Goal: Task Accomplishment & Management: Complete application form

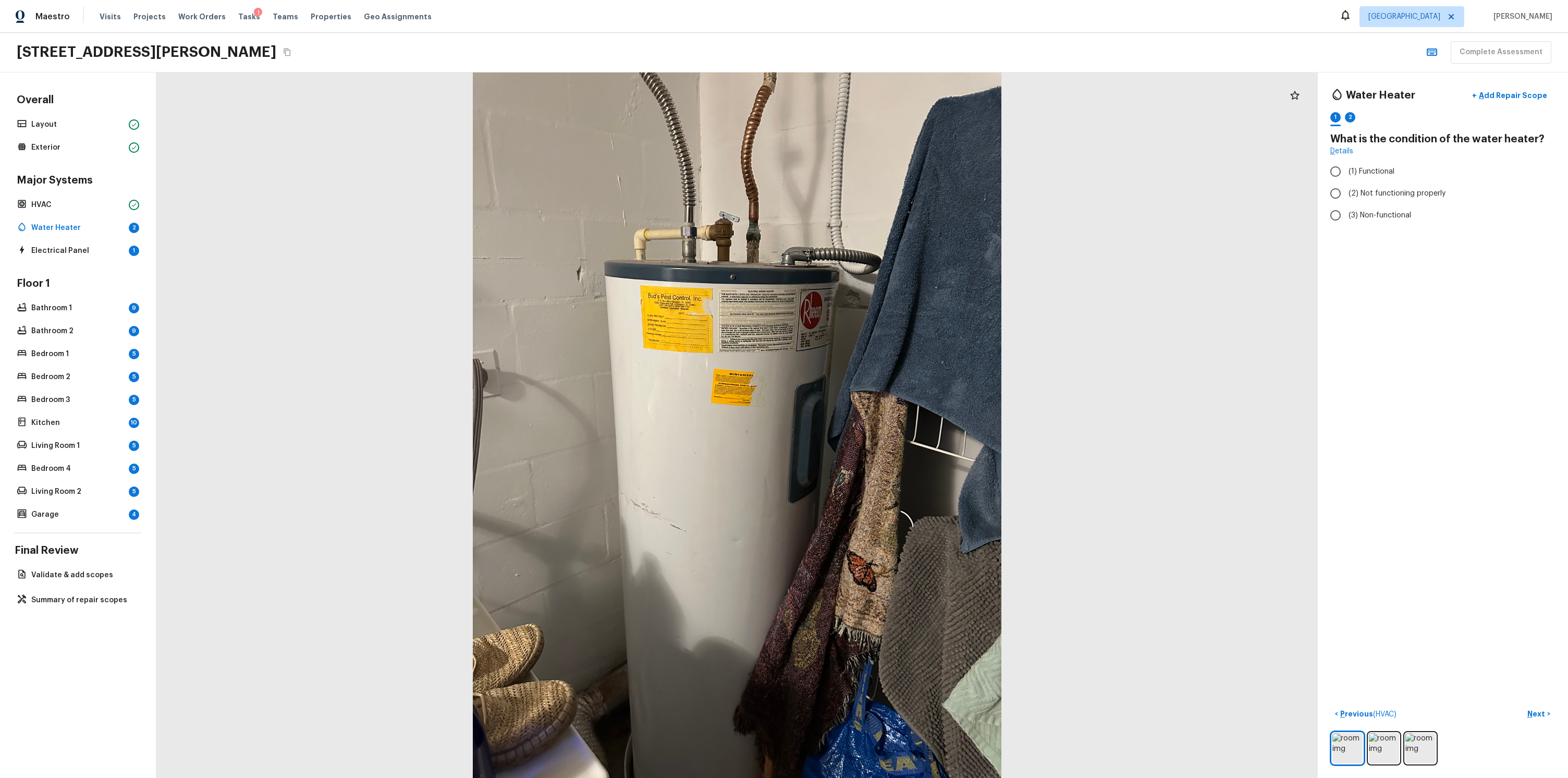
click at [1113, 314] on div at bounding box center [737, 425] width 1161 height 706
click at [1369, 746] on img at bounding box center [1384, 748] width 30 height 30
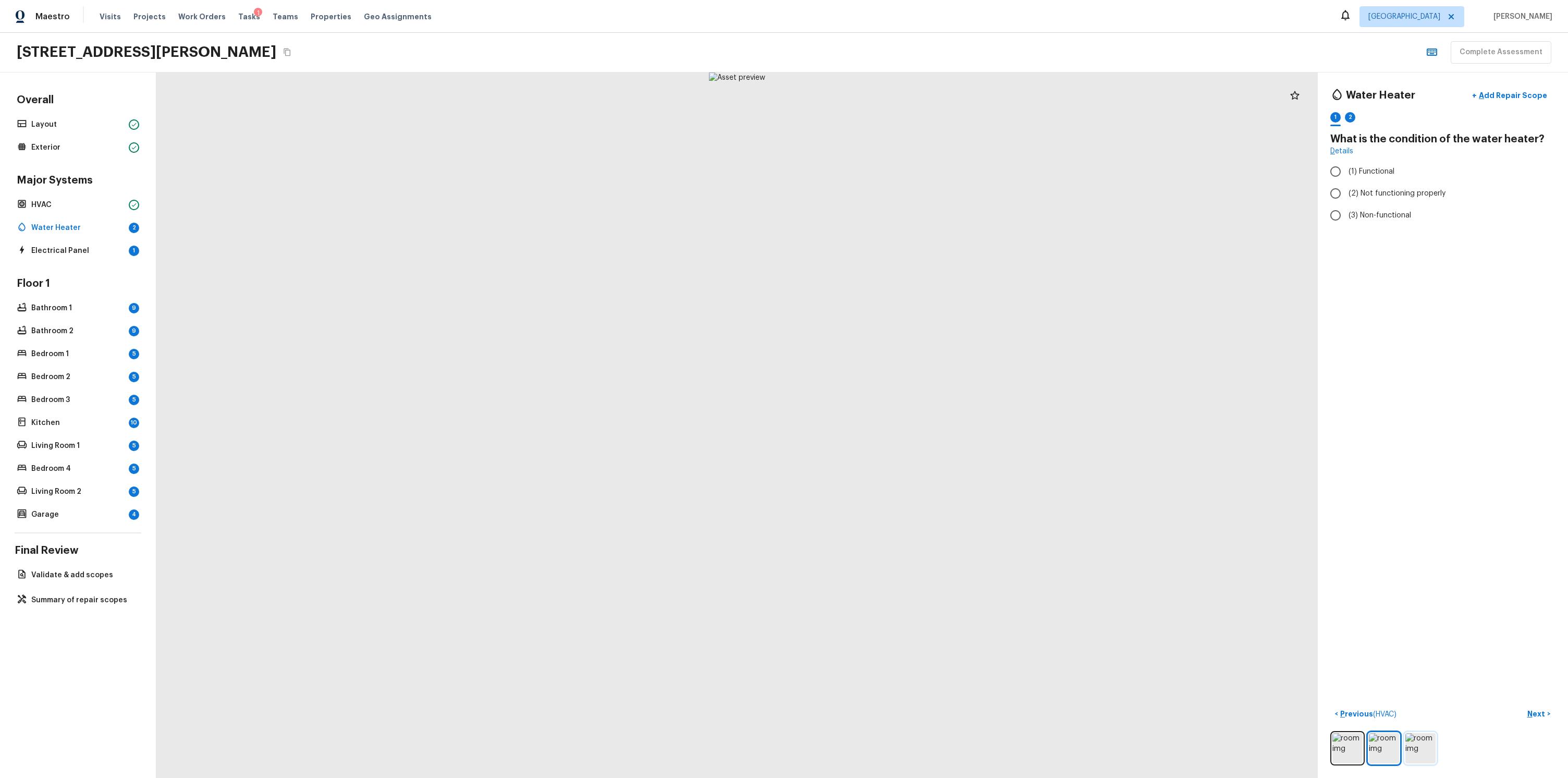
click at [1416, 745] on img at bounding box center [1421, 748] width 30 height 30
click at [1397, 746] on div at bounding box center [1443, 748] width 225 height 35
click at [1371, 743] on img at bounding box center [1384, 748] width 30 height 30
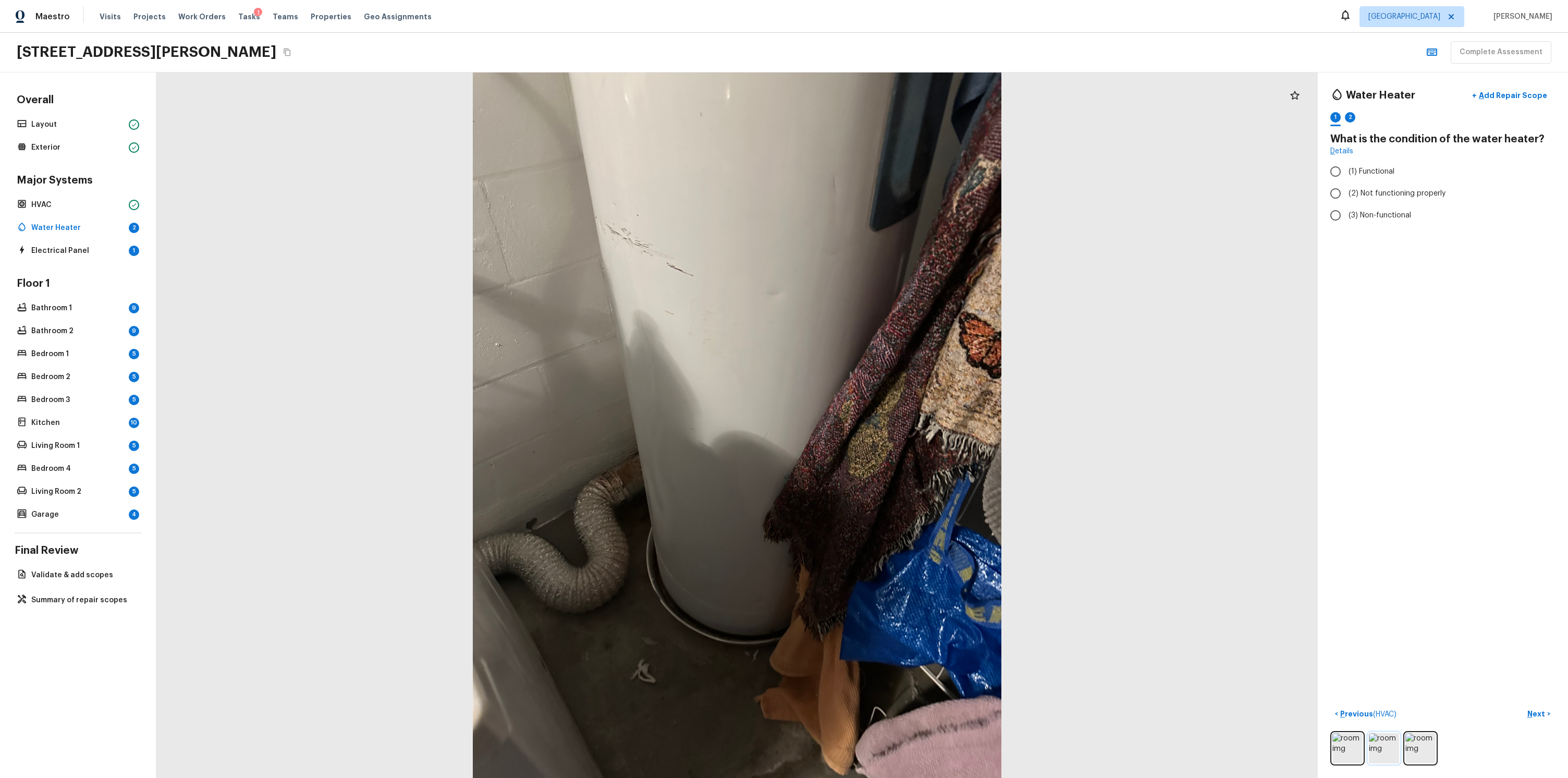
click at [1388, 742] on img at bounding box center [1384, 748] width 30 height 30
click at [1407, 742] on img at bounding box center [1421, 748] width 30 height 30
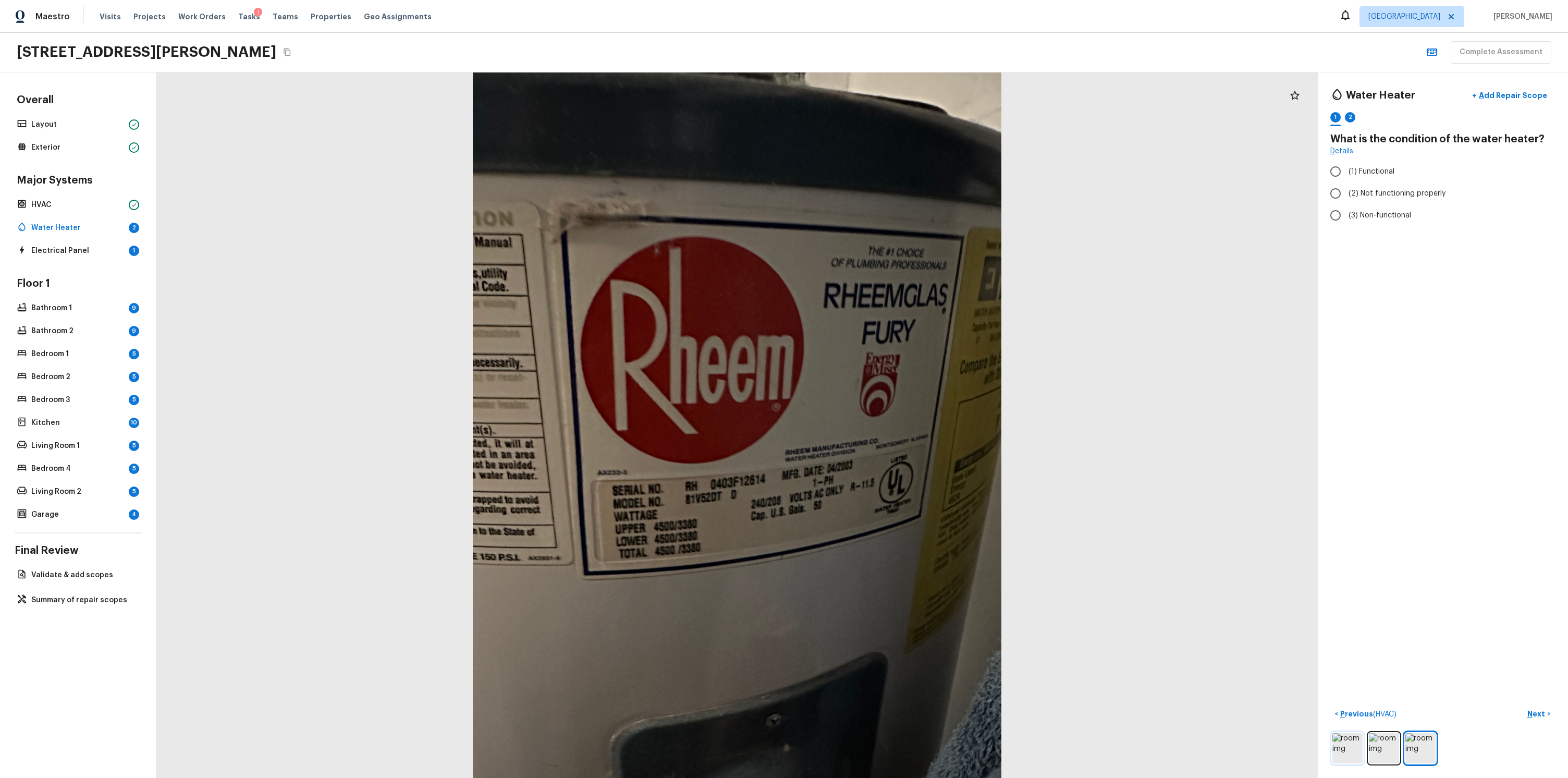
click at [1341, 733] on img at bounding box center [1348, 748] width 30 height 30
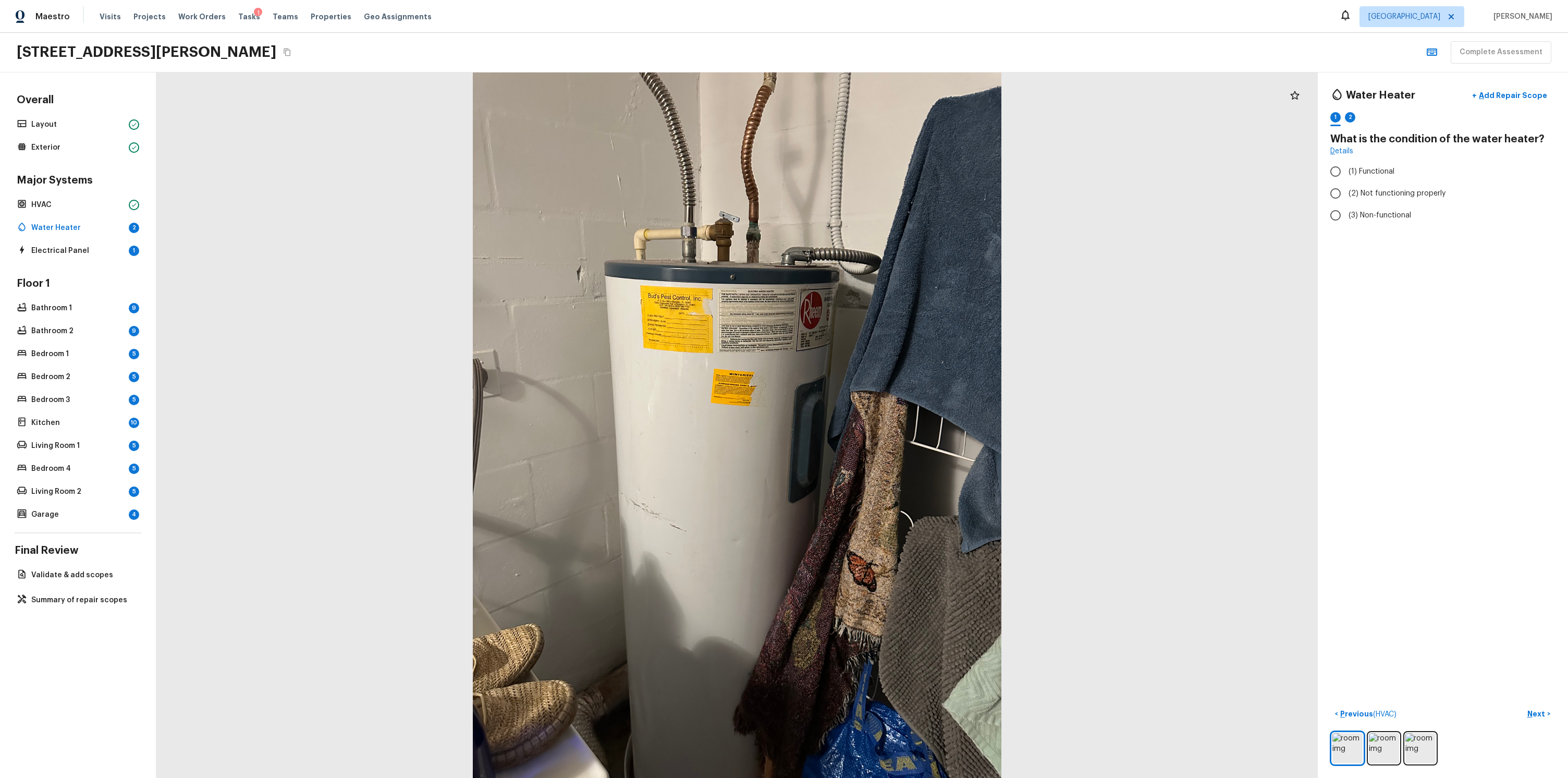
click at [524, 673] on div at bounding box center [737, 425] width 1161 height 706
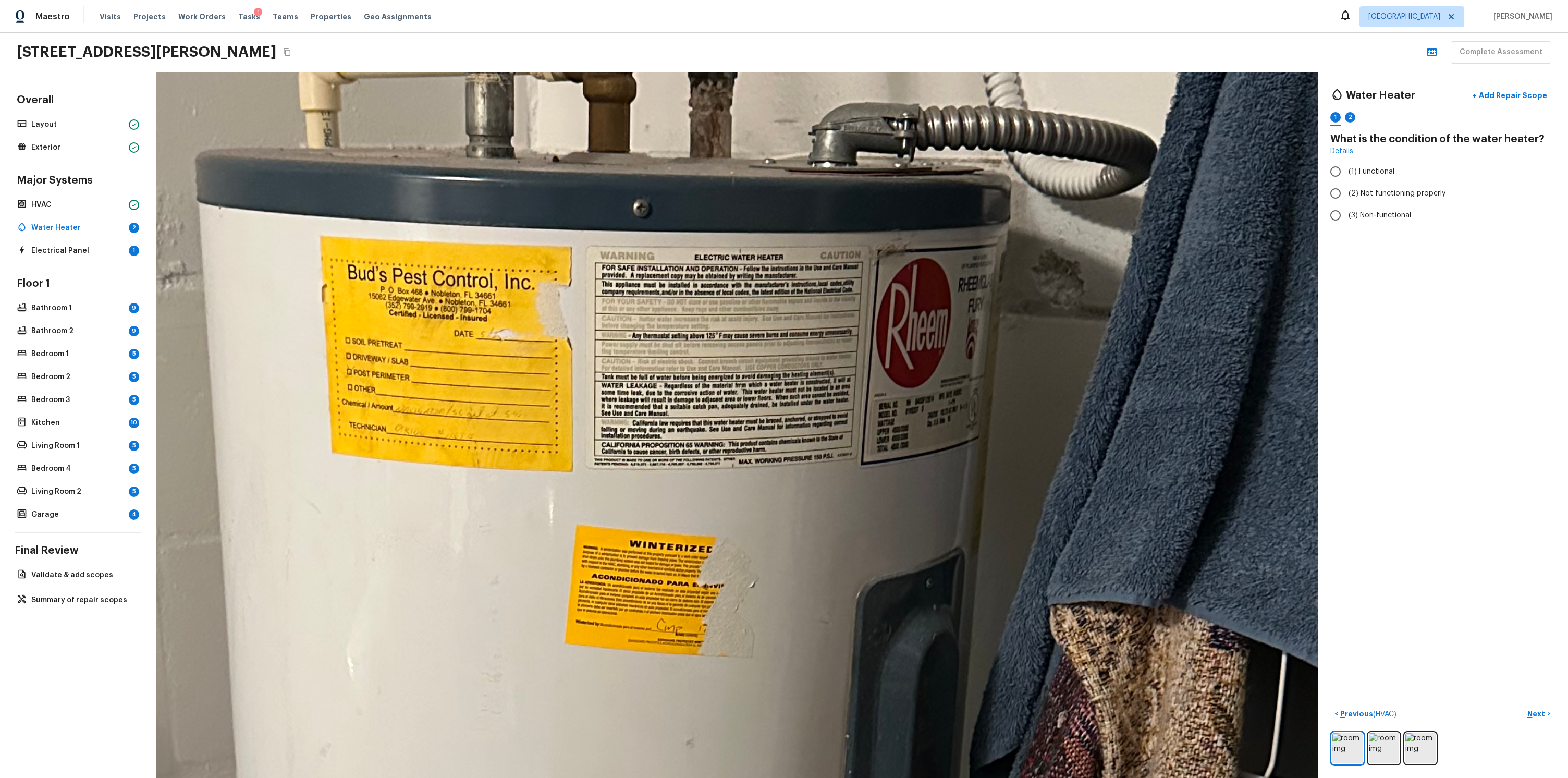
drag, startPoint x: 673, startPoint y: 501, endPoint x: 586, endPoint y: 470, distance: 92.4
click at [587, 470] on div at bounding box center [656, 721] width 4027 height 2445
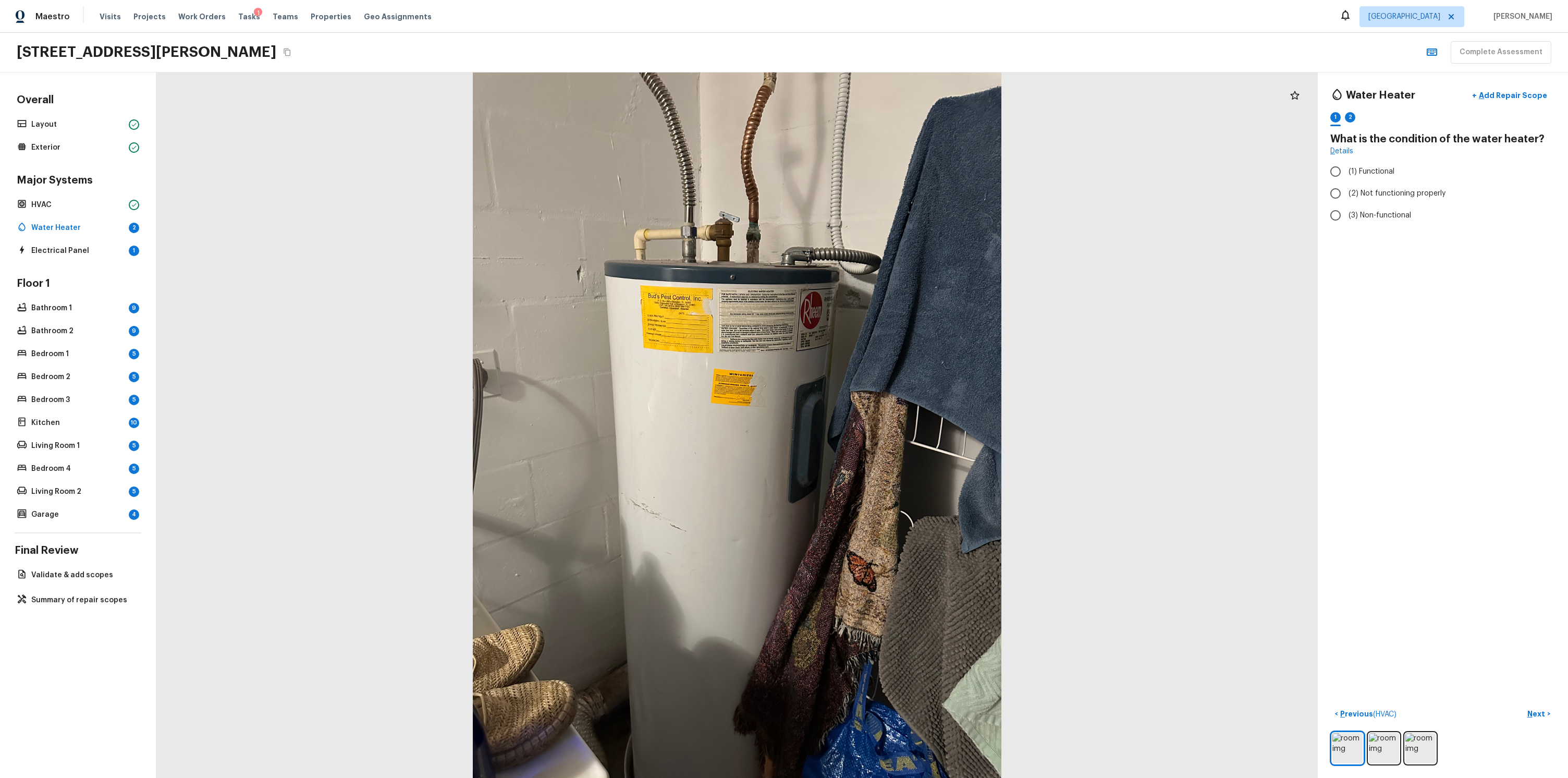
click at [1234, 337] on div at bounding box center [737, 425] width 1161 height 706
click at [1185, 346] on div at bounding box center [737, 425] width 1161 height 706
click at [1386, 745] on img at bounding box center [1384, 748] width 30 height 30
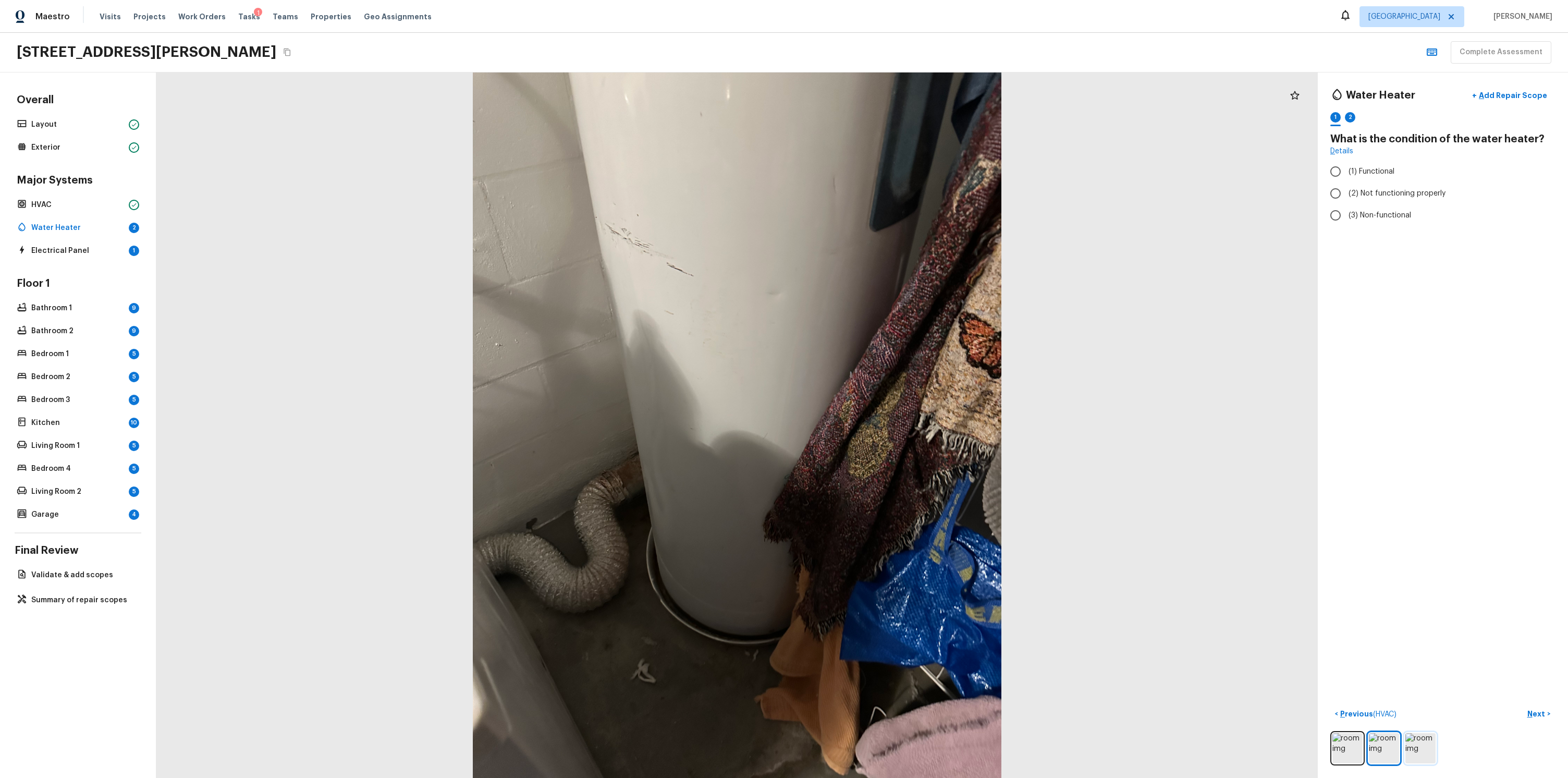
click at [1427, 748] on img at bounding box center [1421, 748] width 30 height 30
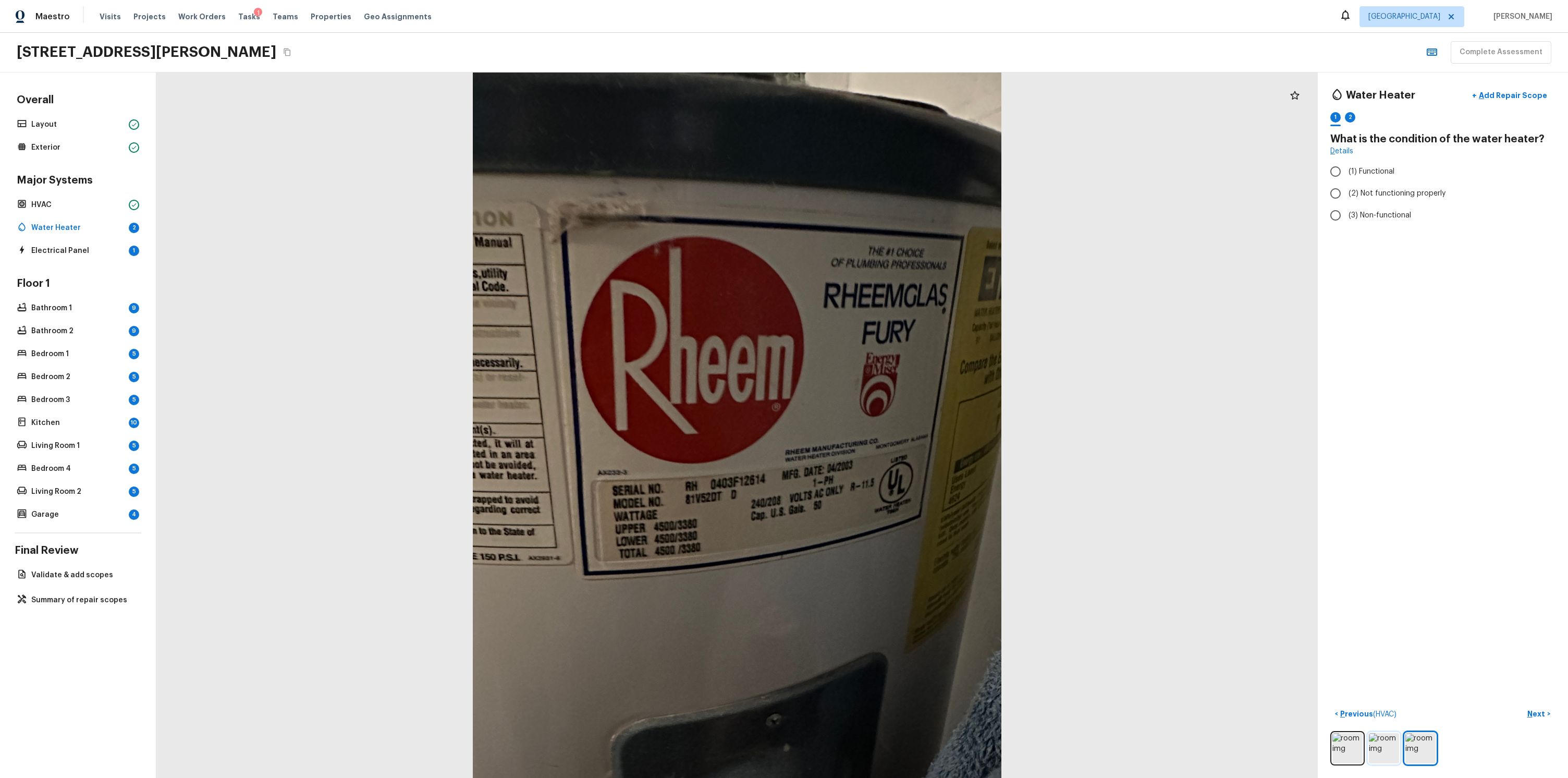
click at [1387, 746] on img at bounding box center [1384, 748] width 30 height 30
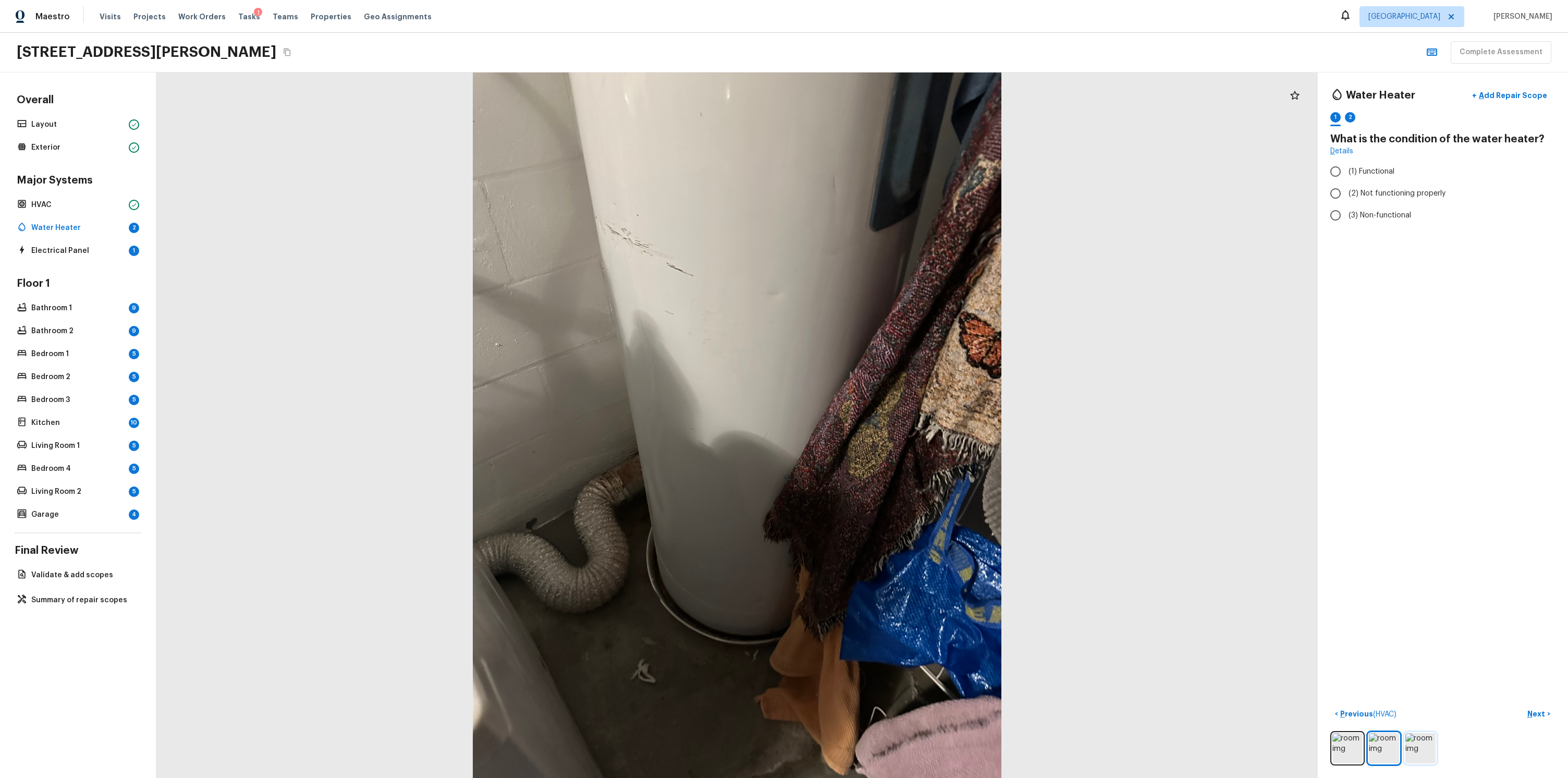
click at [1415, 743] on img at bounding box center [1421, 748] width 30 height 30
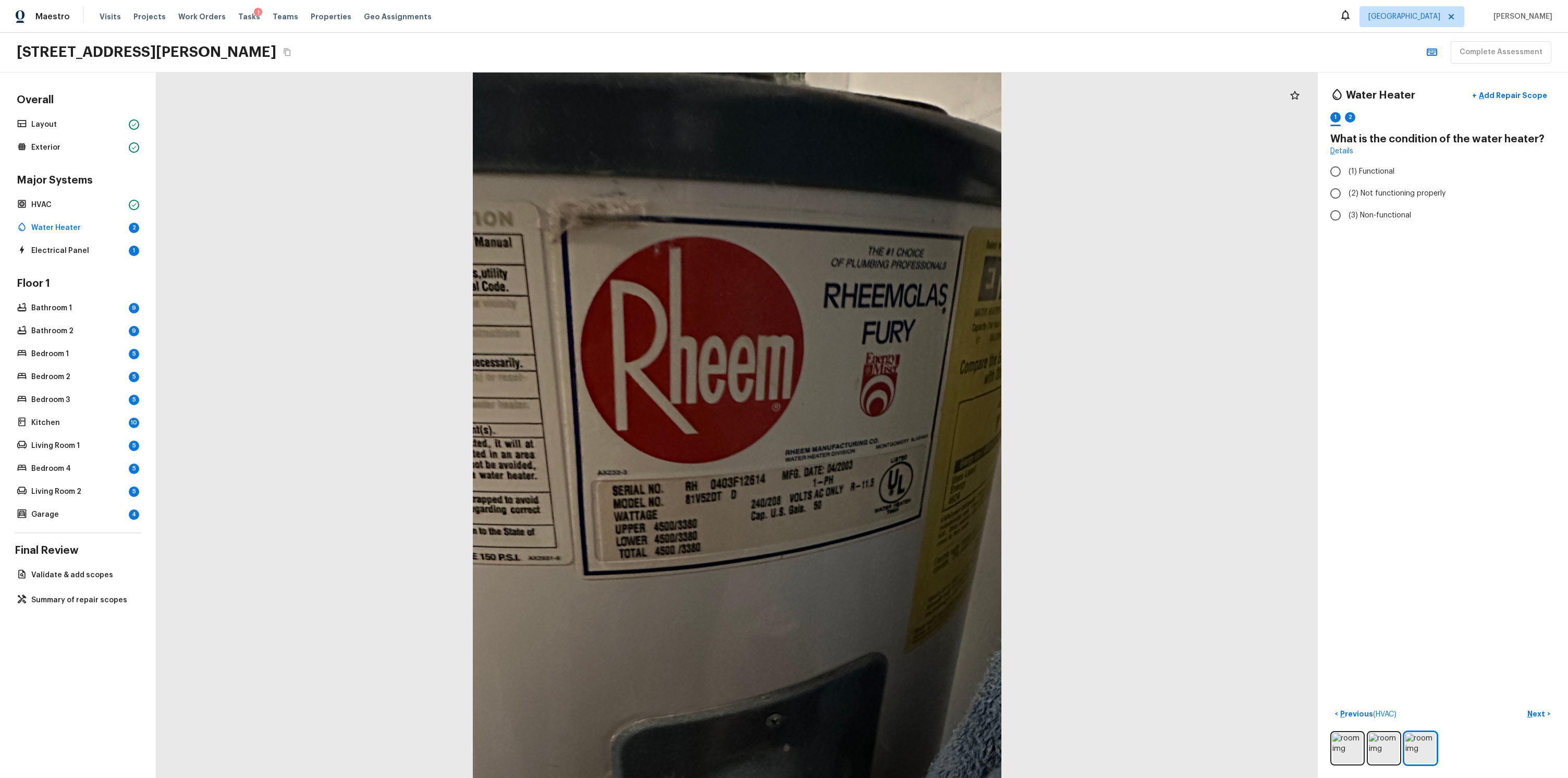
radio input "true"
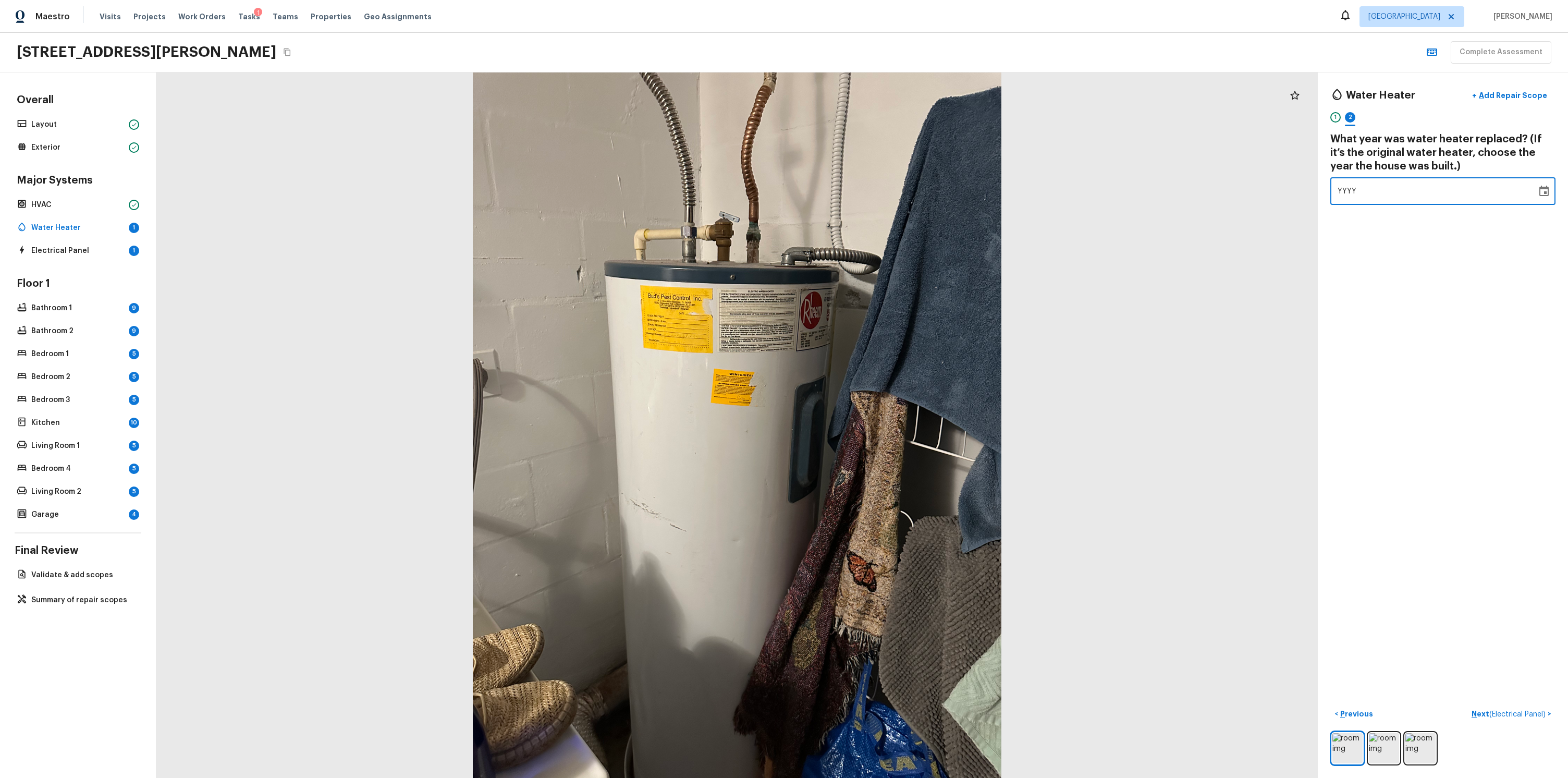
click at [1394, 194] on div "YYYY" at bounding box center [1433, 191] width 192 height 27
click at [1545, 196] on div "YYYY ​" at bounding box center [1443, 191] width 225 height 27
click at [1538, 189] on icon "Choose date" at bounding box center [1544, 191] width 13 height 13
click at [1468, 320] on button "2023" at bounding box center [1466, 316] width 38 height 19
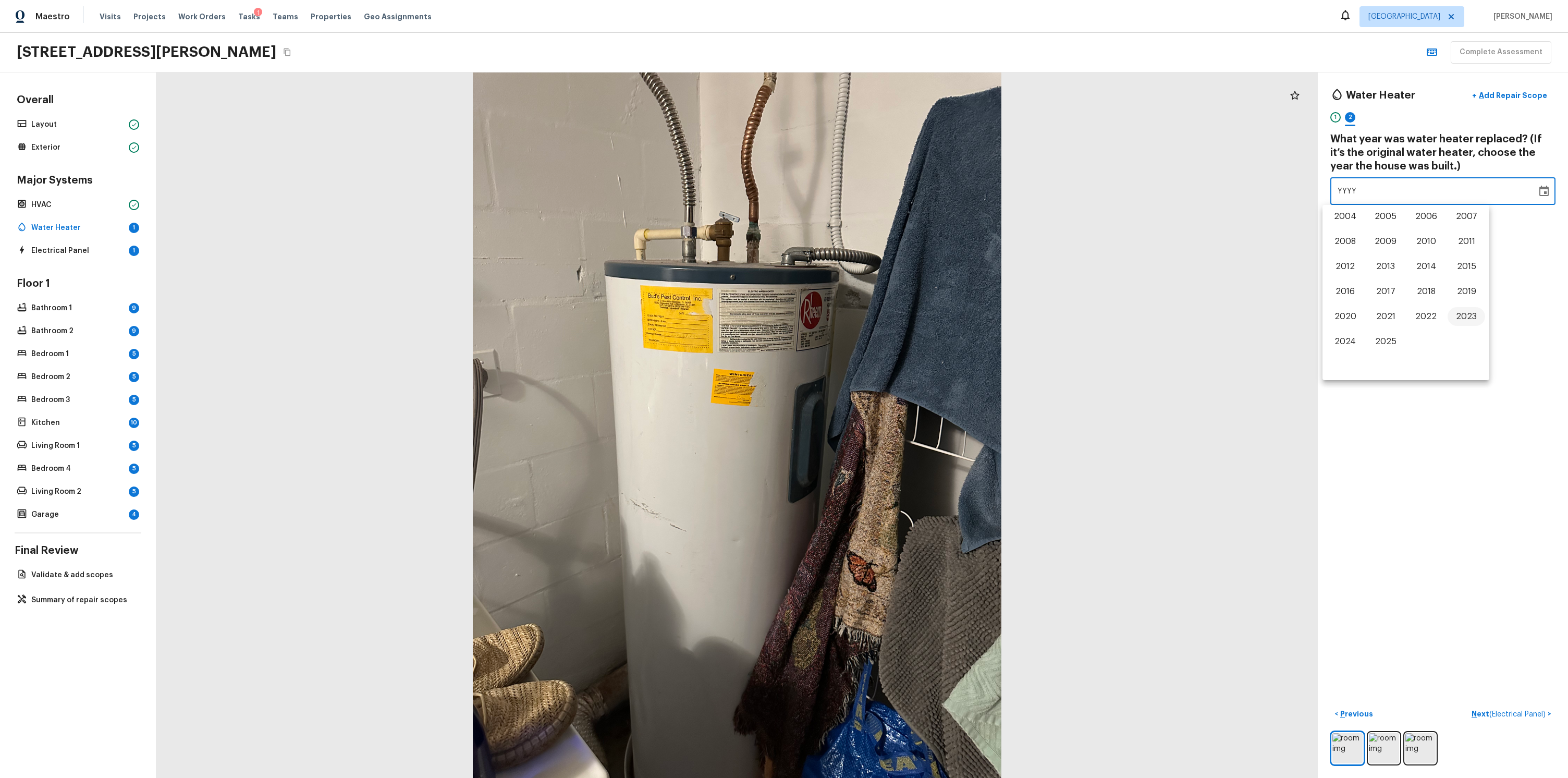
type input "2023"
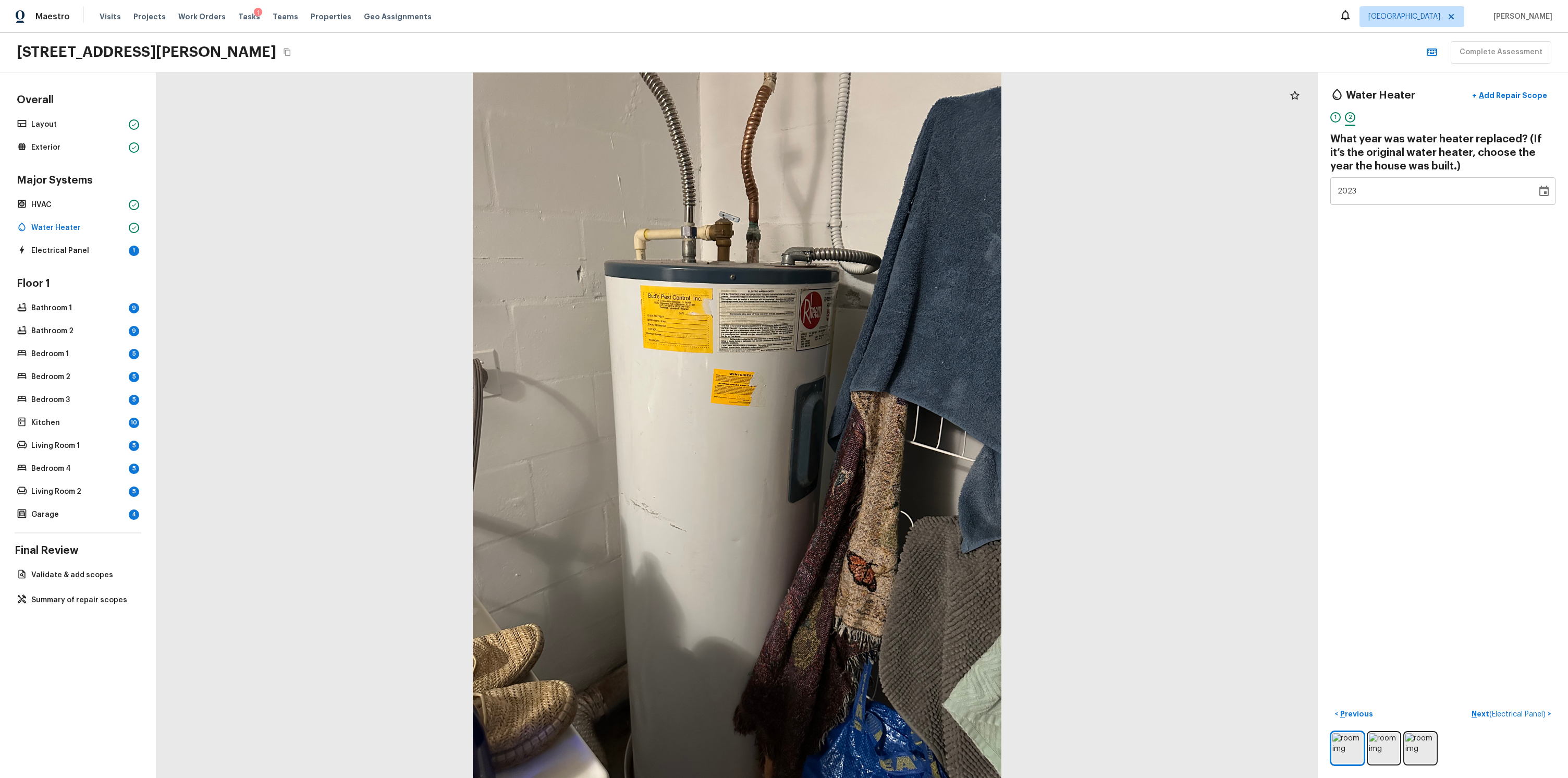
click at [1448, 462] on div "Water Heater + Add Repair Scope 1 2 What year was water heater replaced? (If it…" at bounding box center [1443, 425] width 250 height 706
click at [1489, 710] on span "( Electrical Panel )" at bounding box center [1517, 714] width 56 height 7
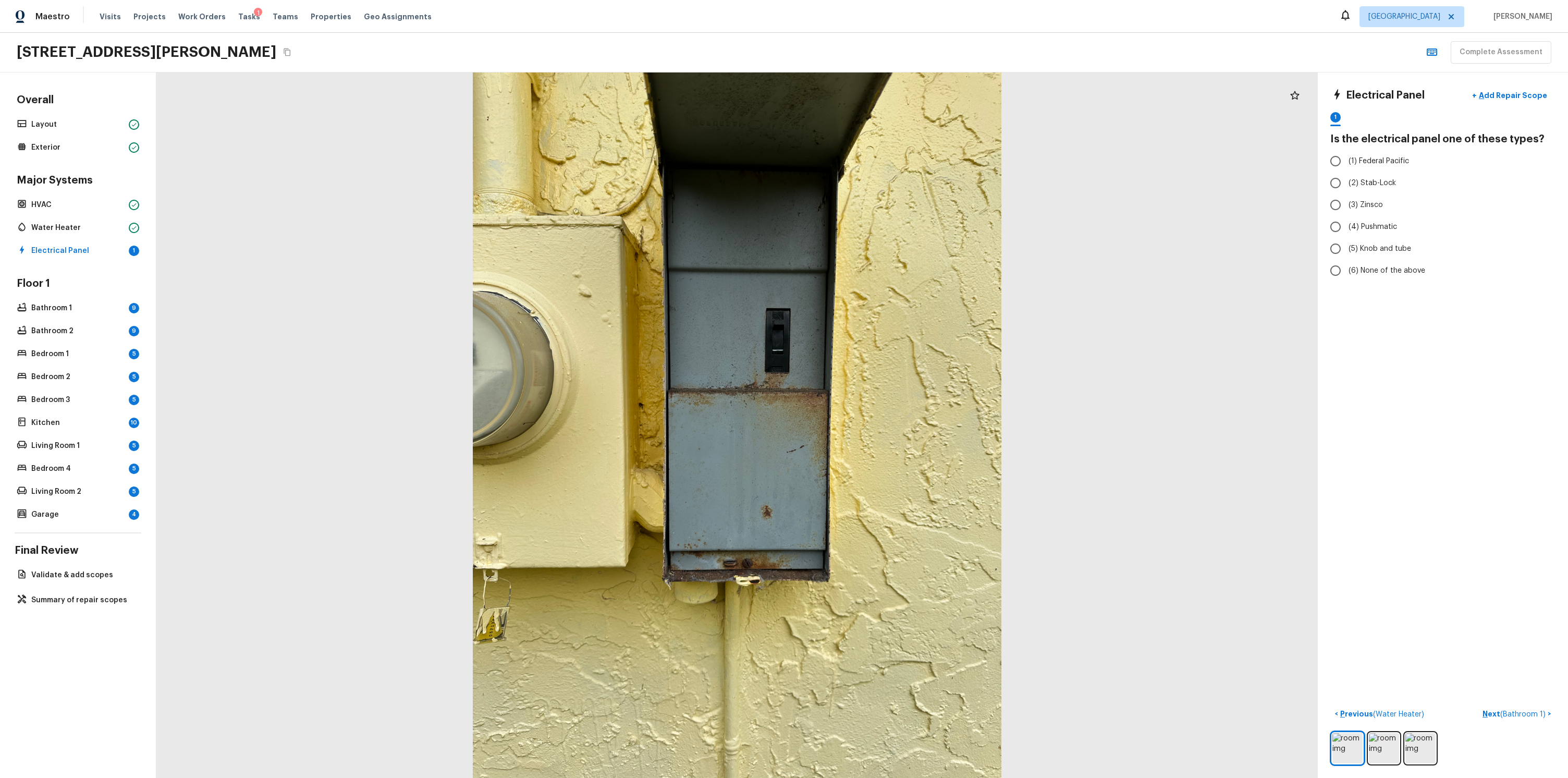
click at [1236, 402] on div at bounding box center [737, 425] width 1161 height 706
click at [1381, 741] on img at bounding box center [1384, 748] width 30 height 30
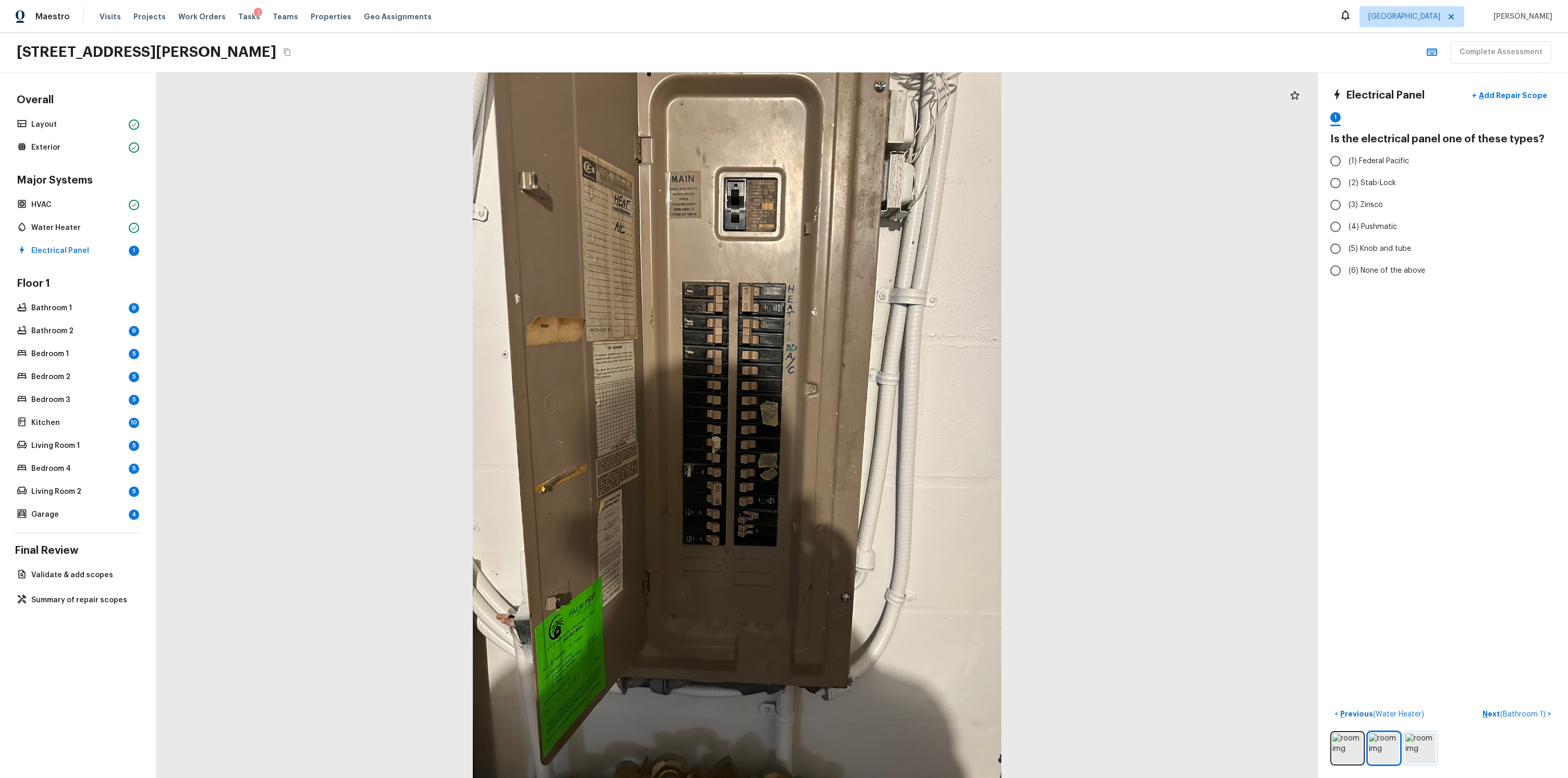
click at [1409, 742] on img at bounding box center [1421, 748] width 30 height 30
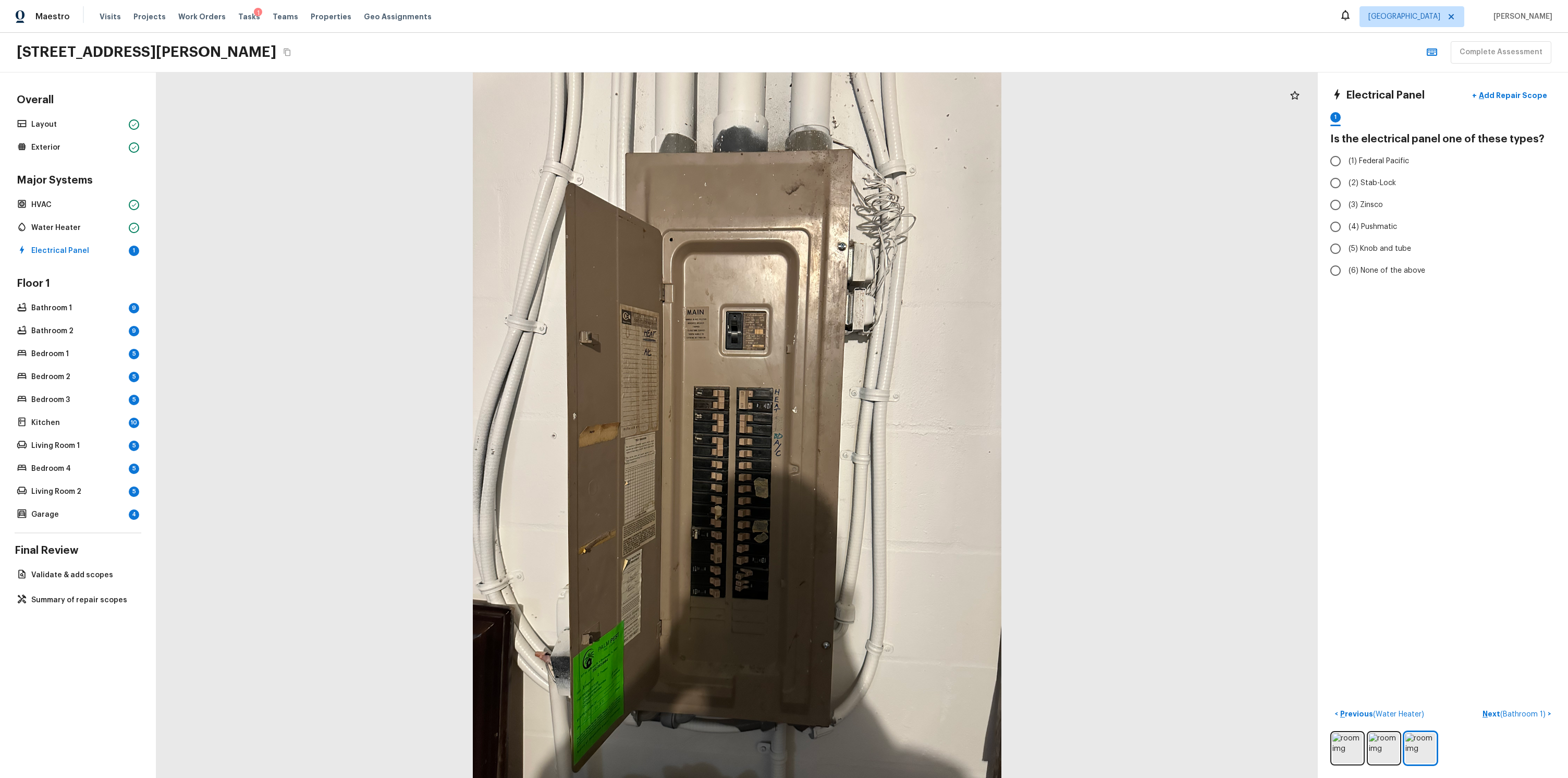
click at [1396, 746] on div at bounding box center [1443, 748] width 225 height 35
click at [1369, 738] on img at bounding box center [1384, 748] width 30 height 30
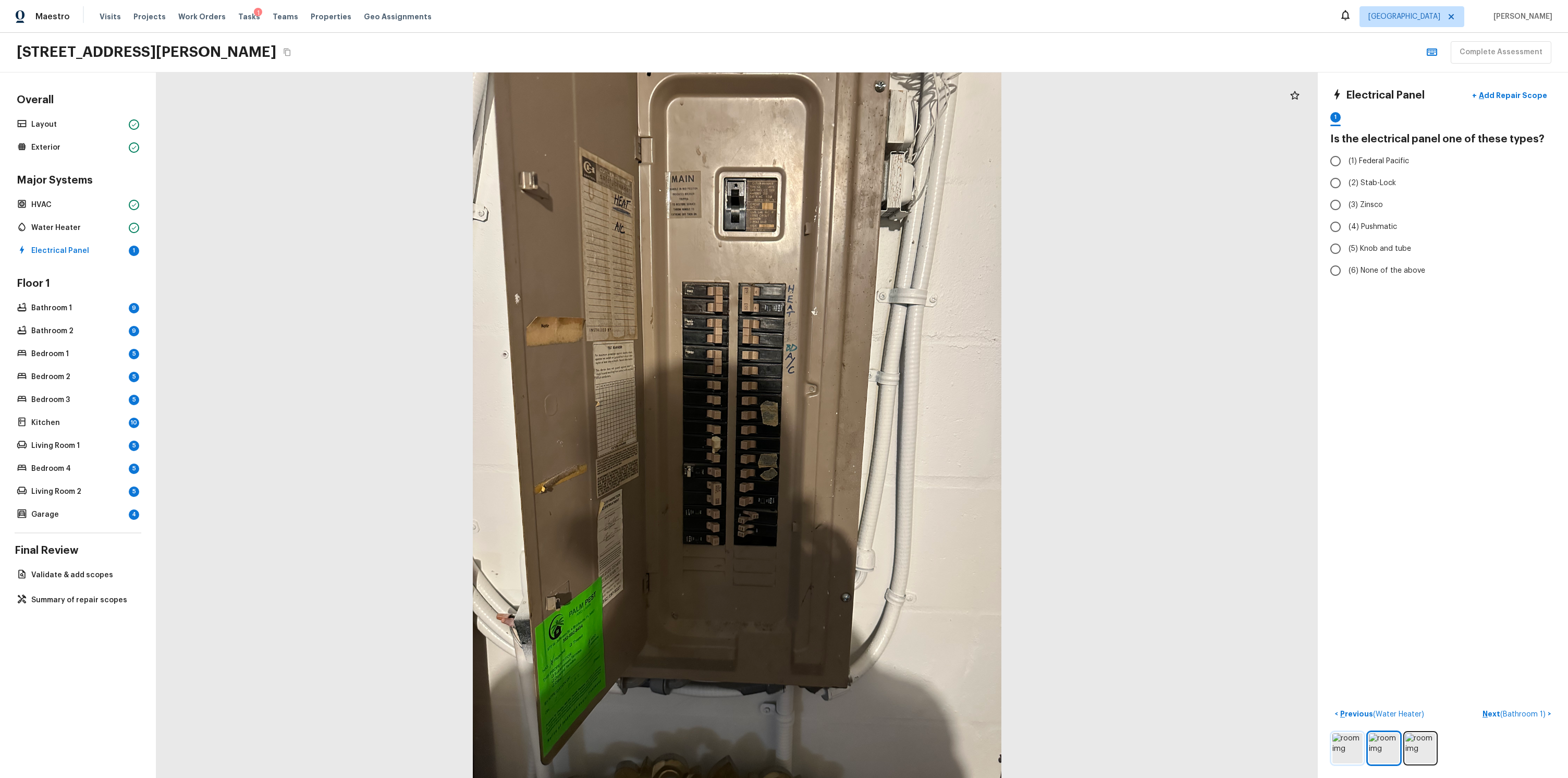
click at [1348, 749] on img at bounding box center [1348, 748] width 30 height 30
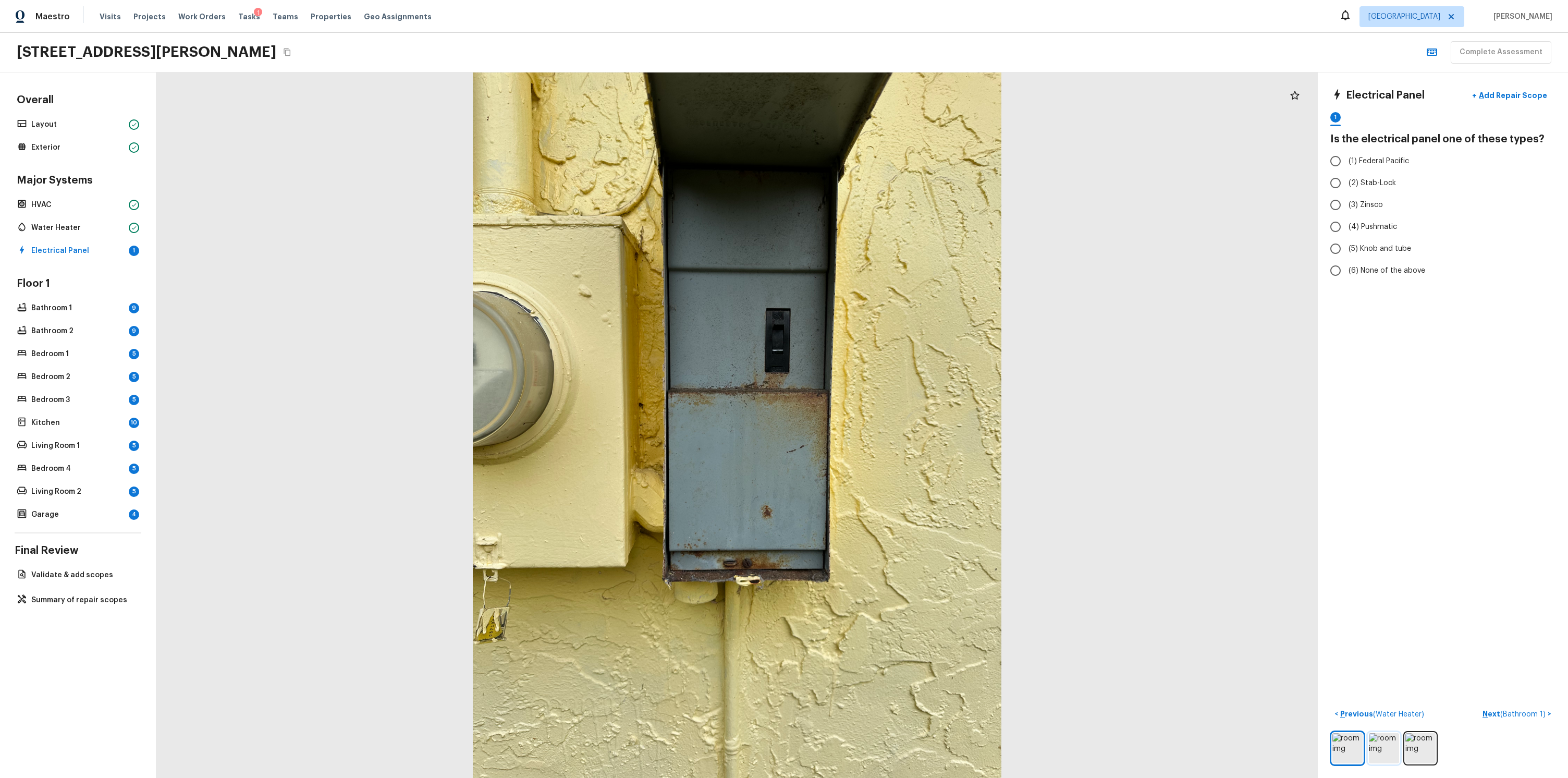
click at [1382, 749] on img at bounding box center [1384, 748] width 30 height 30
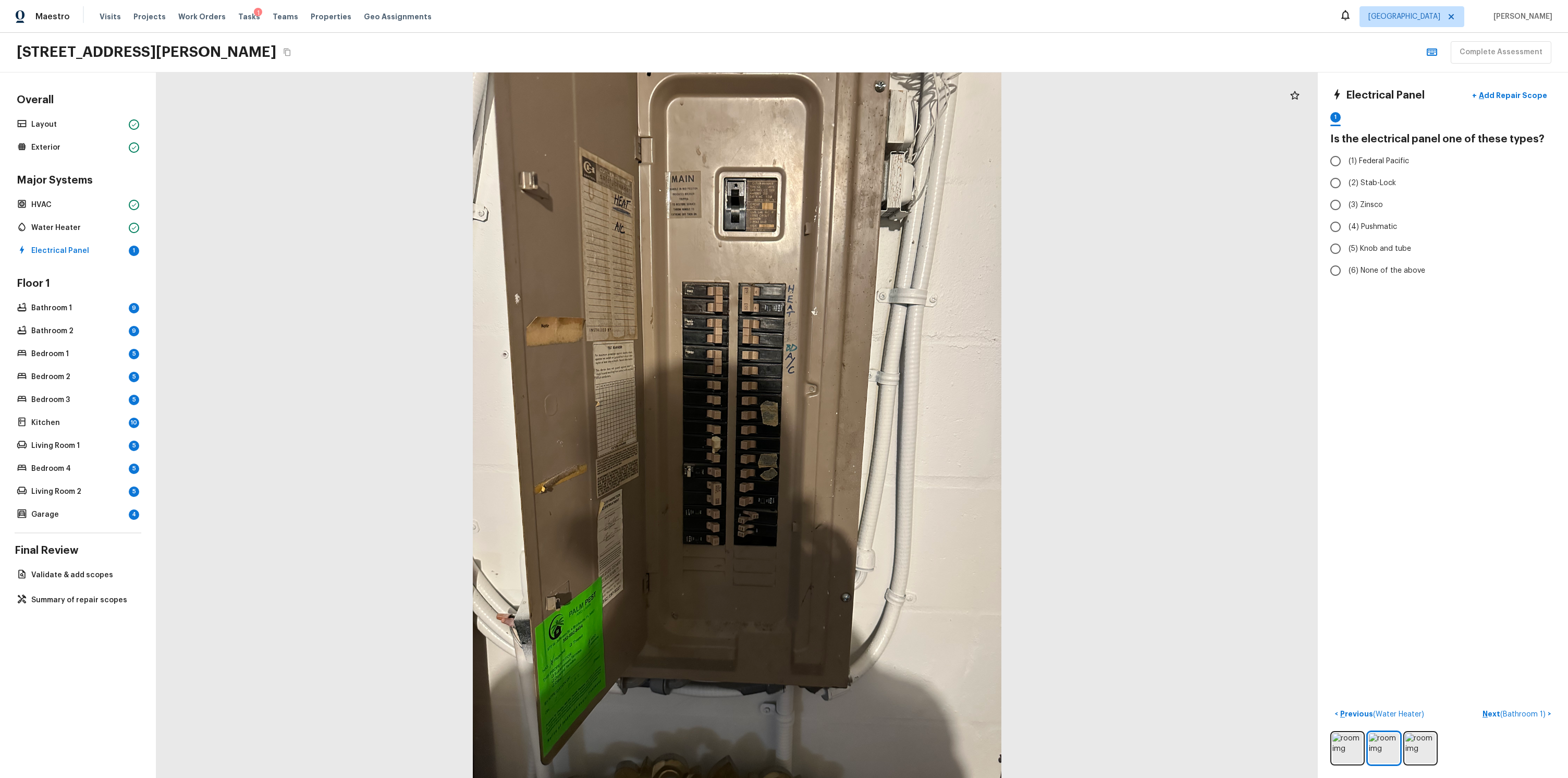
click at [1480, 492] on div "Electrical Panel + Add Repair Scope 1 Is the electrical panel one of these type…" at bounding box center [1443, 425] width 250 height 706
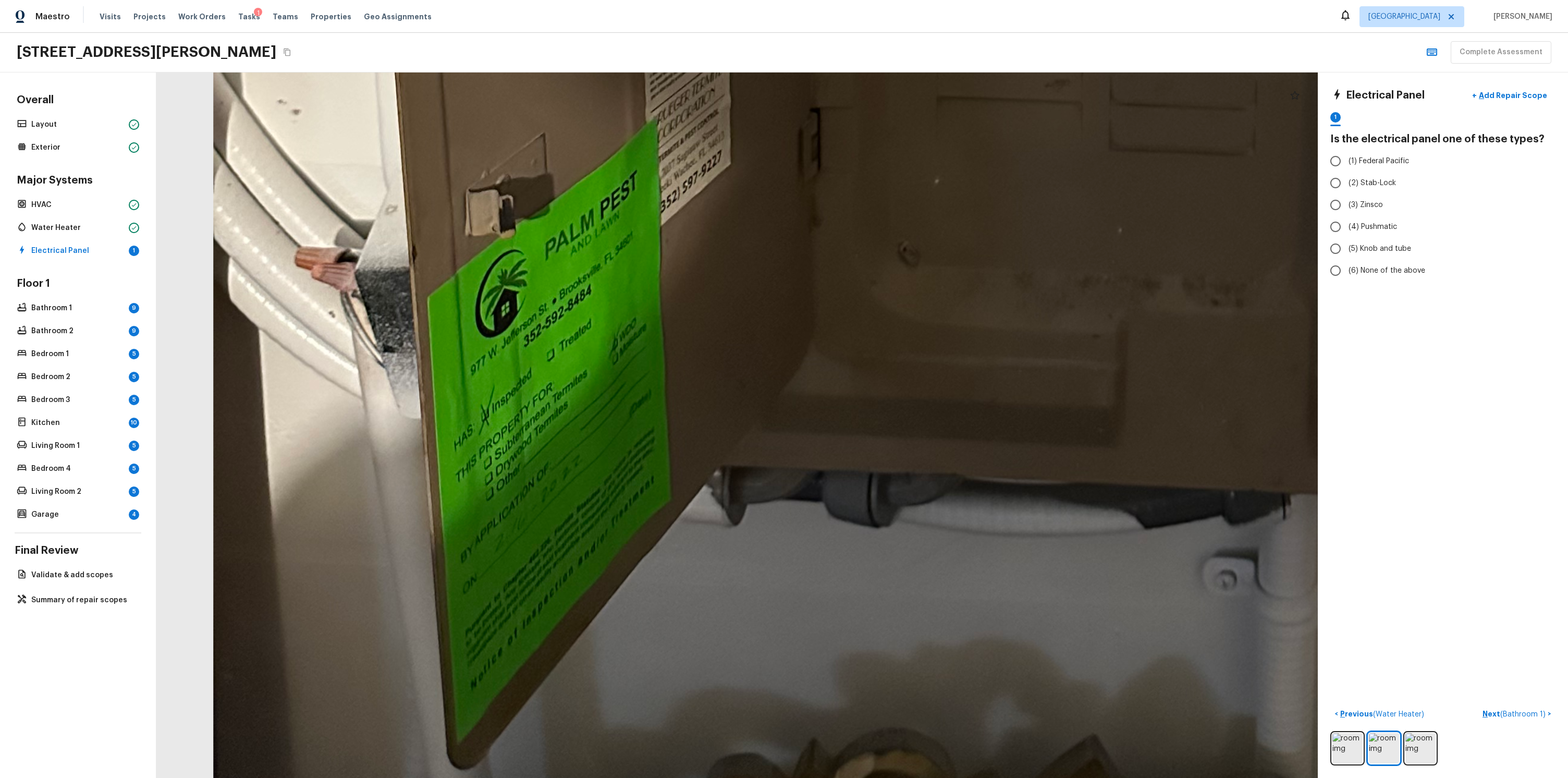
drag, startPoint x: 562, startPoint y: 647, endPoint x: 520, endPoint y: 362, distance: 288.1
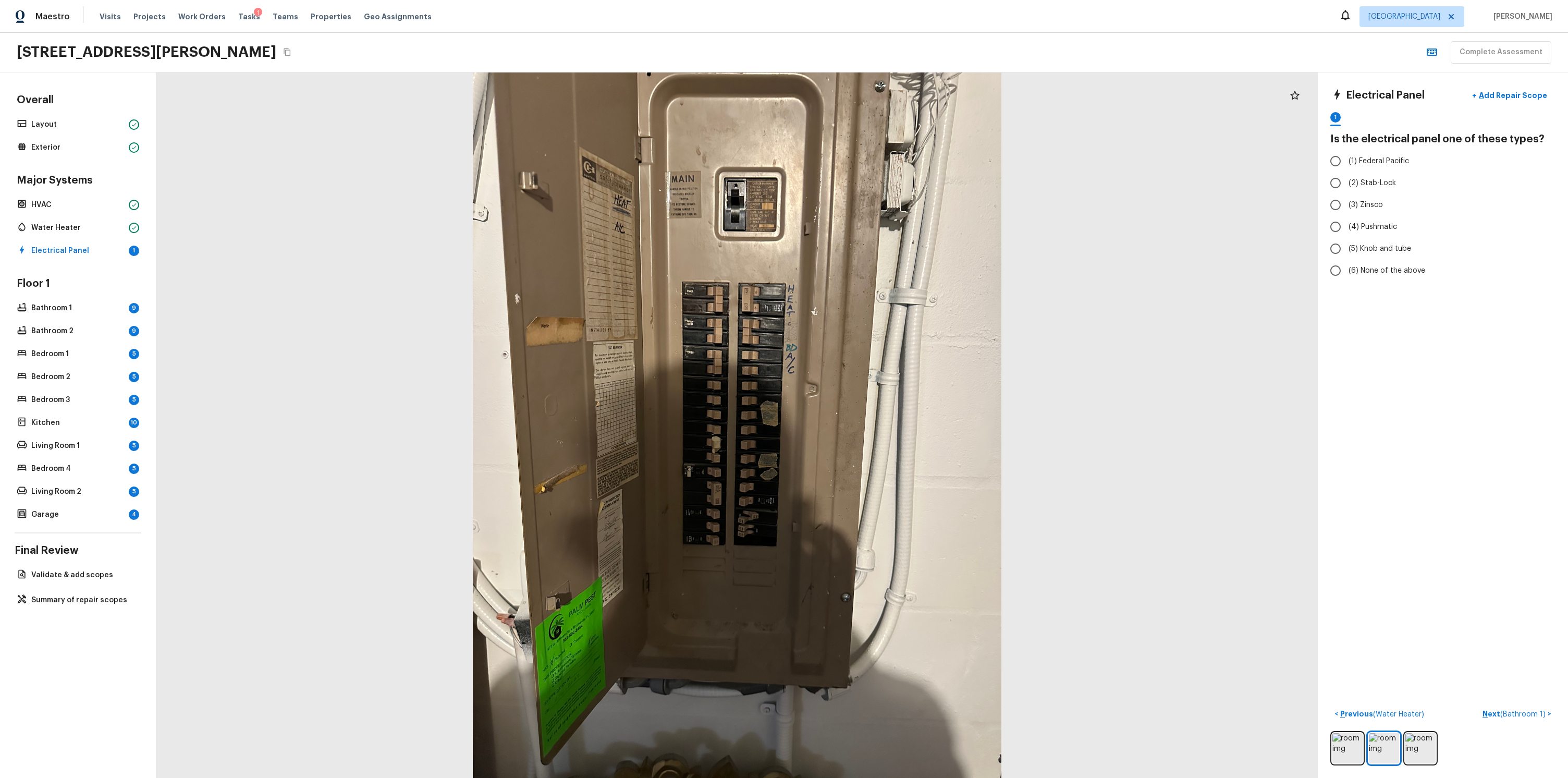
click at [1435, 423] on div "Electrical Panel + Add Repair Scope 1 Is the electrical panel one of these type…" at bounding box center [1443, 425] width 250 height 706
click at [1414, 429] on div "Electrical Panel + Add Repair Scope 1 Is the electrical panel one of these type…" at bounding box center [1443, 425] width 250 height 706
radio input "true"
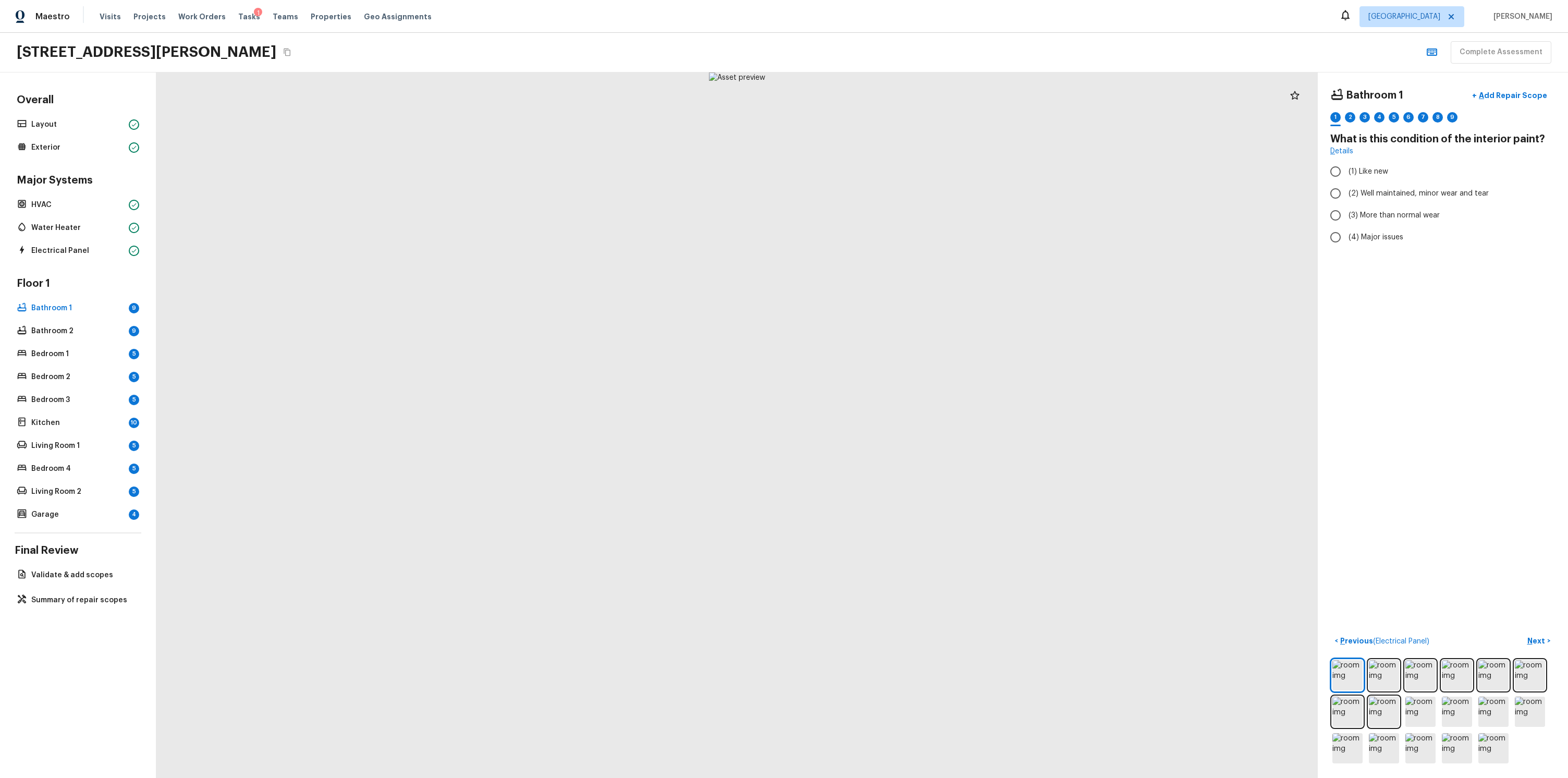
radio input "true"
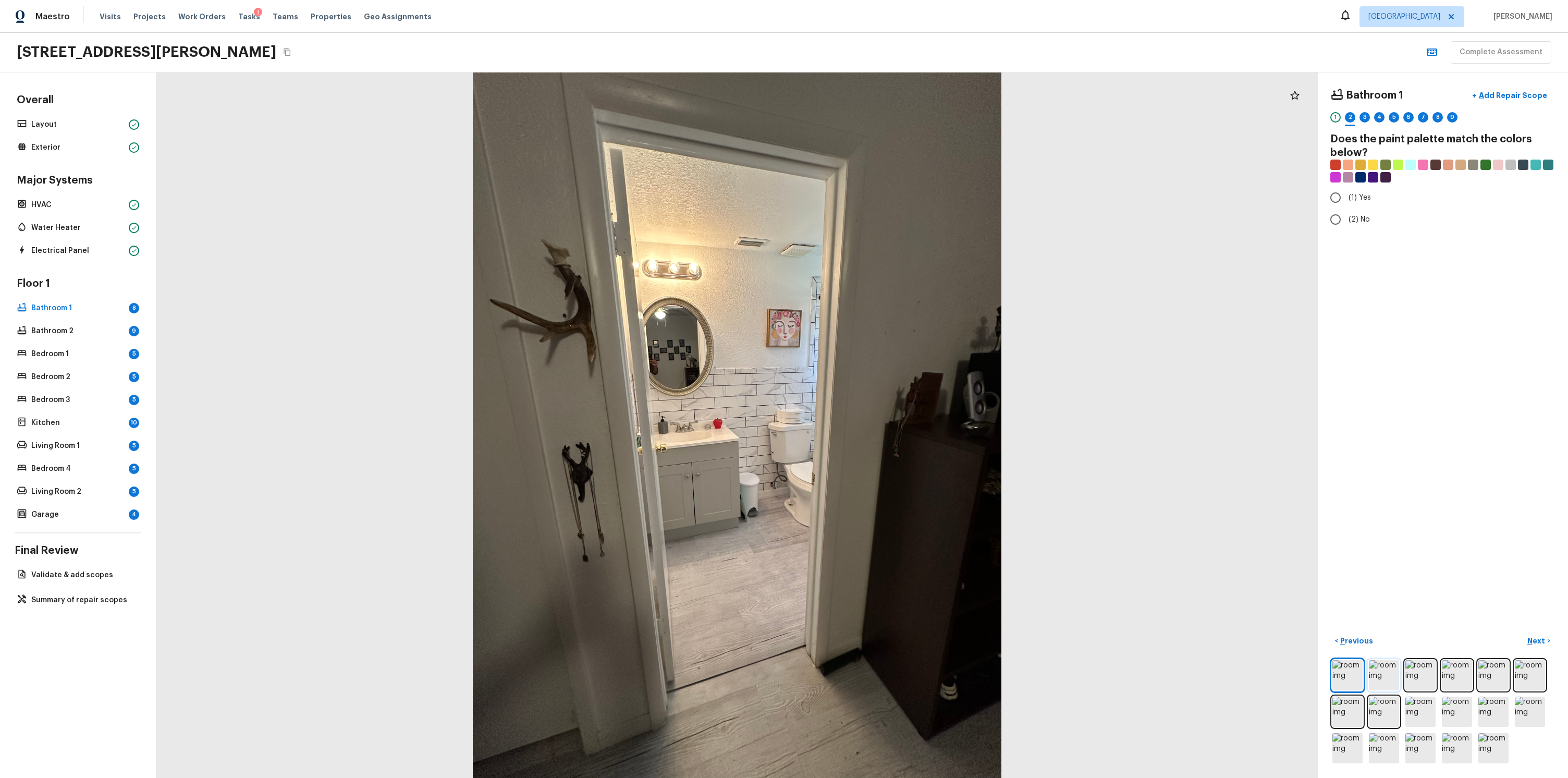
click at [1371, 666] on img at bounding box center [1384, 675] width 30 height 30
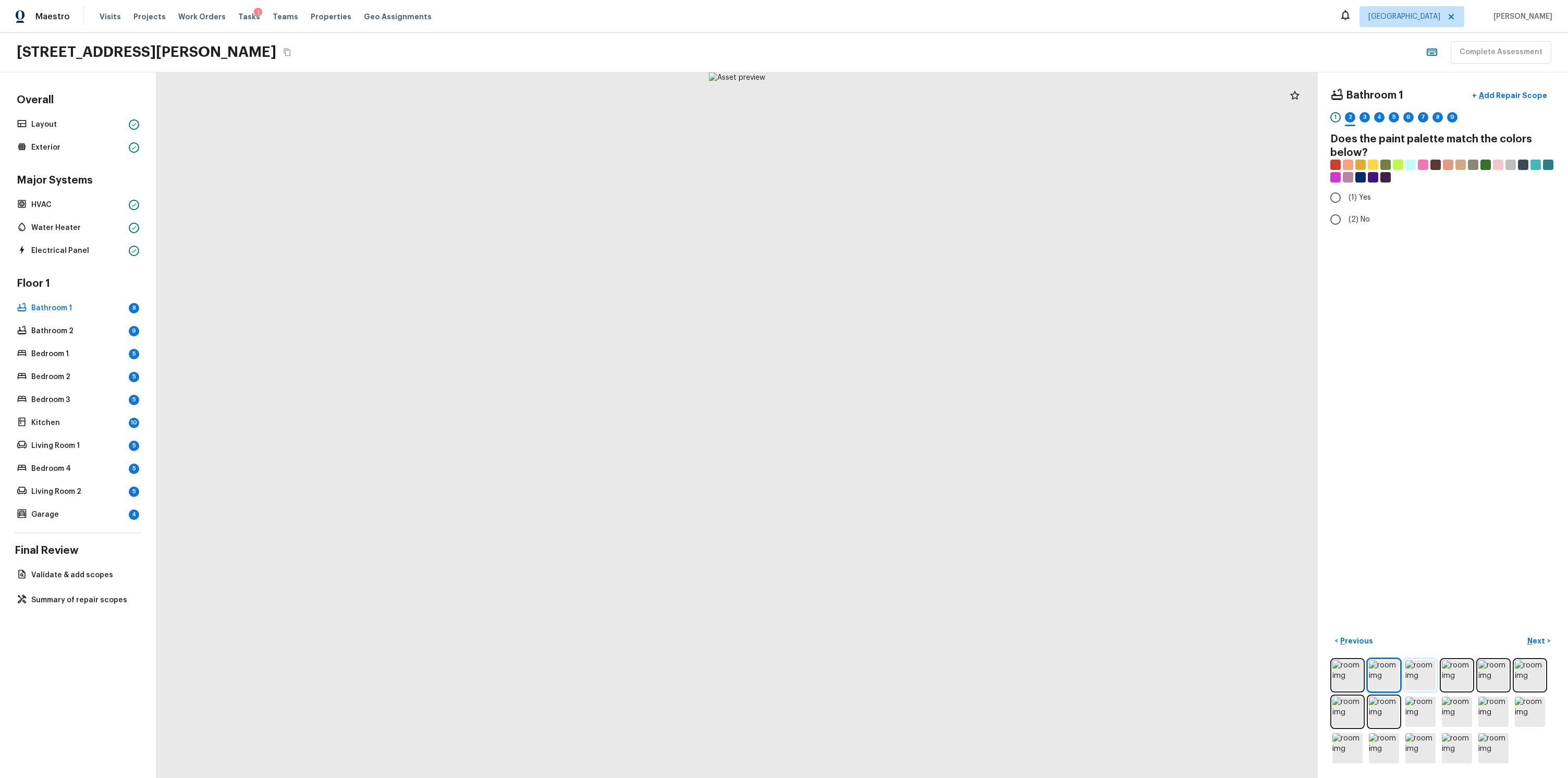
click at [1410, 675] on img at bounding box center [1421, 675] width 30 height 30
click at [1465, 677] on div at bounding box center [1443, 712] width 225 height 107
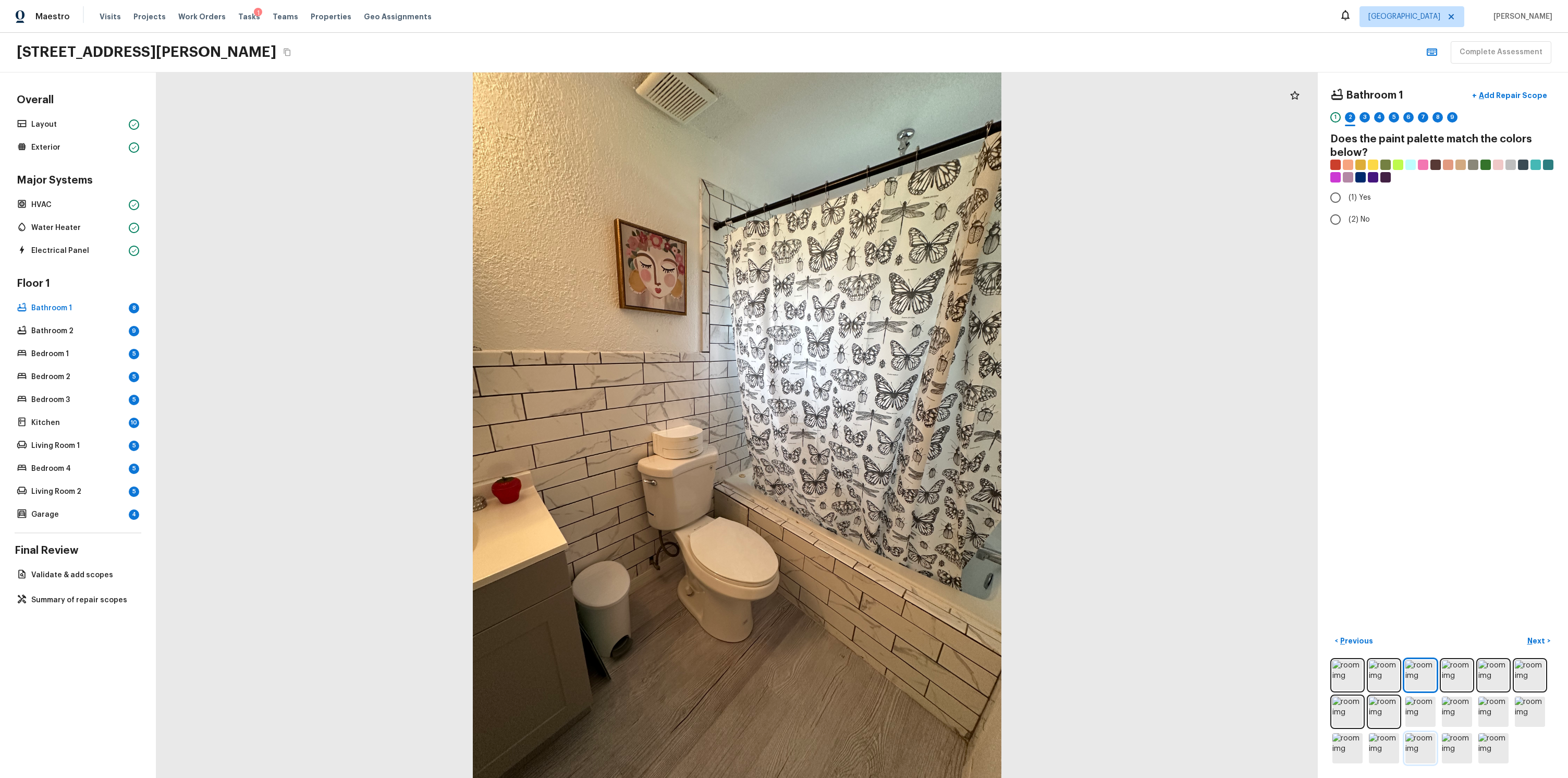
click at [1410, 733] on img at bounding box center [1421, 748] width 30 height 30
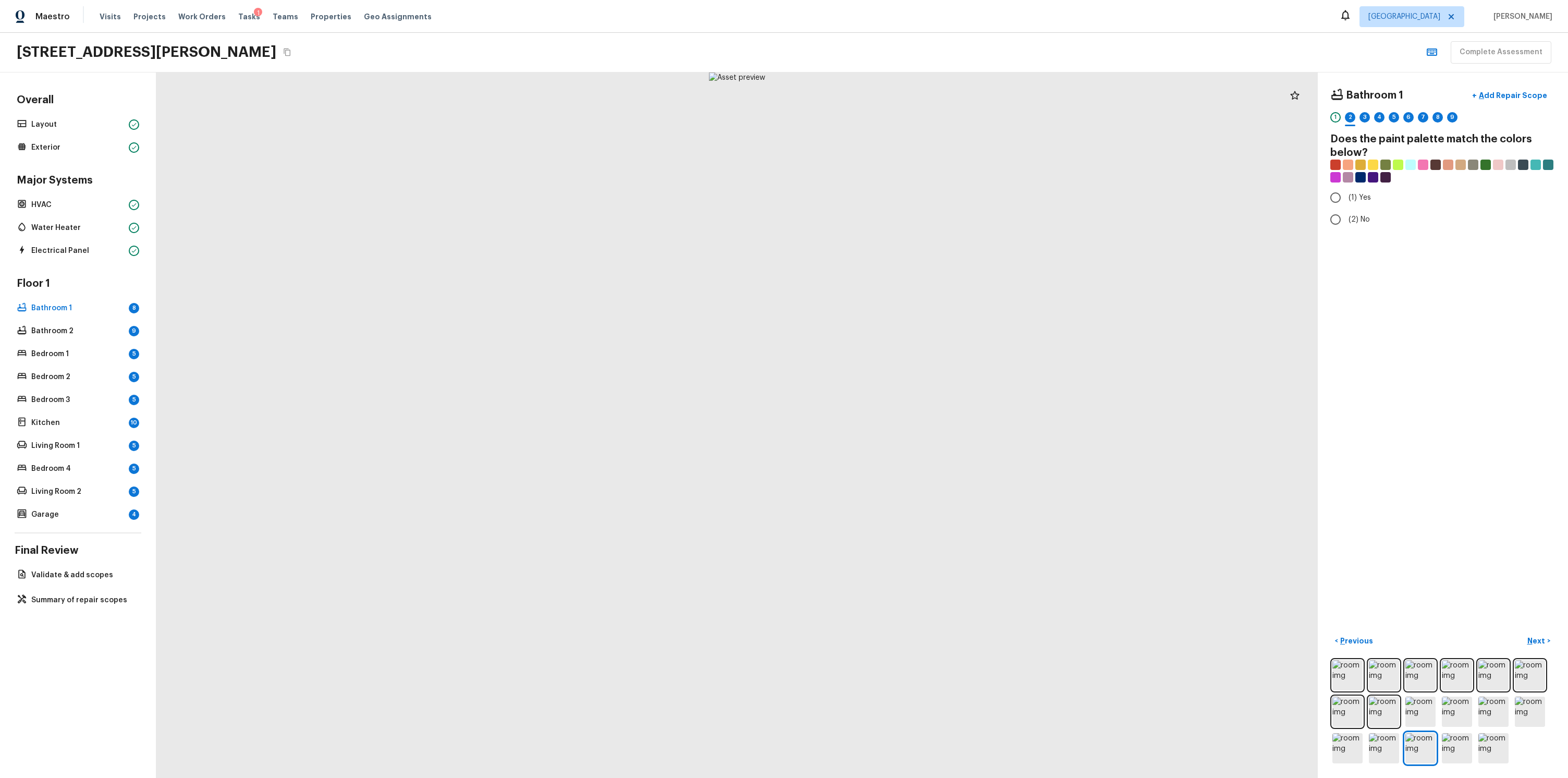
click at [1356, 738] on div at bounding box center [1443, 712] width 225 height 107
click at [1332, 734] on img at bounding box center [1348, 748] width 30 height 30
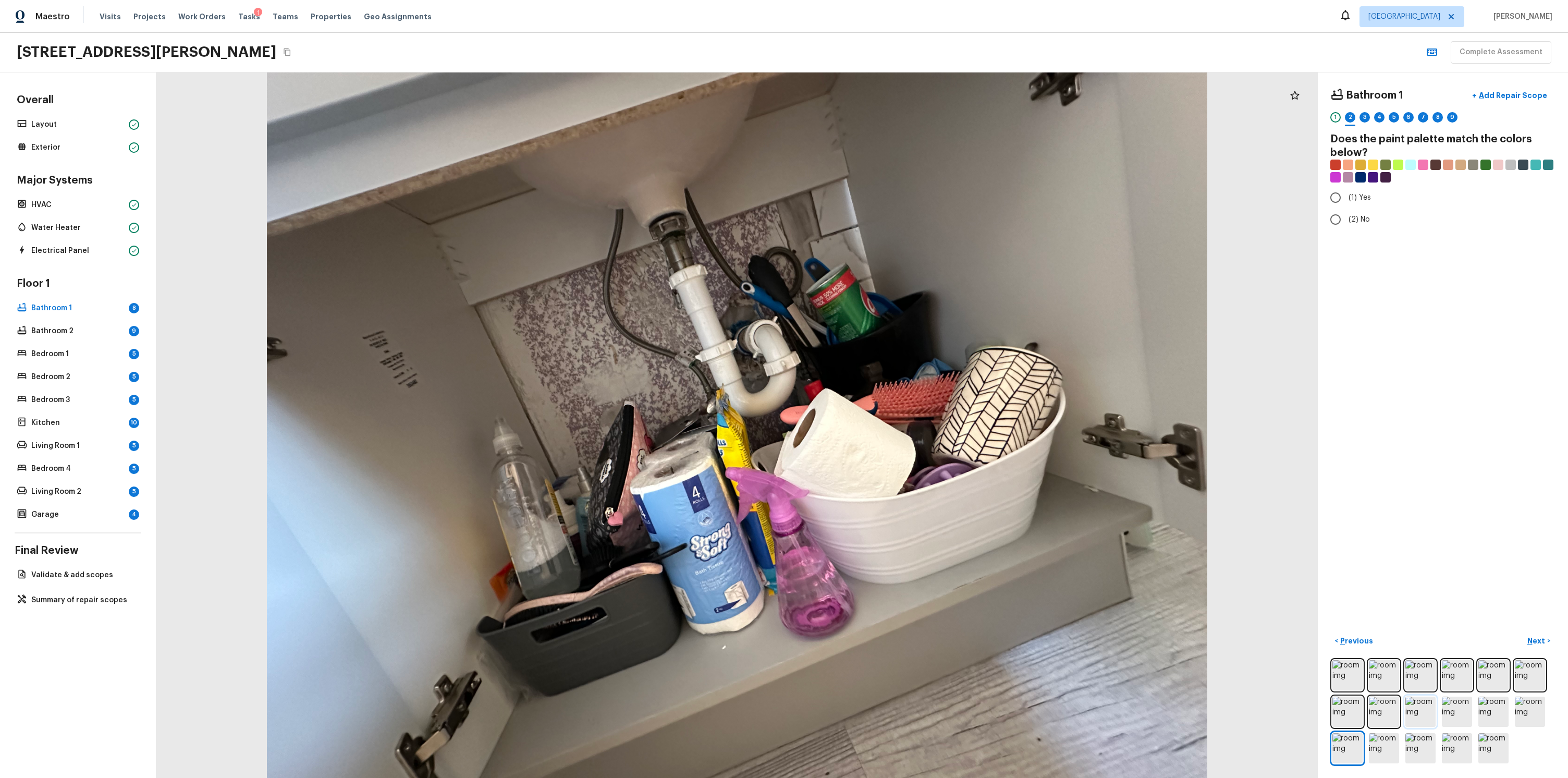
click at [1419, 696] on img at bounding box center [1421, 712] width 30 height 30
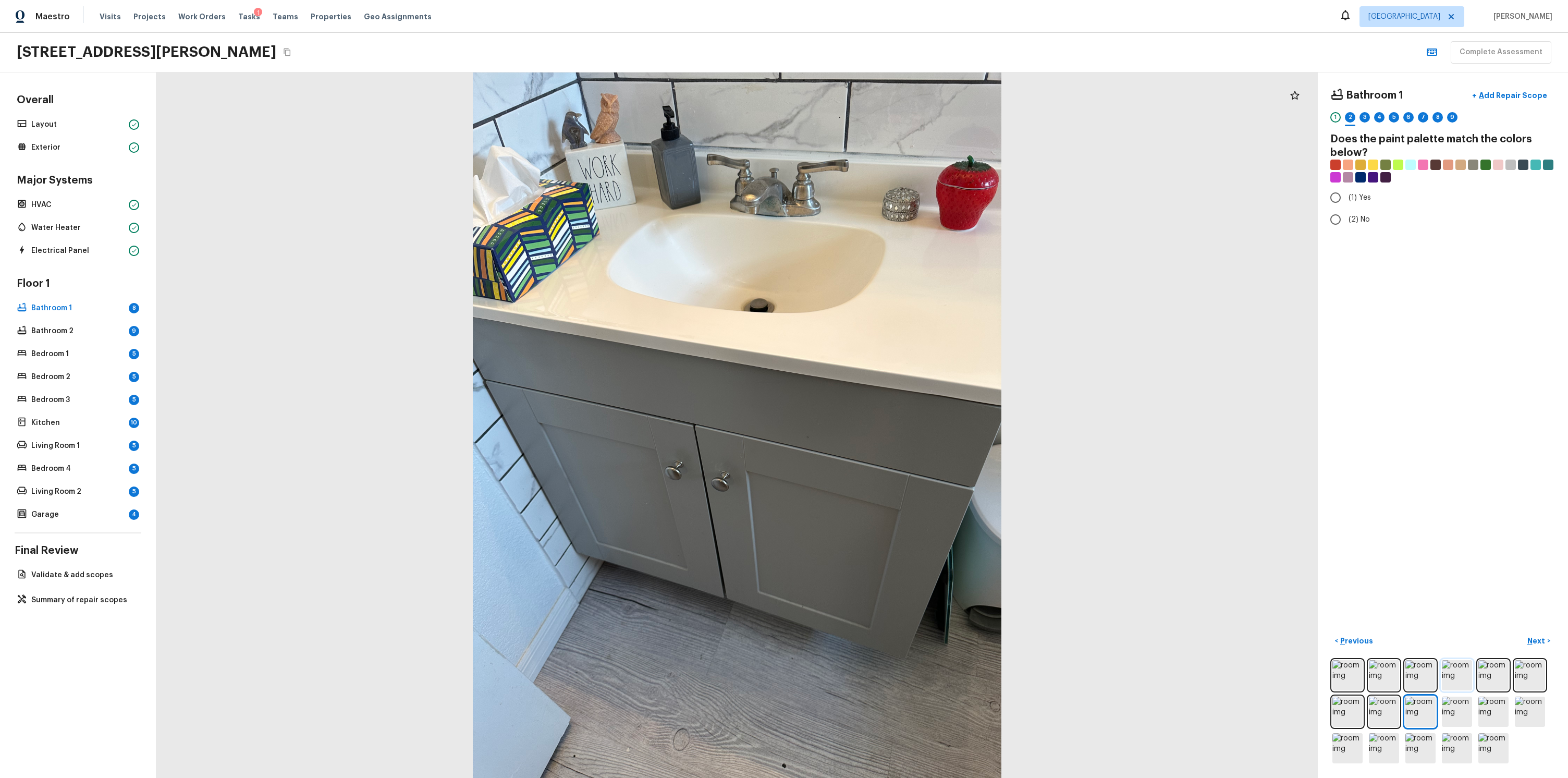
click at [1442, 673] on img at bounding box center [1457, 675] width 30 height 30
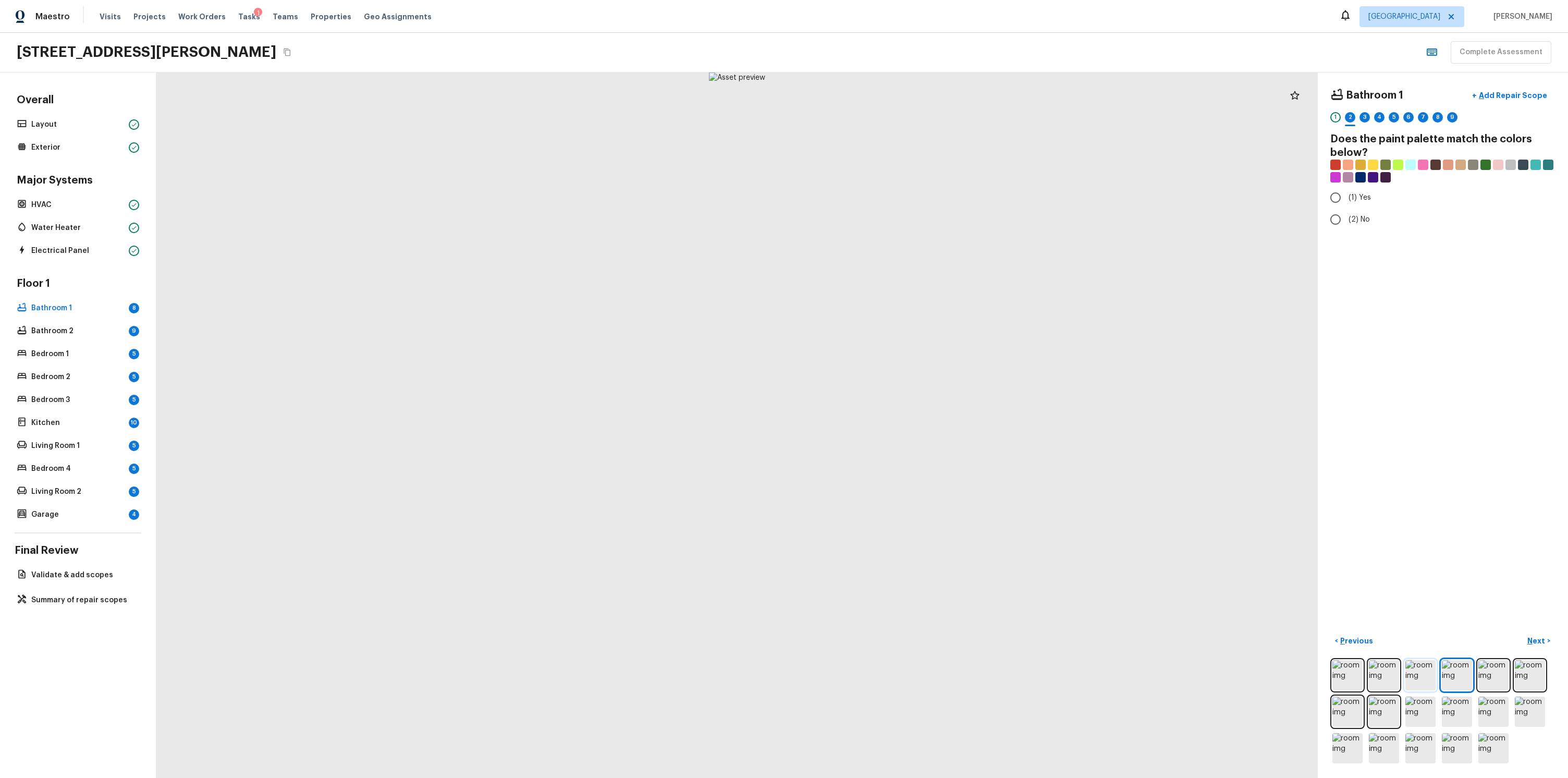
click at [1424, 662] on img at bounding box center [1421, 675] width 30 height 30
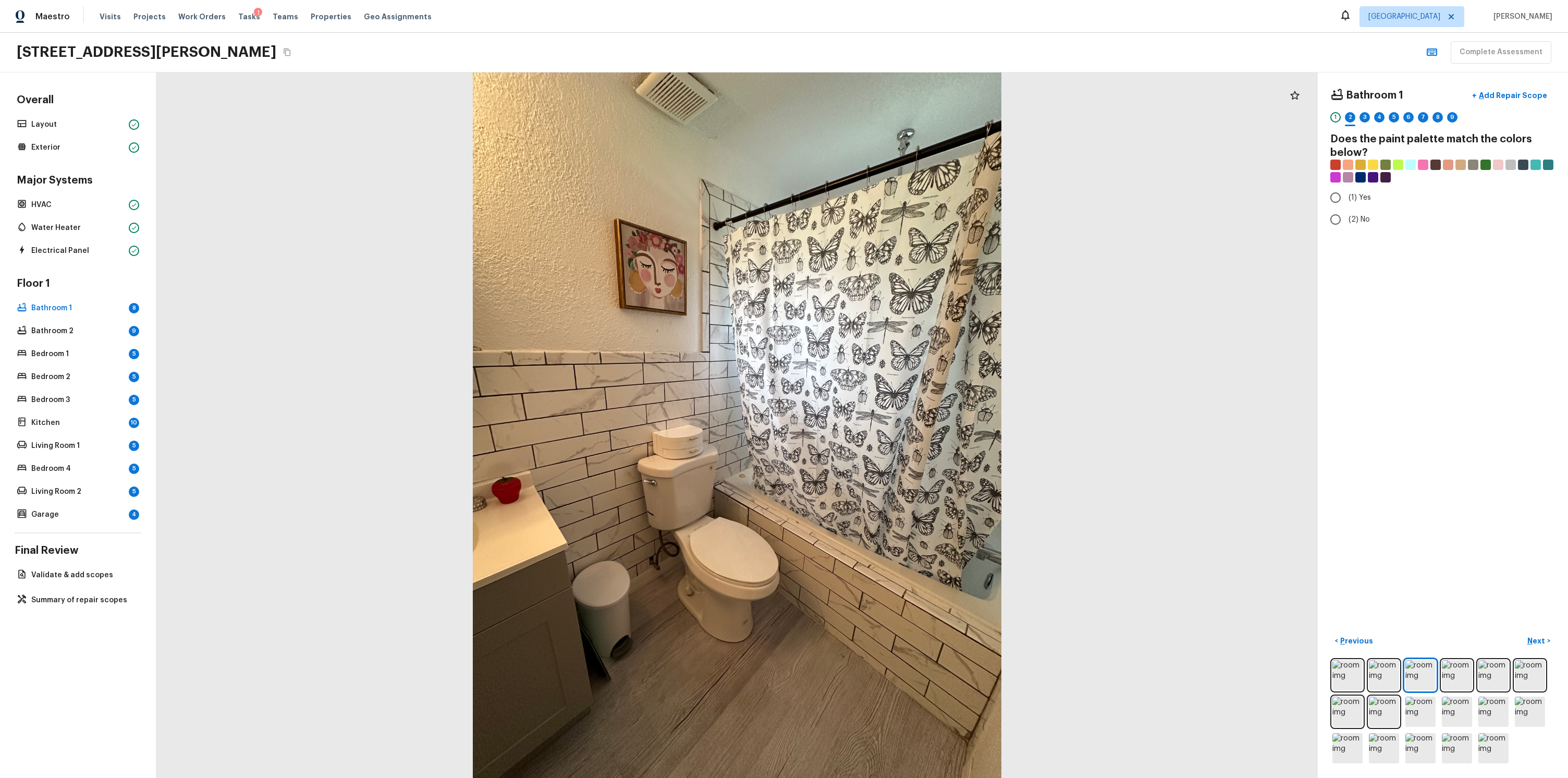
click at [294, 46] on div "[STREET_ADDRESS][PERSON_NAME]" at bounding box center [155, 52] width 278 height 19
click at [292, 49] on icon "Copy Address" at bounding box center [287, 52] width 9 height 9
click at [1390, 442] on div "Bathroom 1 + Add Repair Scope 1 2 3 4 5 6 7 8 9 Does the paint palette match th…" at bounding box center [1443, 425] width 250 height 706
radio input "true"
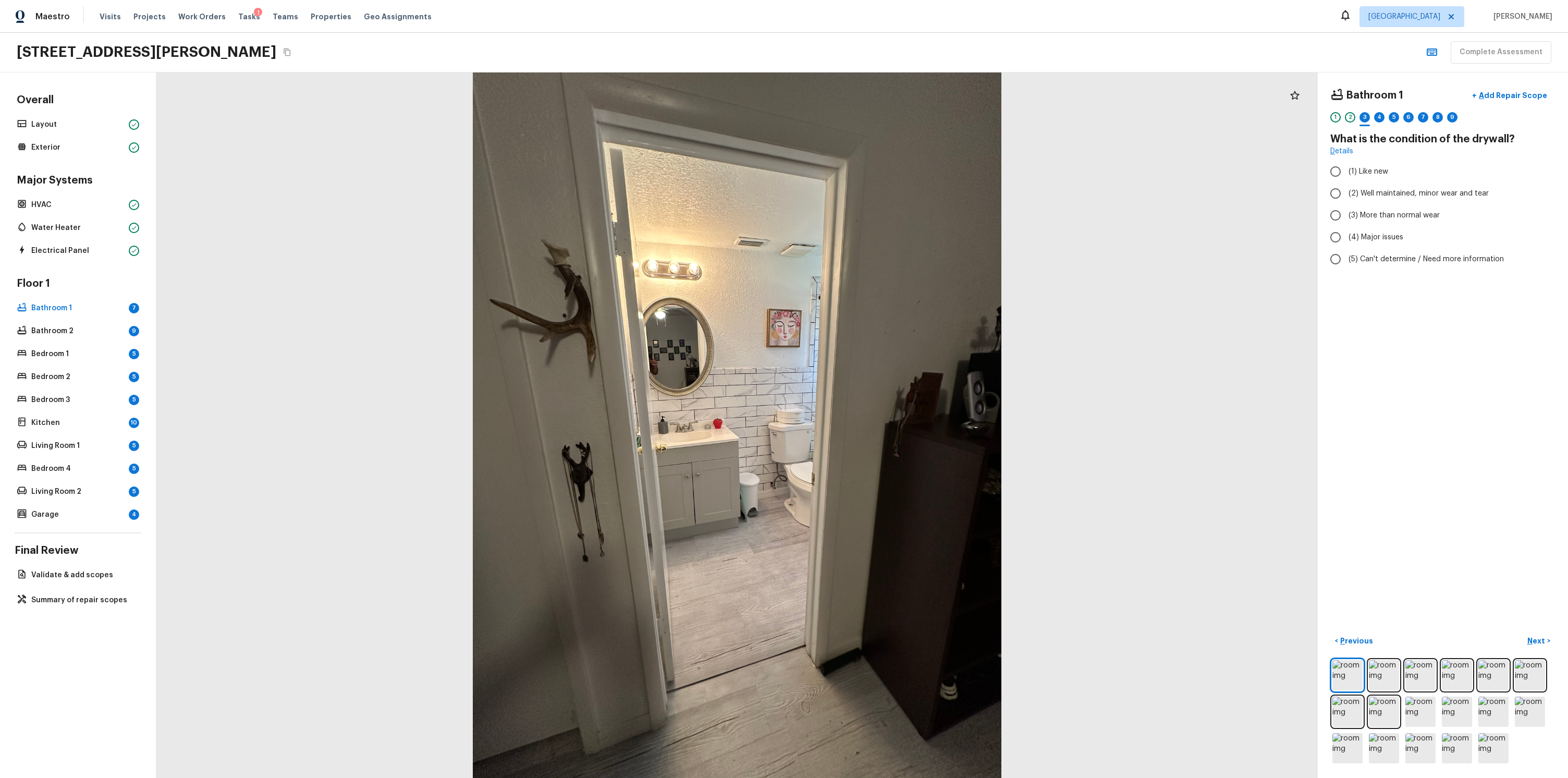
radio input "true"
checkbox input "true"
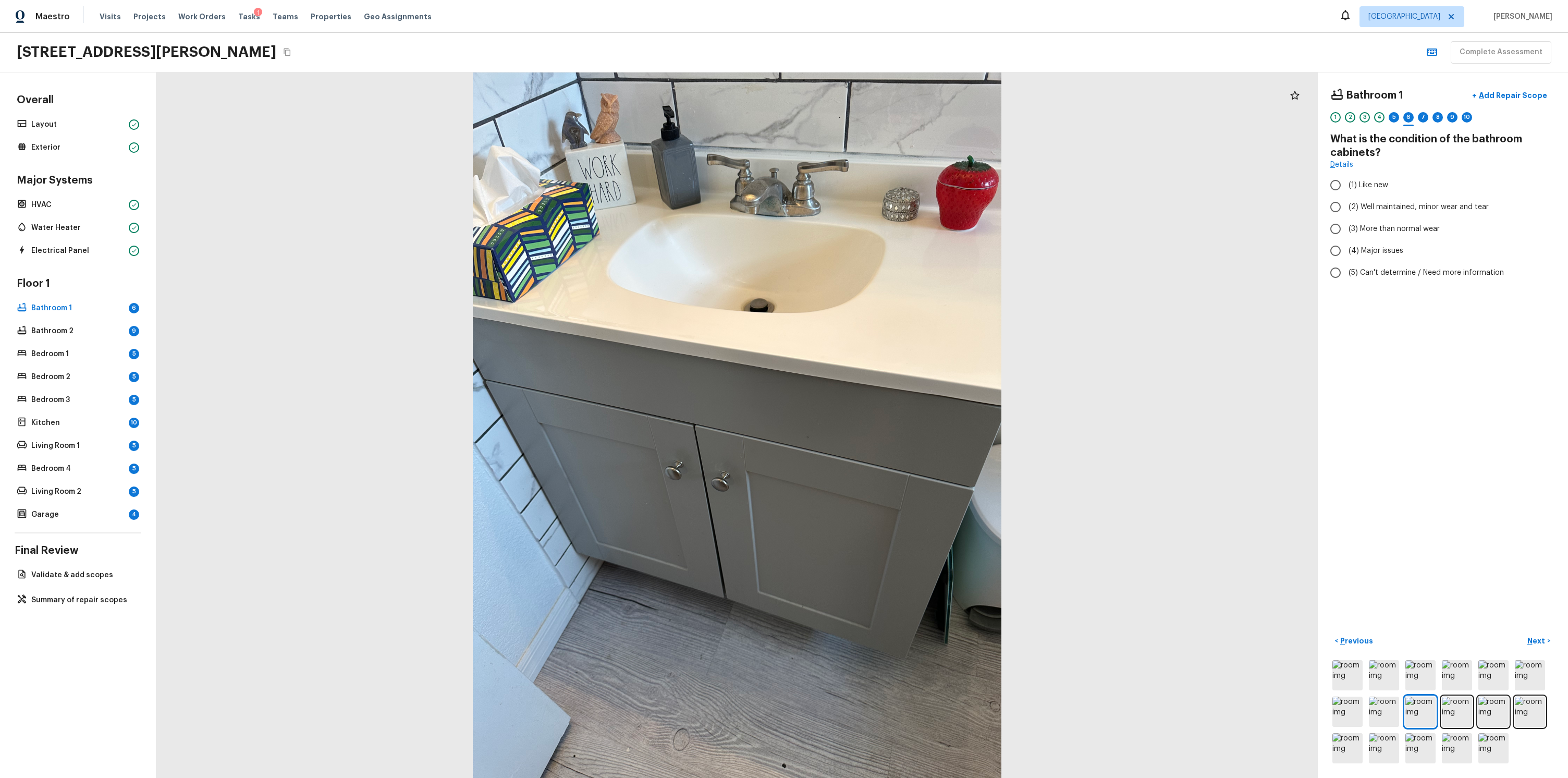
radio input "true"
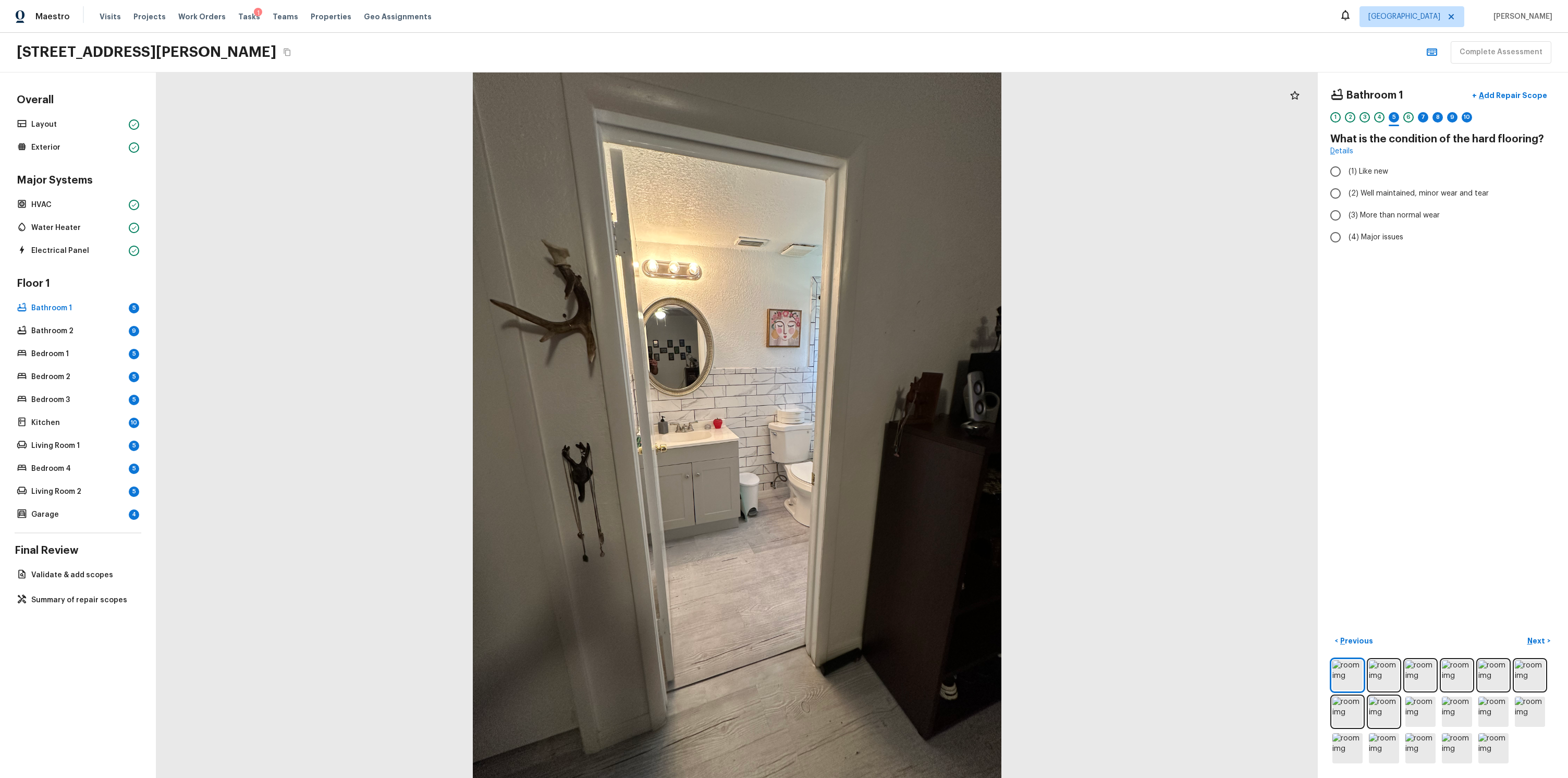
radio input "true"
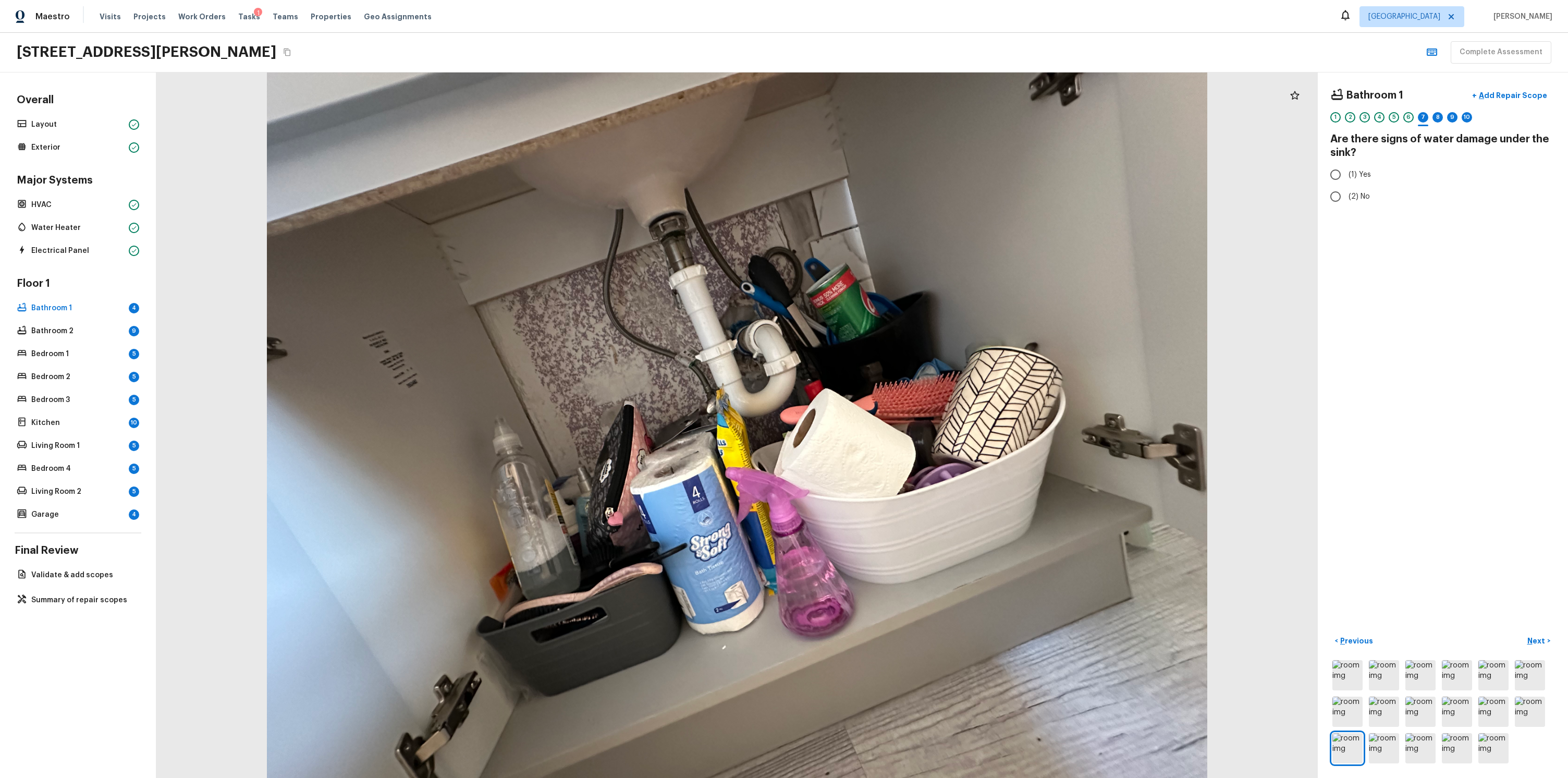
radio input "true"
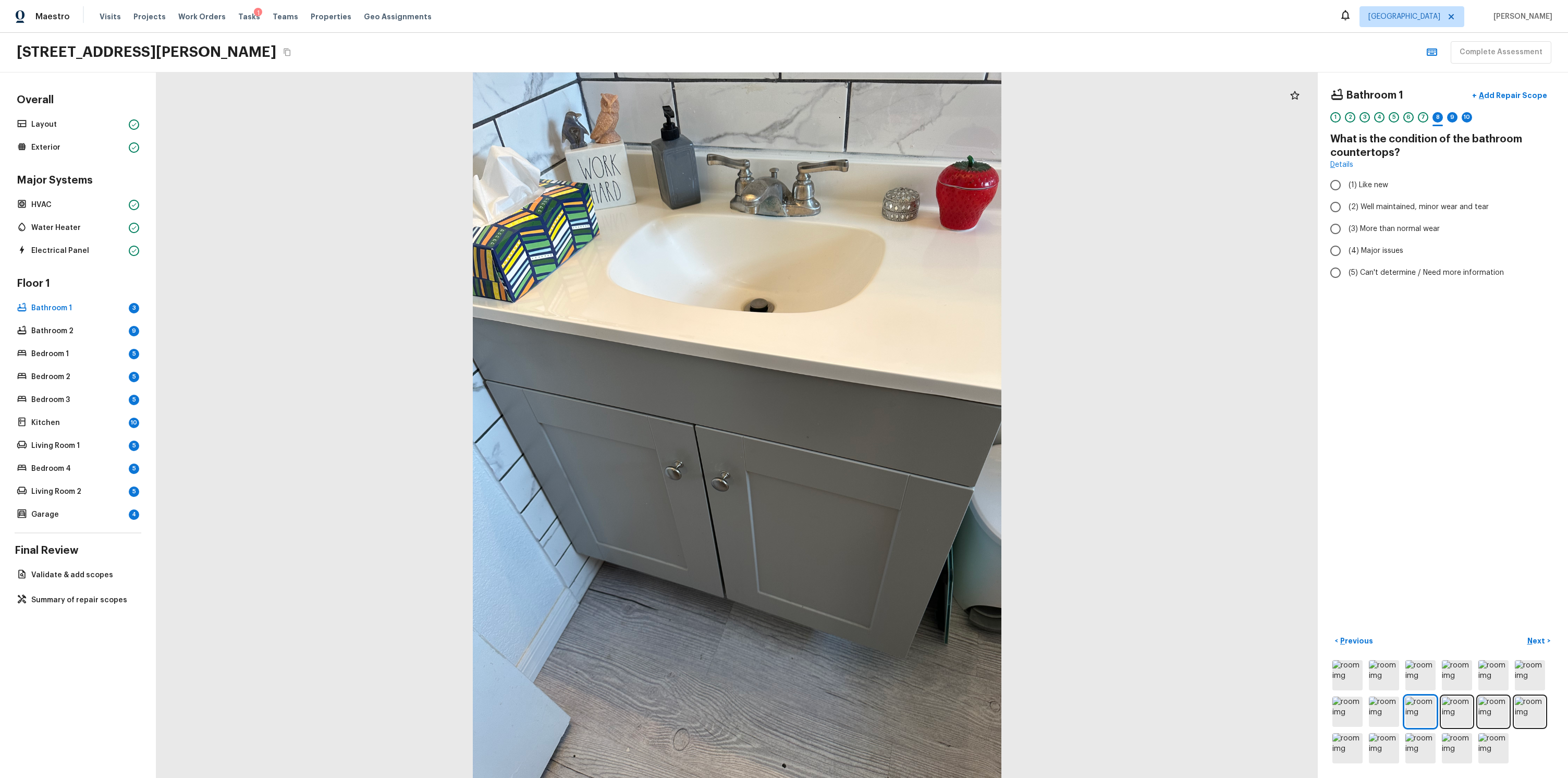
radio input "true"
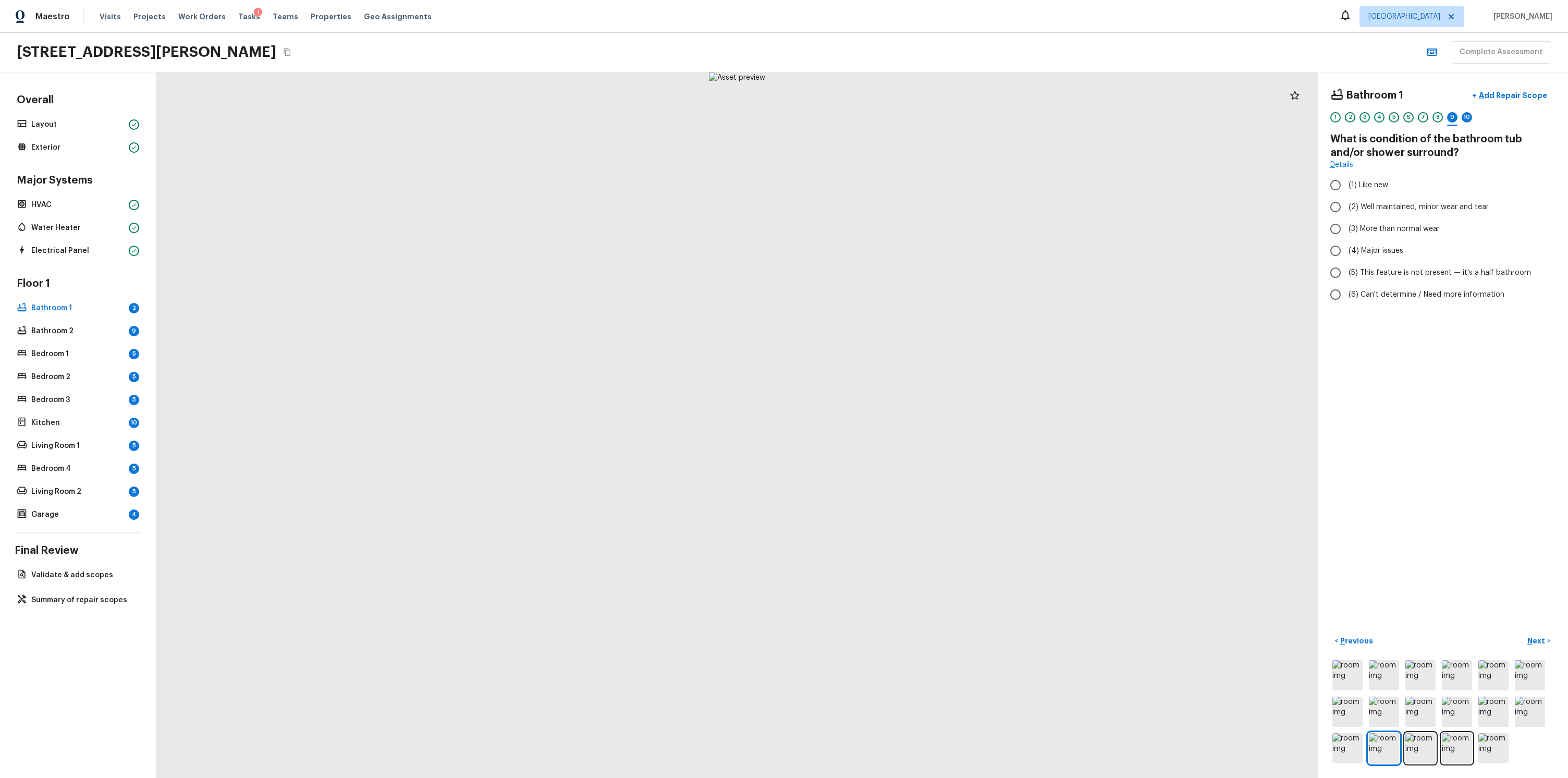
radio input "true"
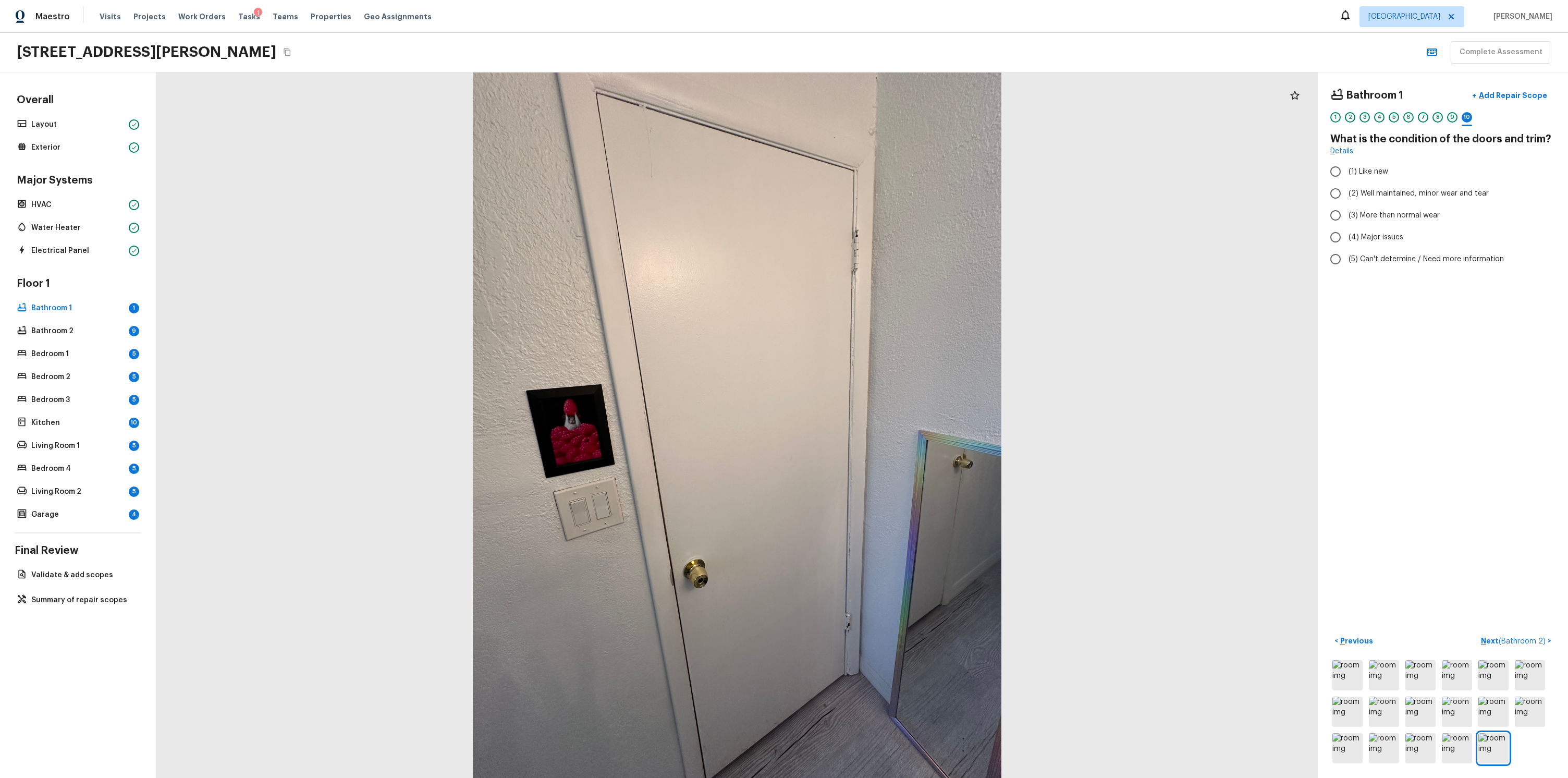
radio input "true"
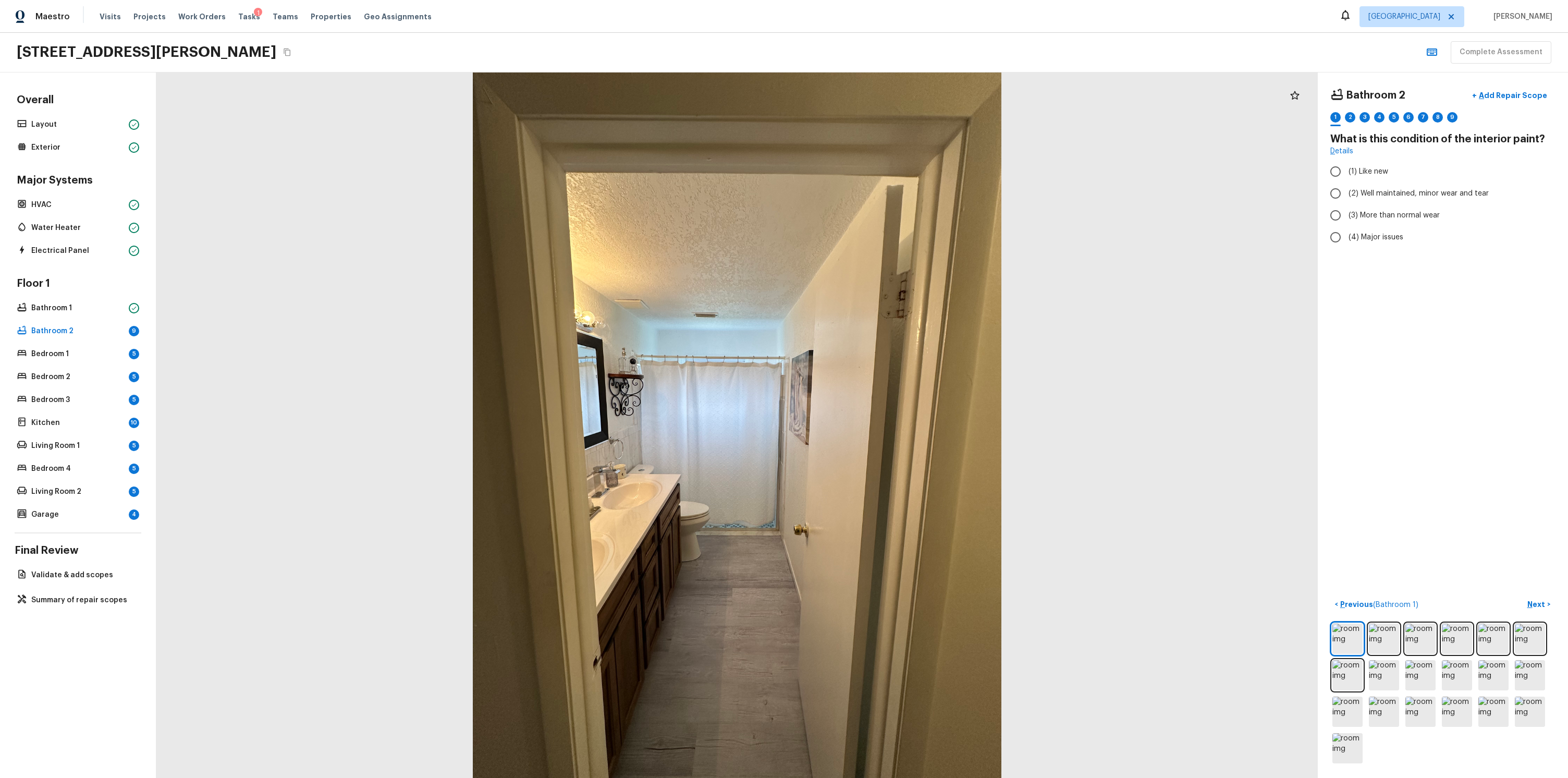
radio input "true"
checkbox input "true"
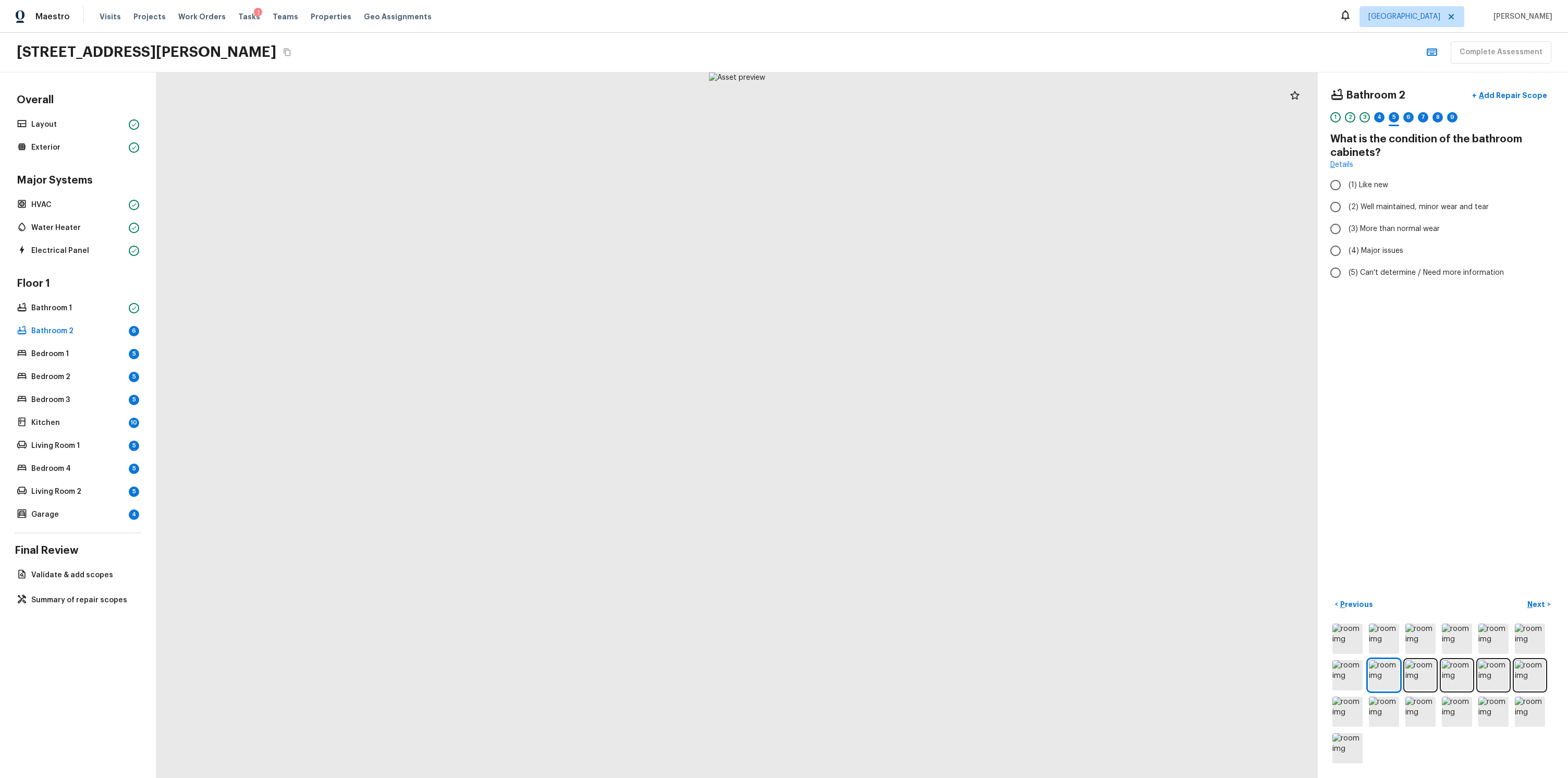
radio input "true"
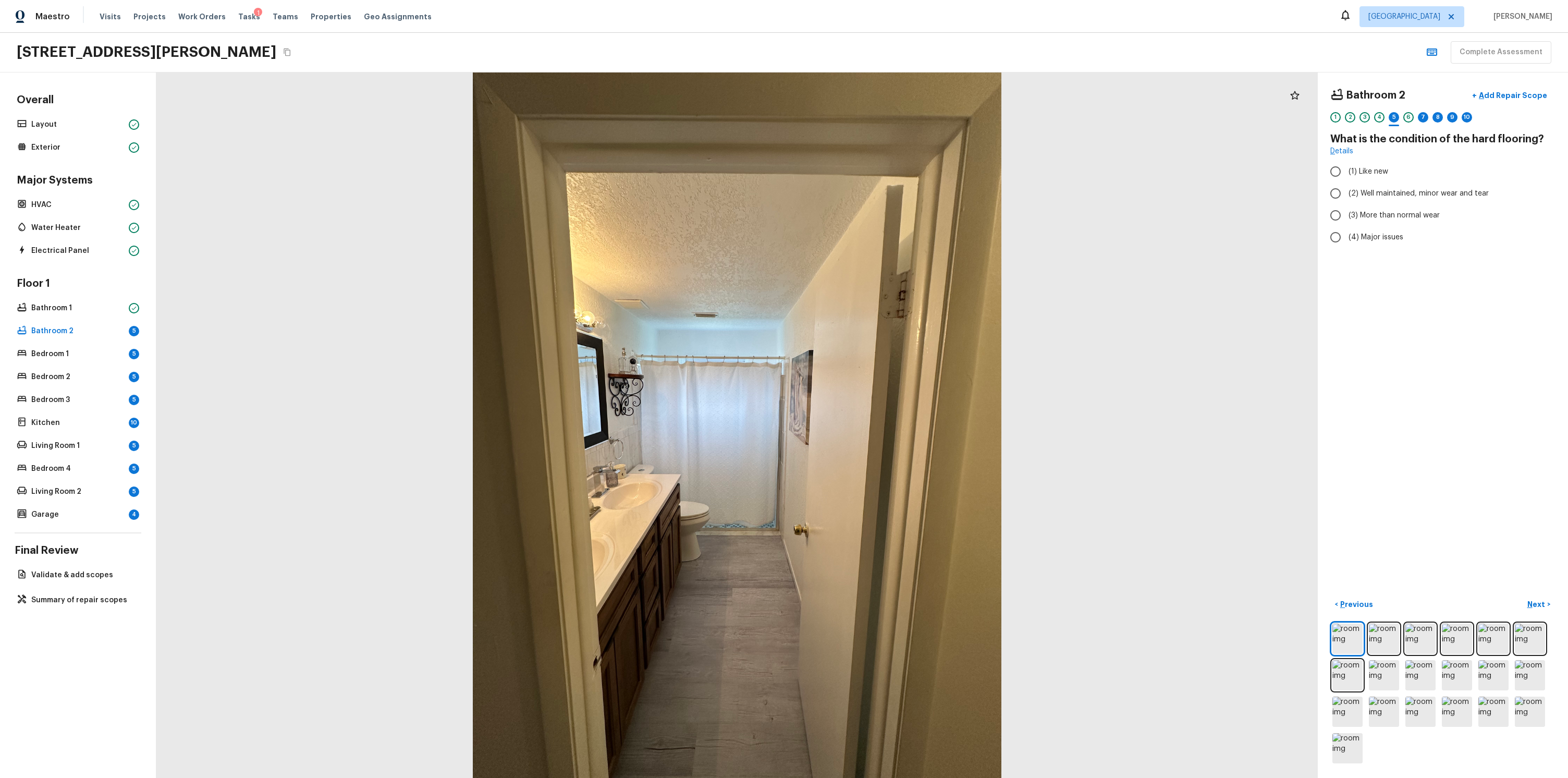
radio input "true"
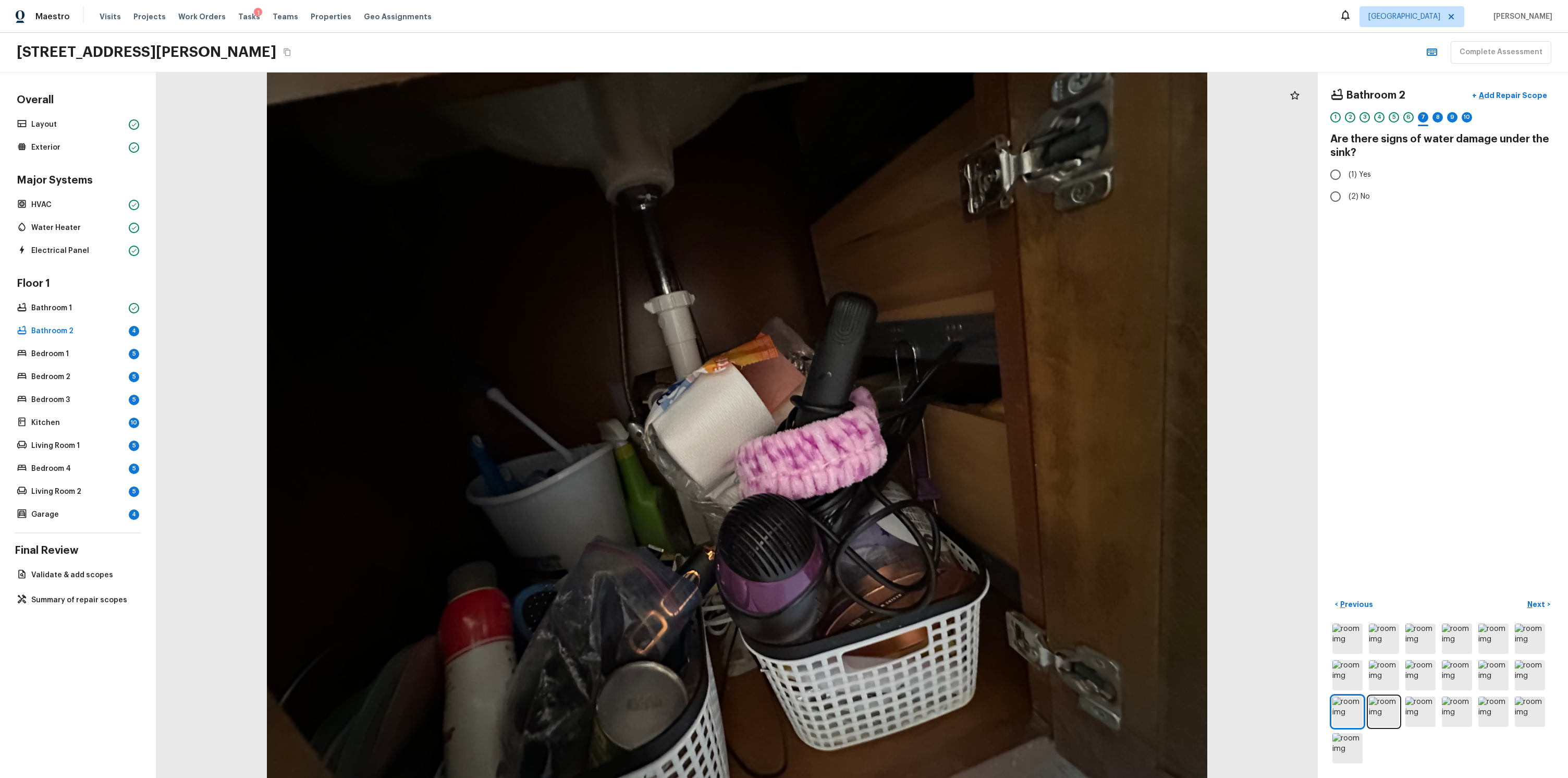
radio input "true"
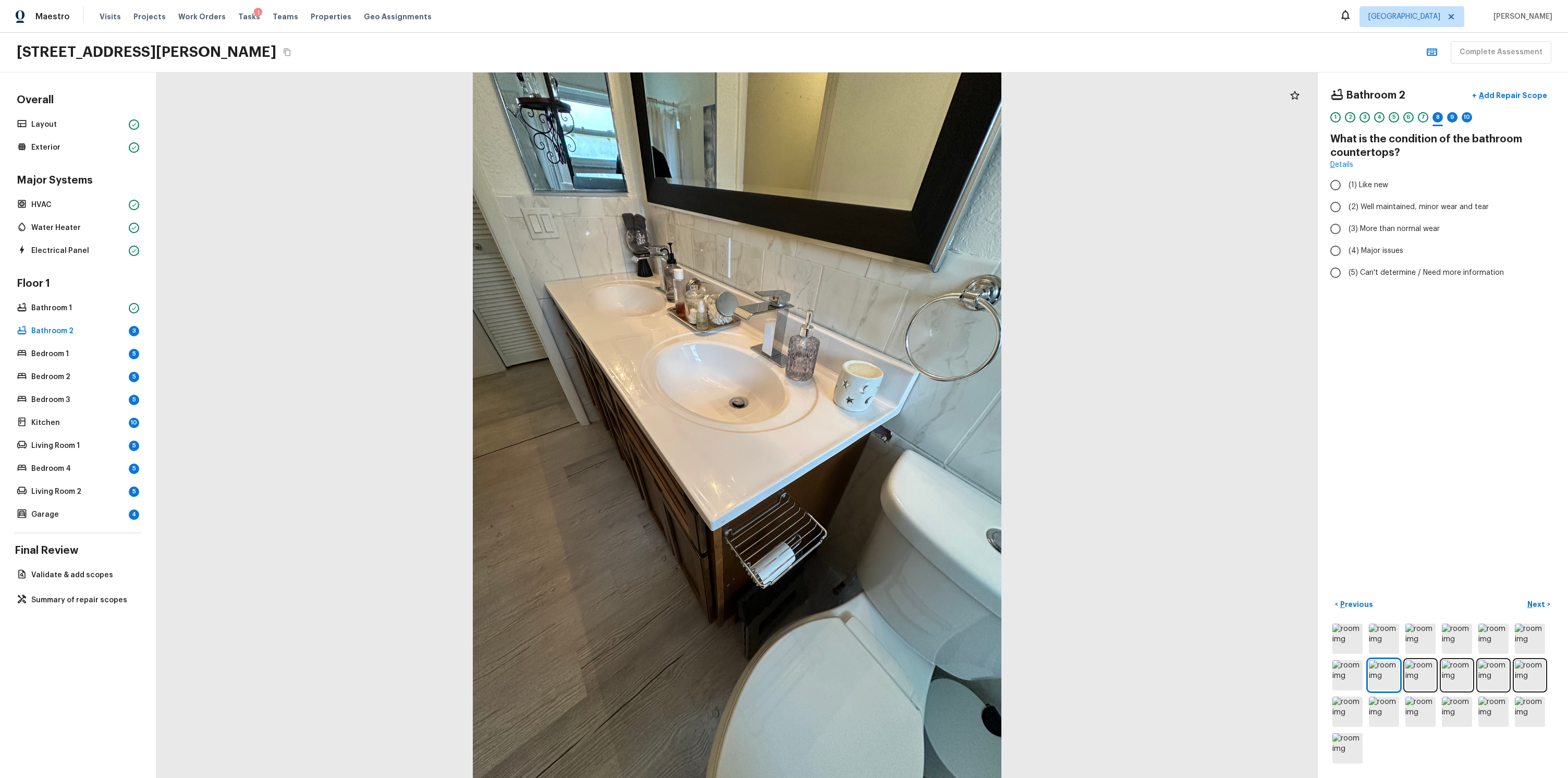
radio input "true"
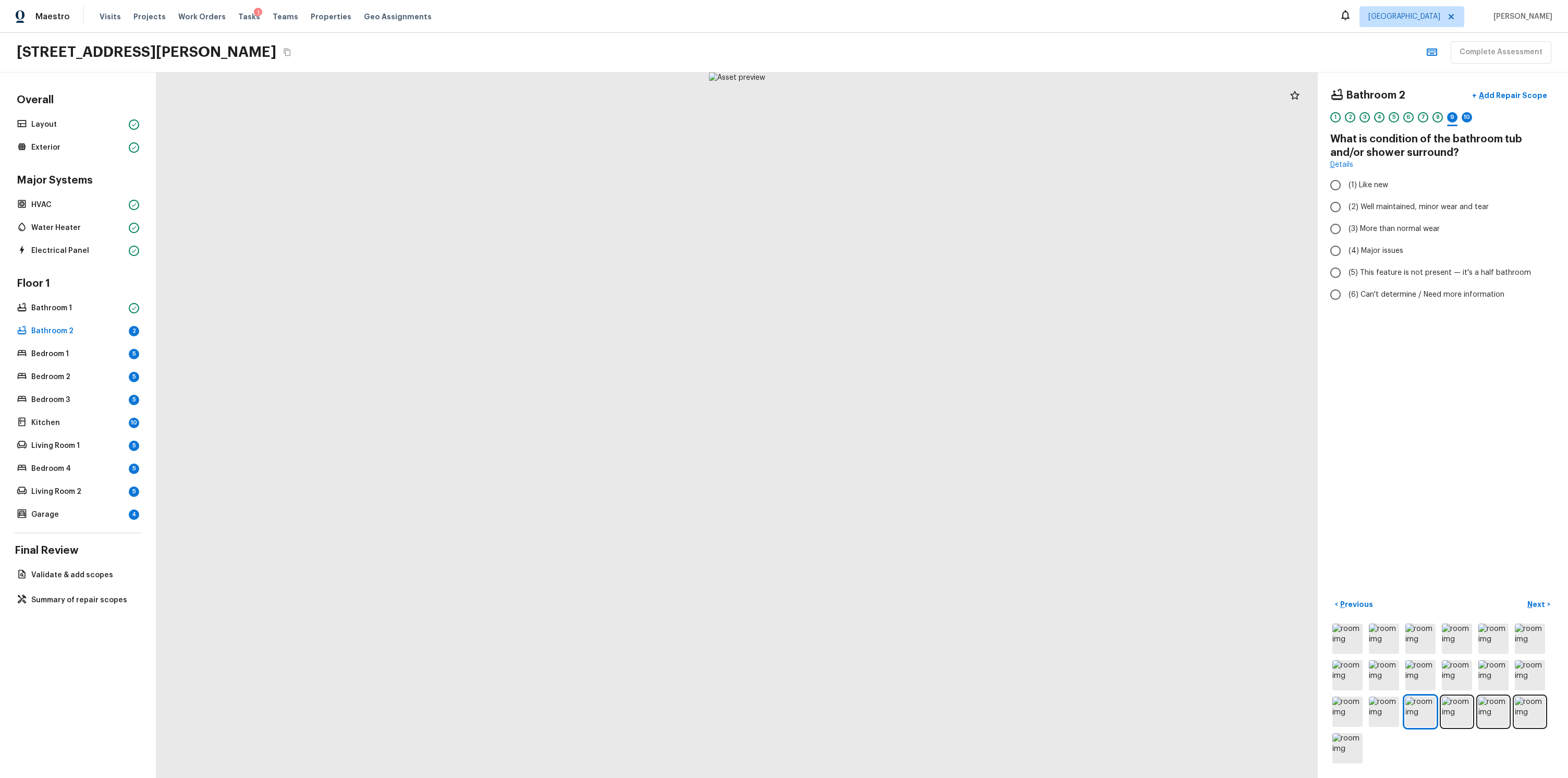
radio input "true"
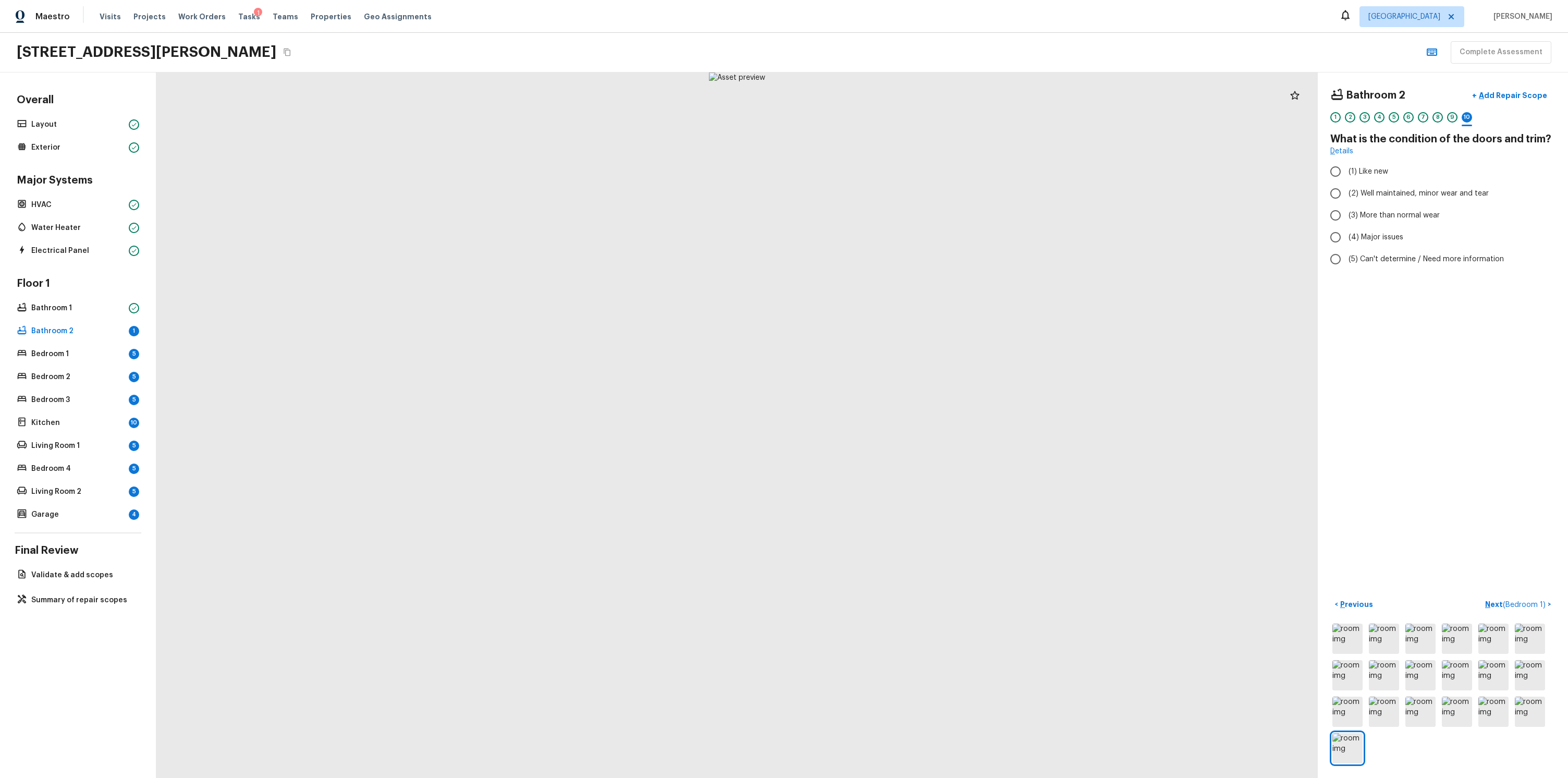
radio input "true"
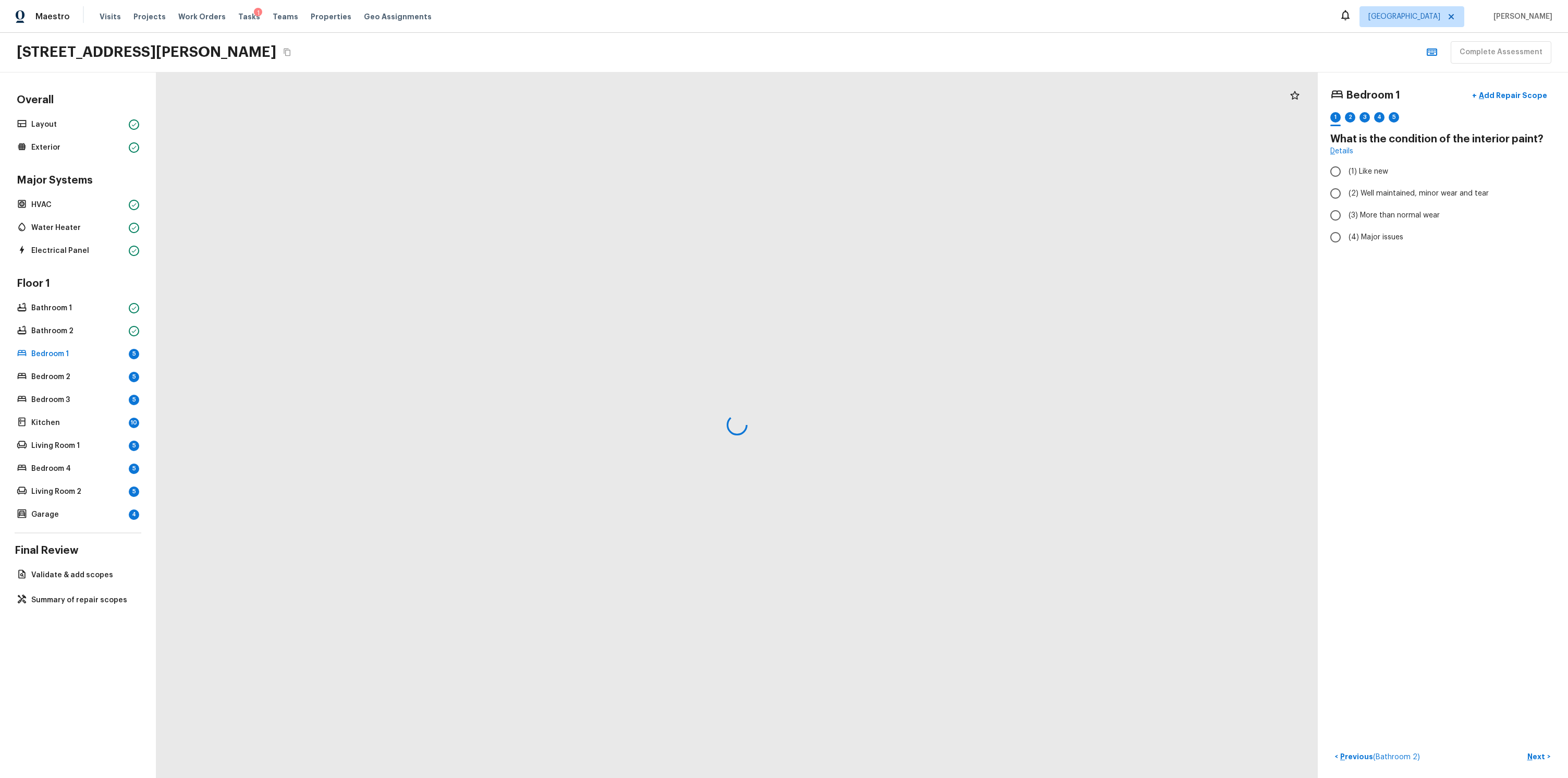
radio input "true"
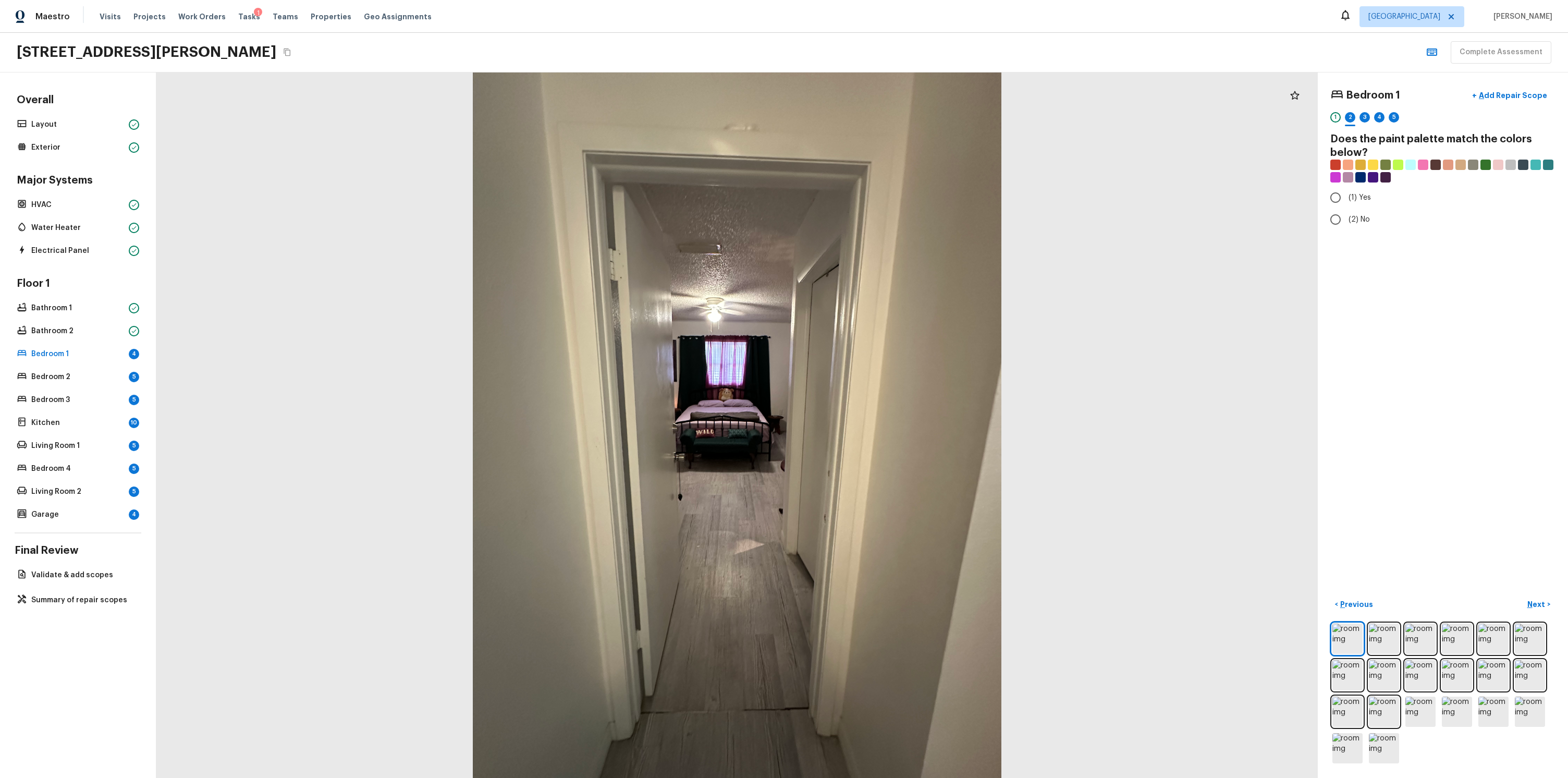
radio input "true"
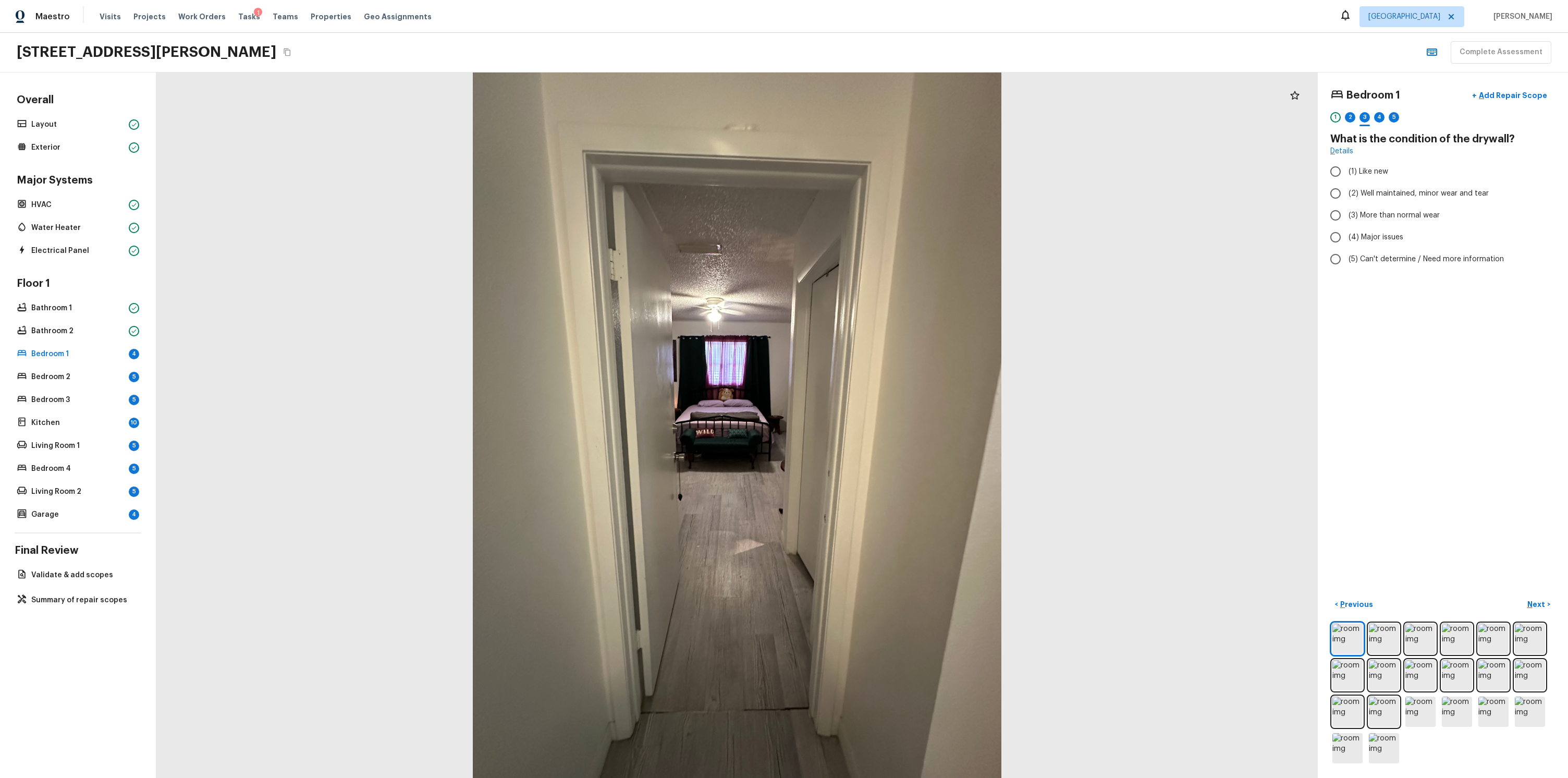
radio input "true"
checkbox input "true"
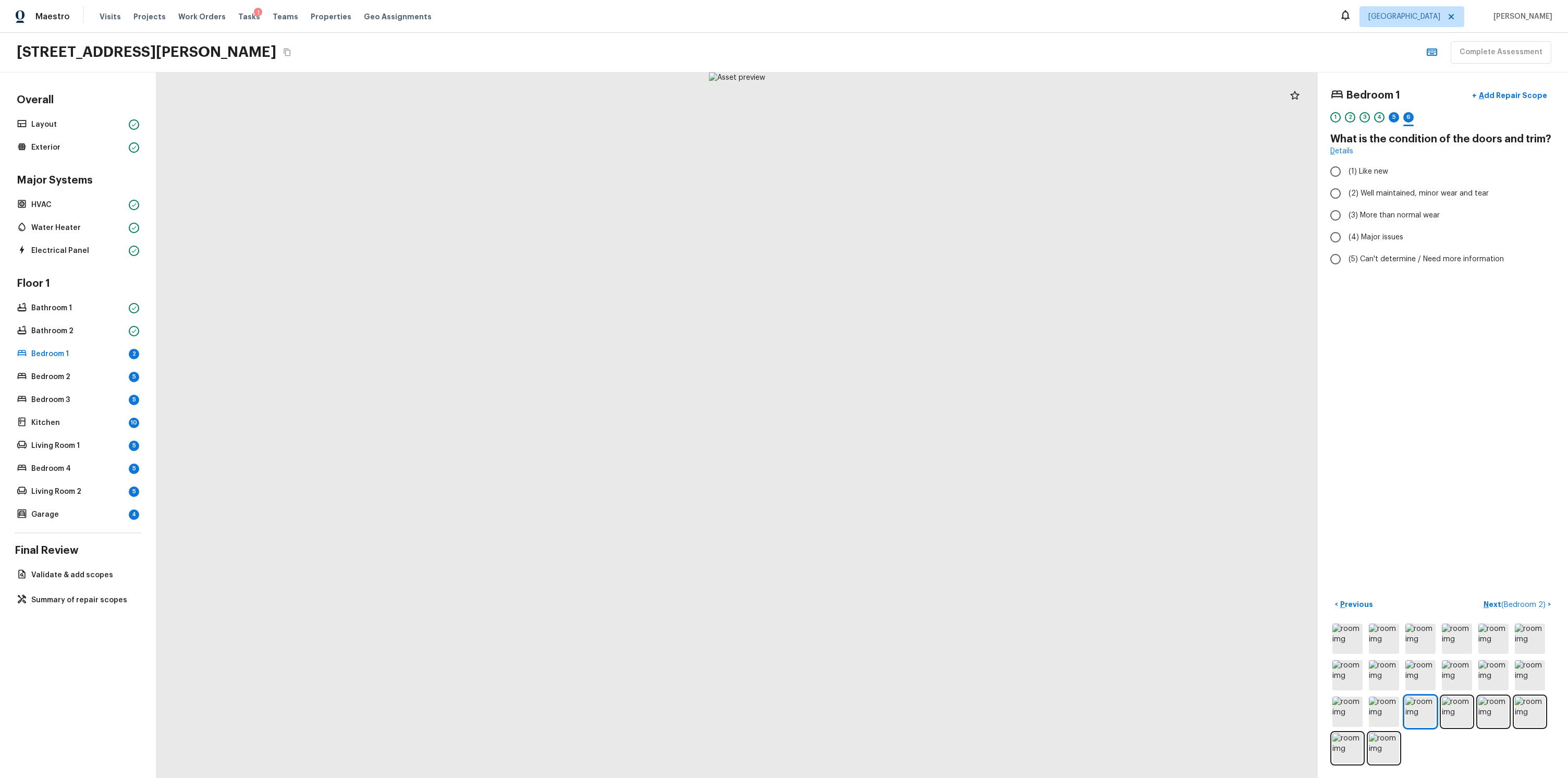
radio input "true"
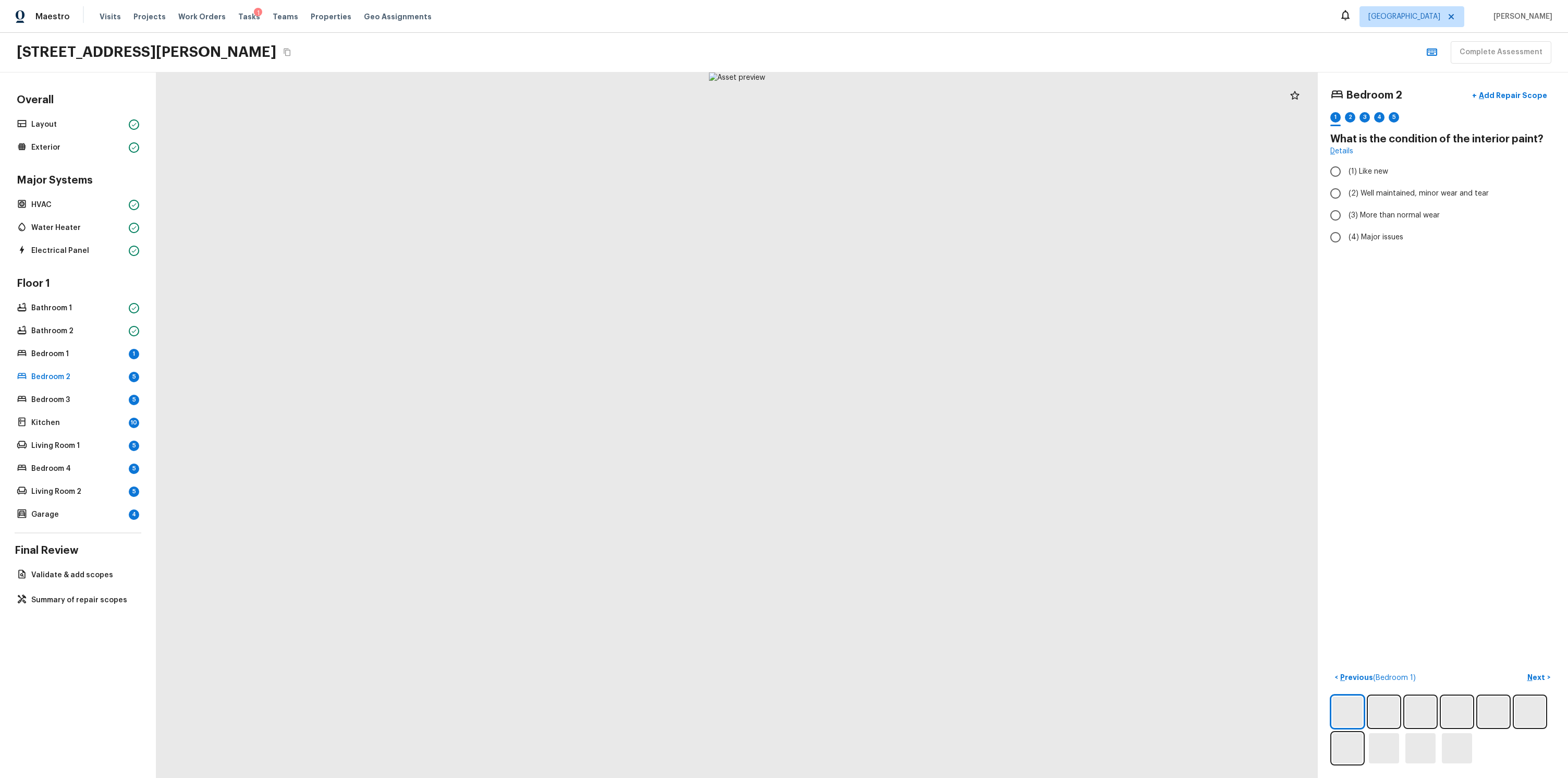
radio input "true"
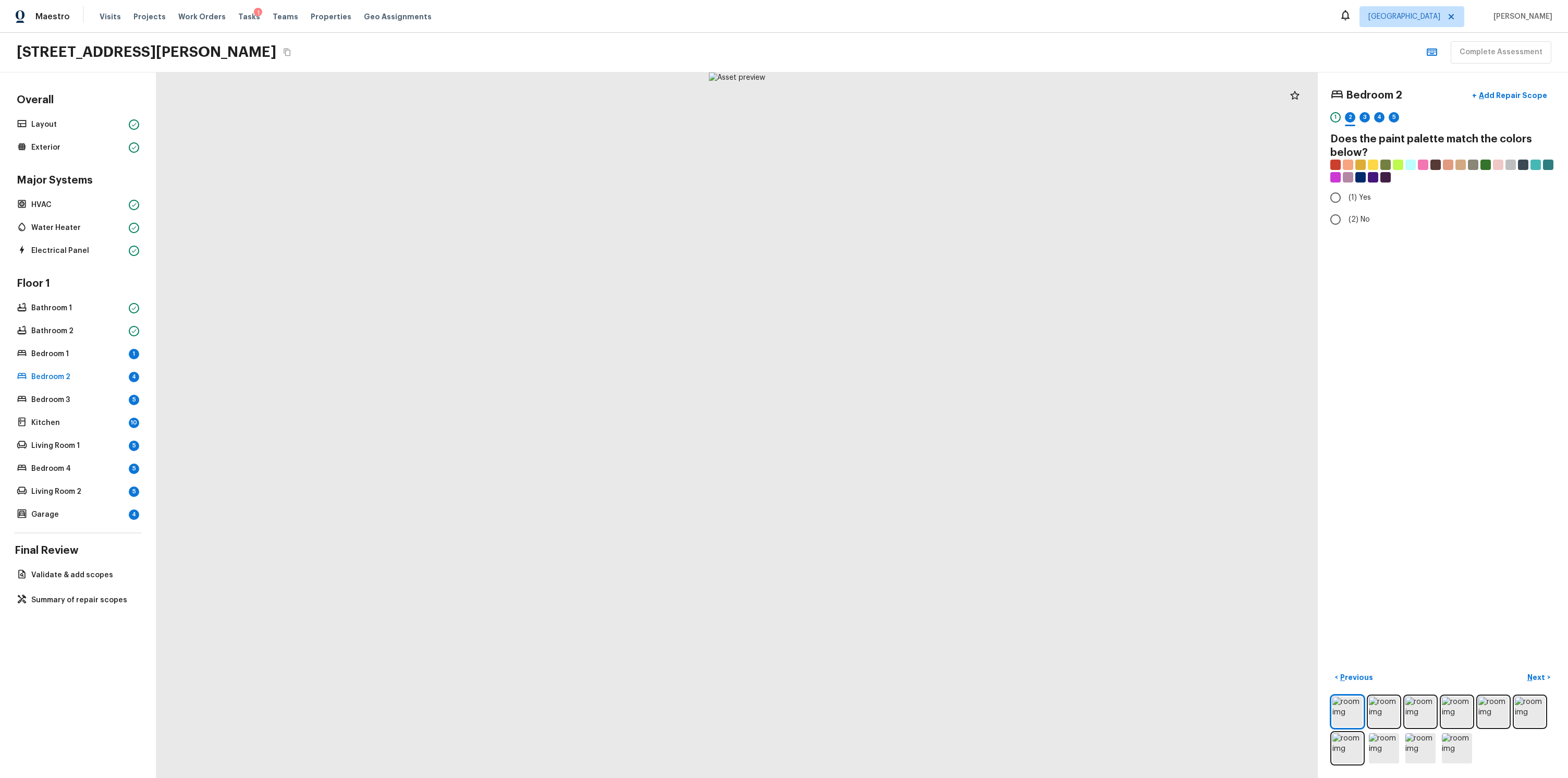
radio input "true"
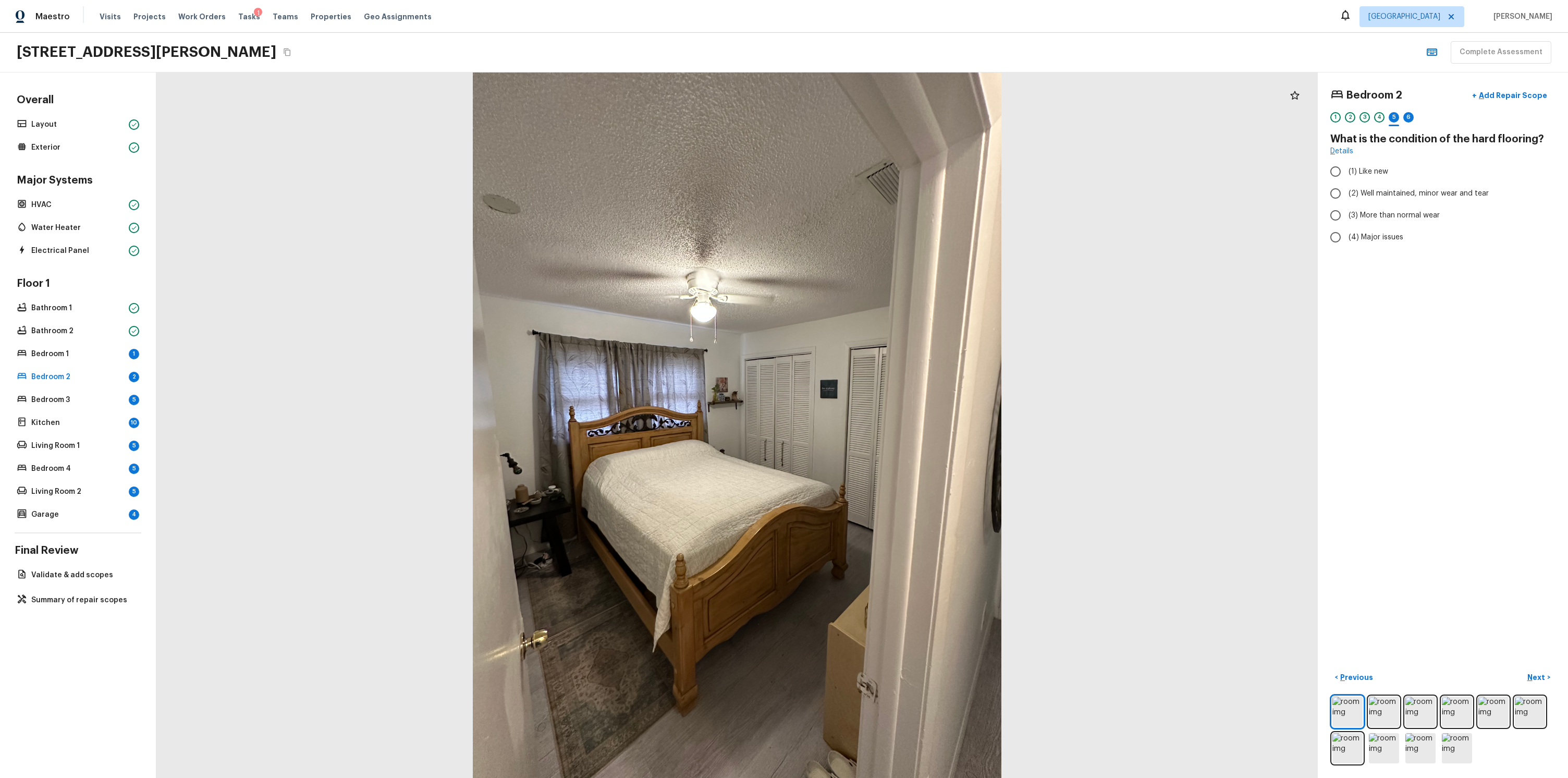
radio input "true"
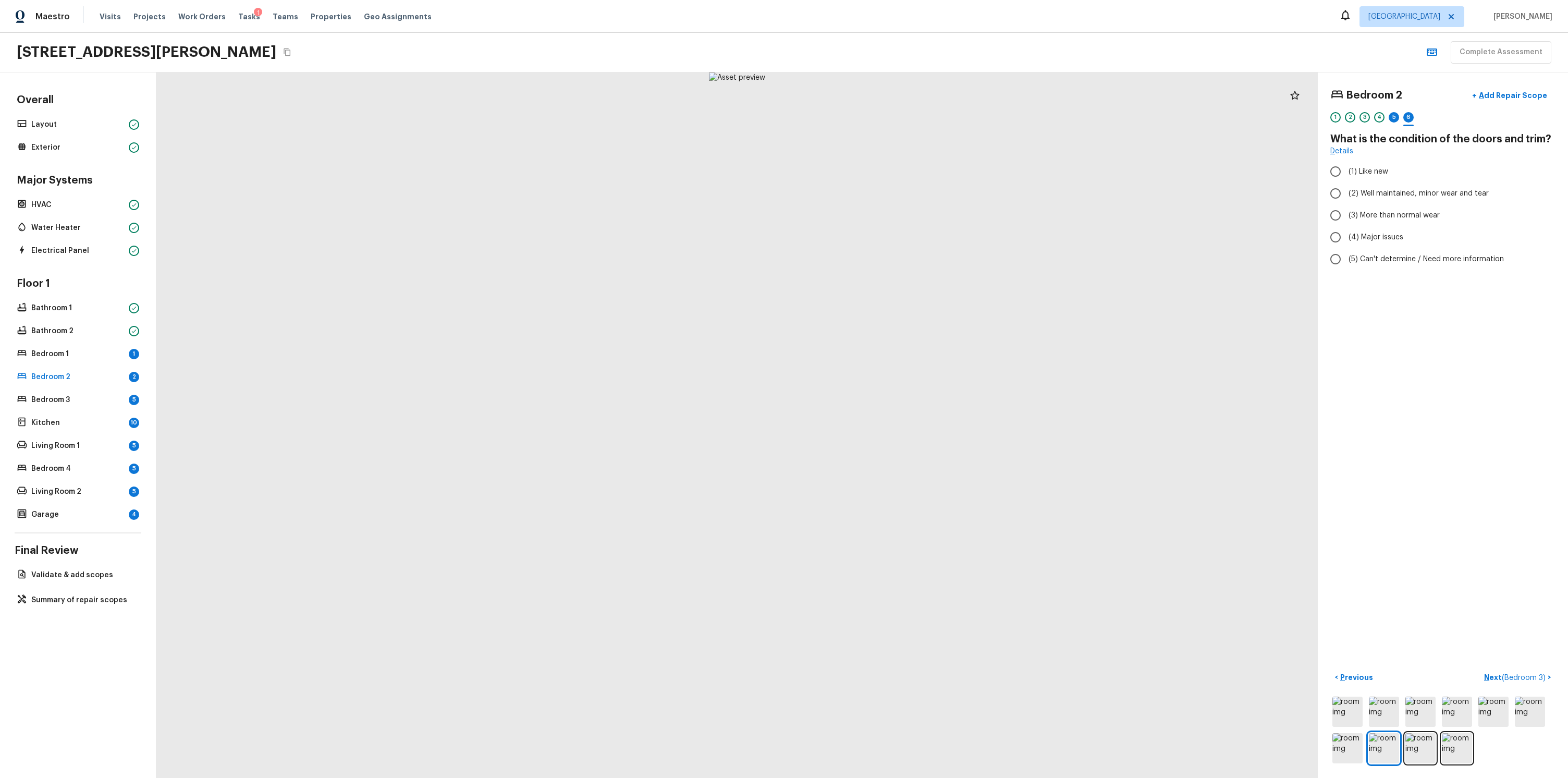
radio input "true"
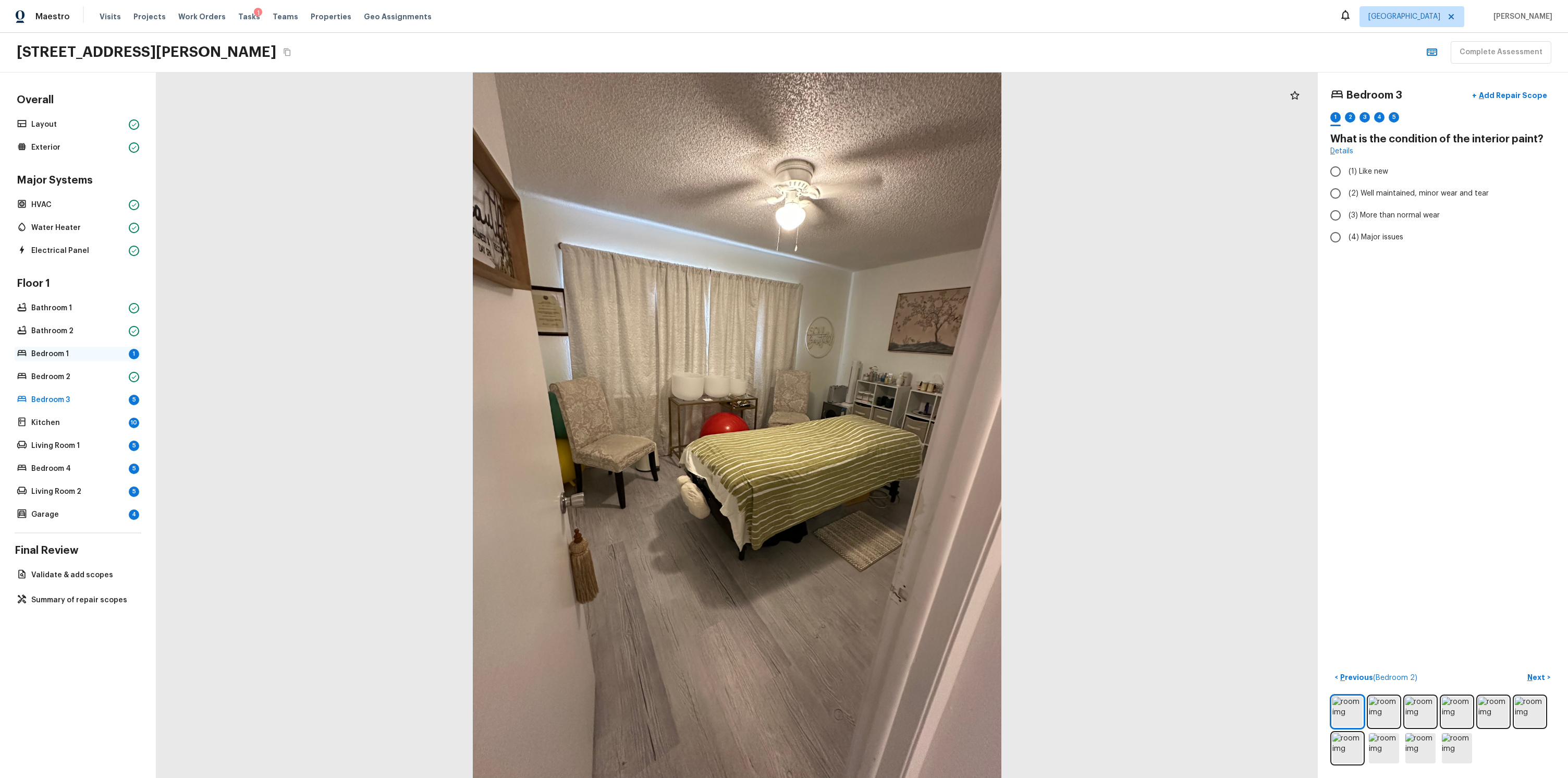
click at [72, 355] on p "Bedroom 1" at bounding box center [77, 354] width 93 height 10
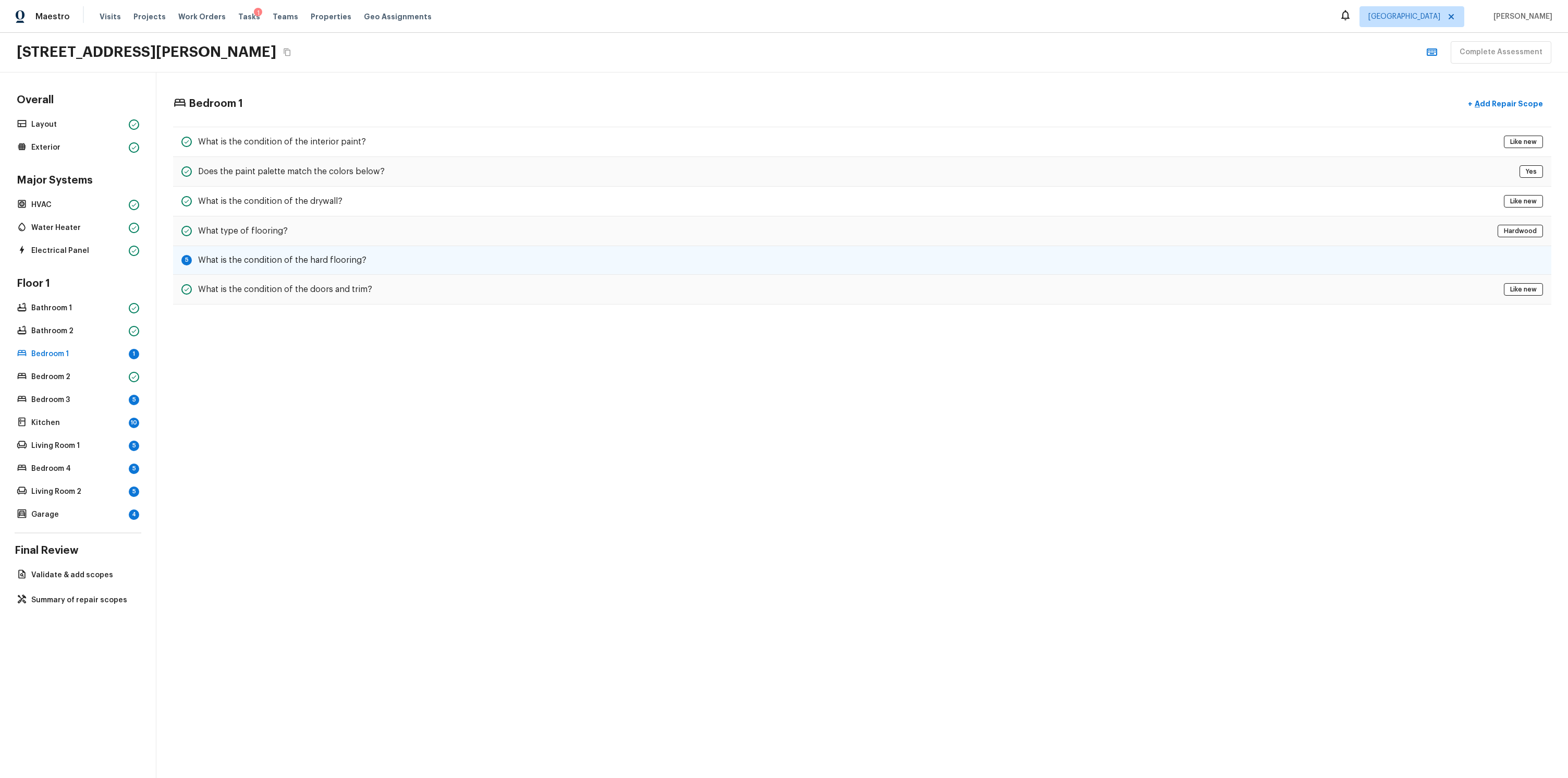
click at [329, 260] on h5 "What is the condition of the hard flooring?" at bounding box center [282, 260] width 169 height 12
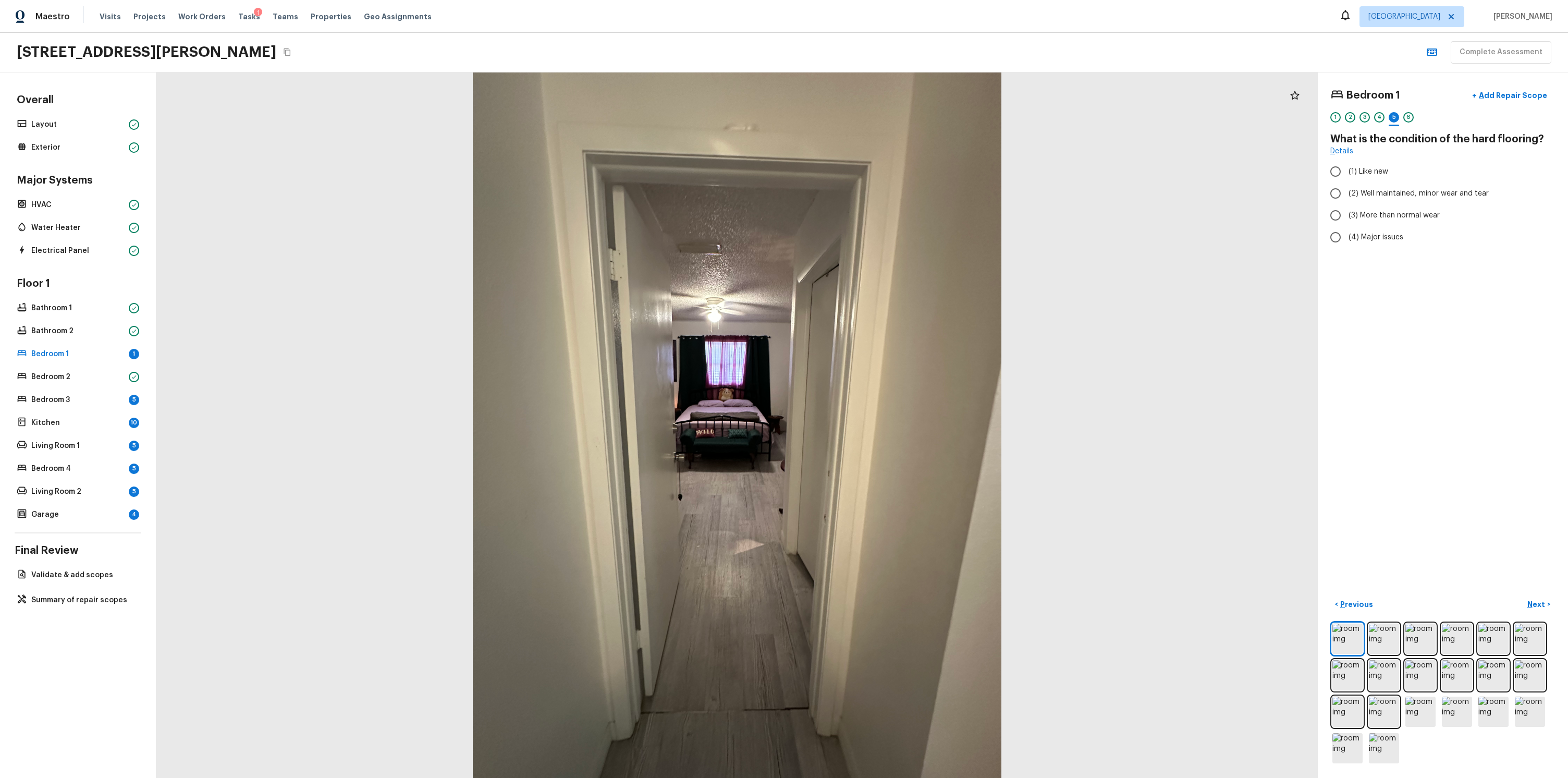
radio input "true"
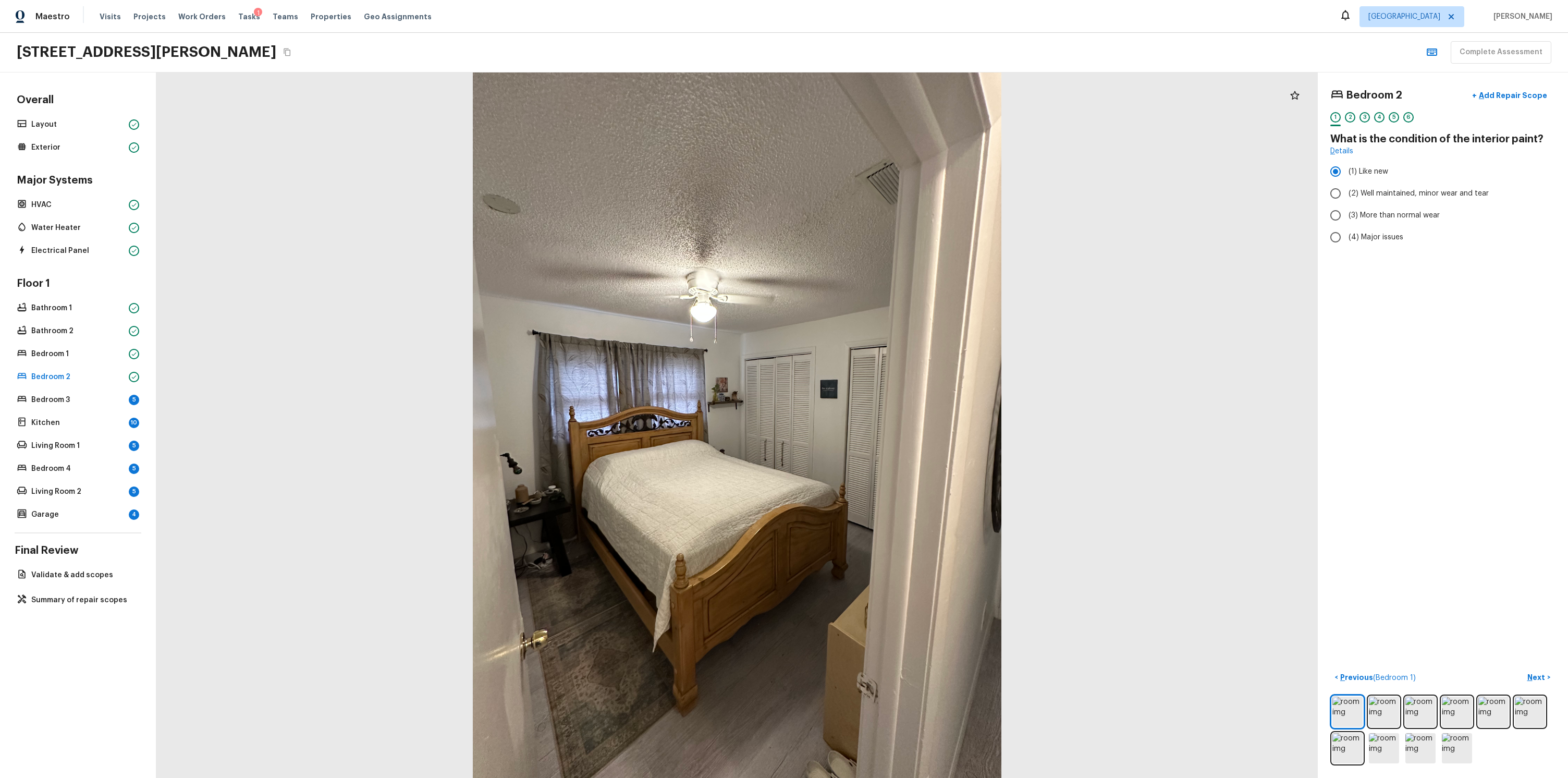
click at [52, 390] on div "Floor 1 Bathroom 1 Bathroom 2 Bedroom 1 Bedroom 2 Bedroom 3 5 Kitchen 10 Living…" at bounding box center [78, 399] width 127 height 245
click at [66, 394] on p "Bedroom 3" at bounding box center [77, 399] width 93 height 10
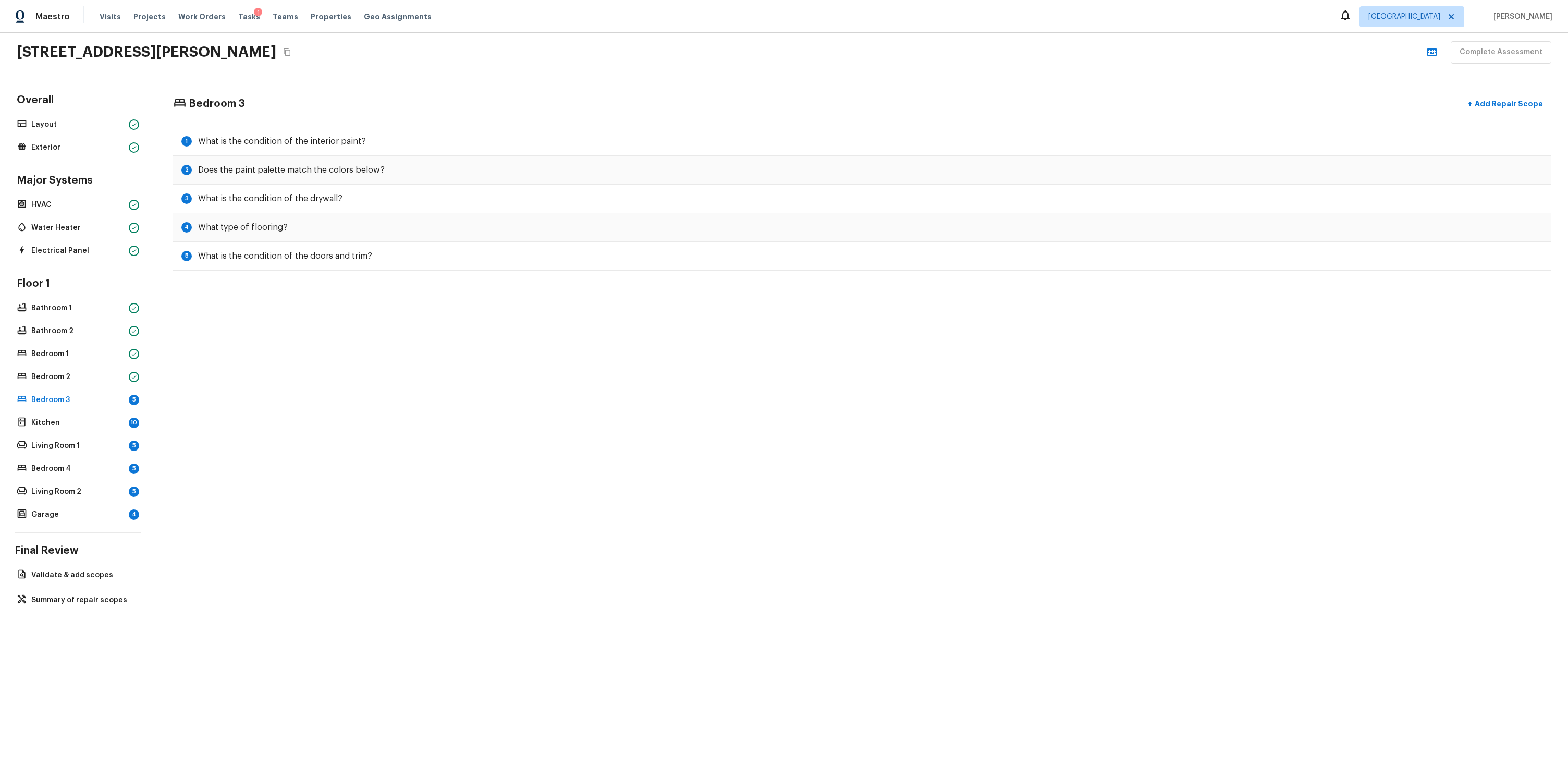
click at [655, 352] on div "Bedroom 3 + Add Repair Scope 1 What is the condition of the interior paint? 2 D…" at bounding box center [862, 425] width 1412 height 706
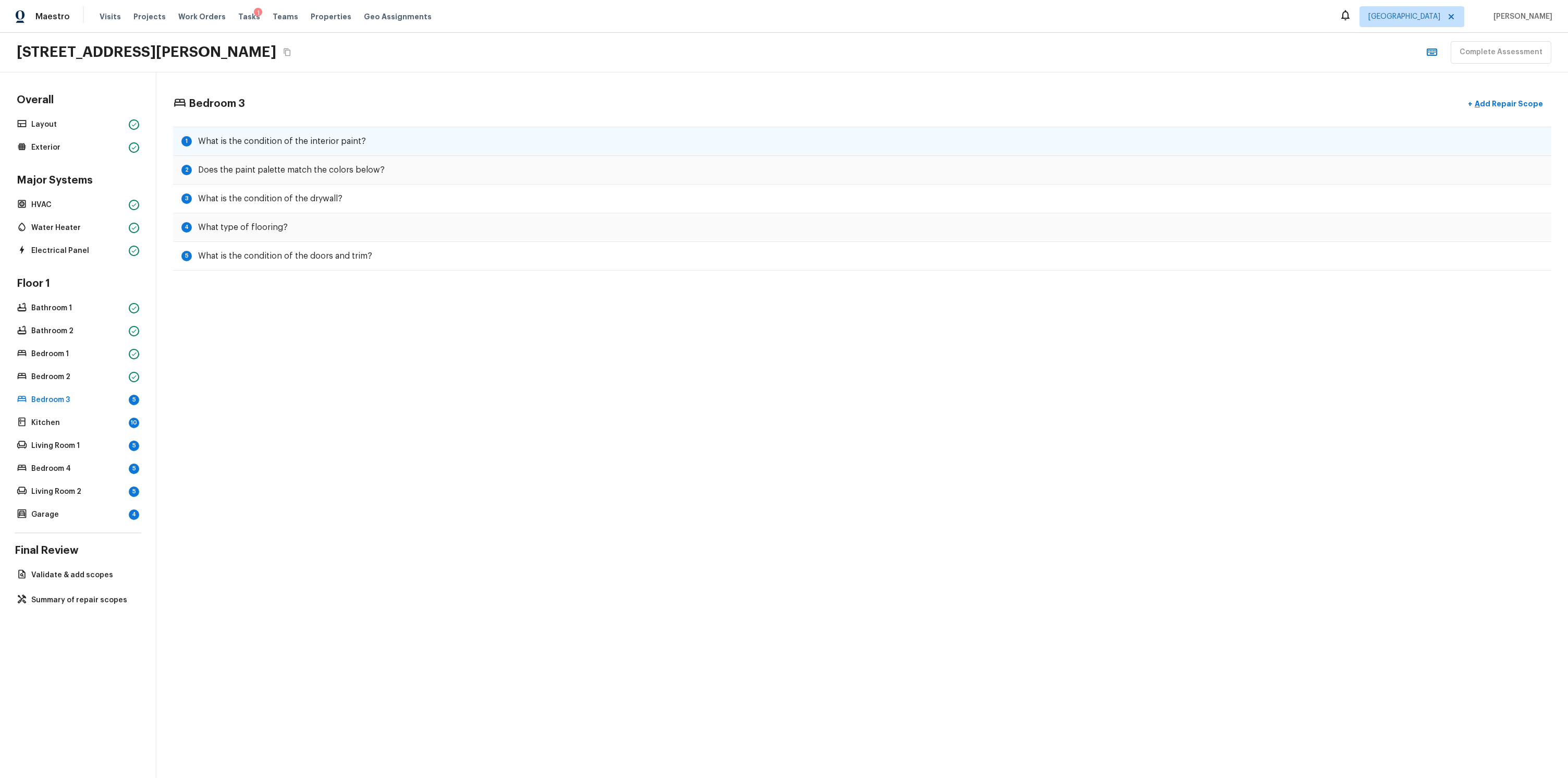
click at [307, 138] on h5 "What is the condition of the interior paint?" at bounding box center [282, 141] width 168 height 12
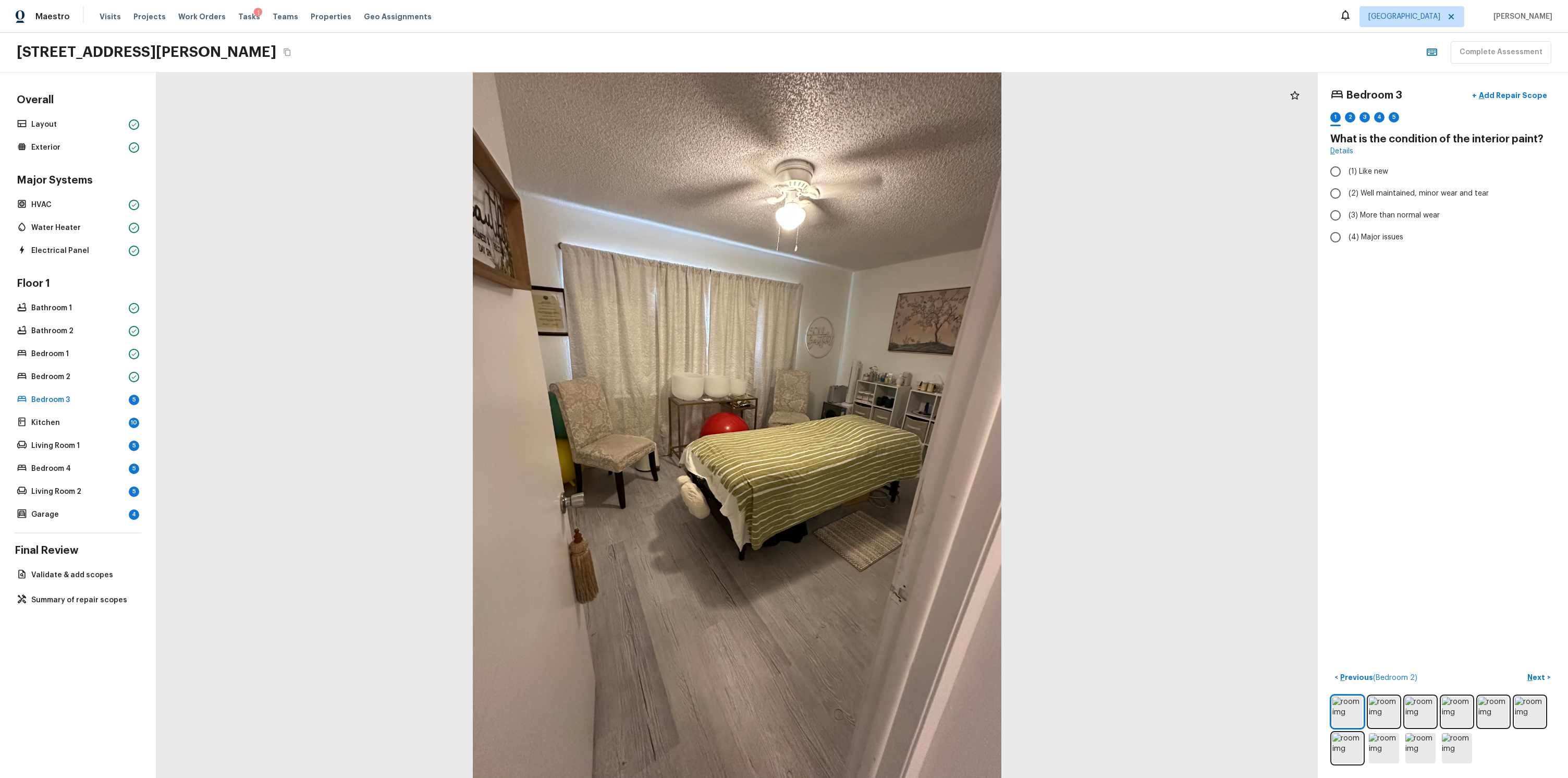
radio input "true"
checkbox input "true"
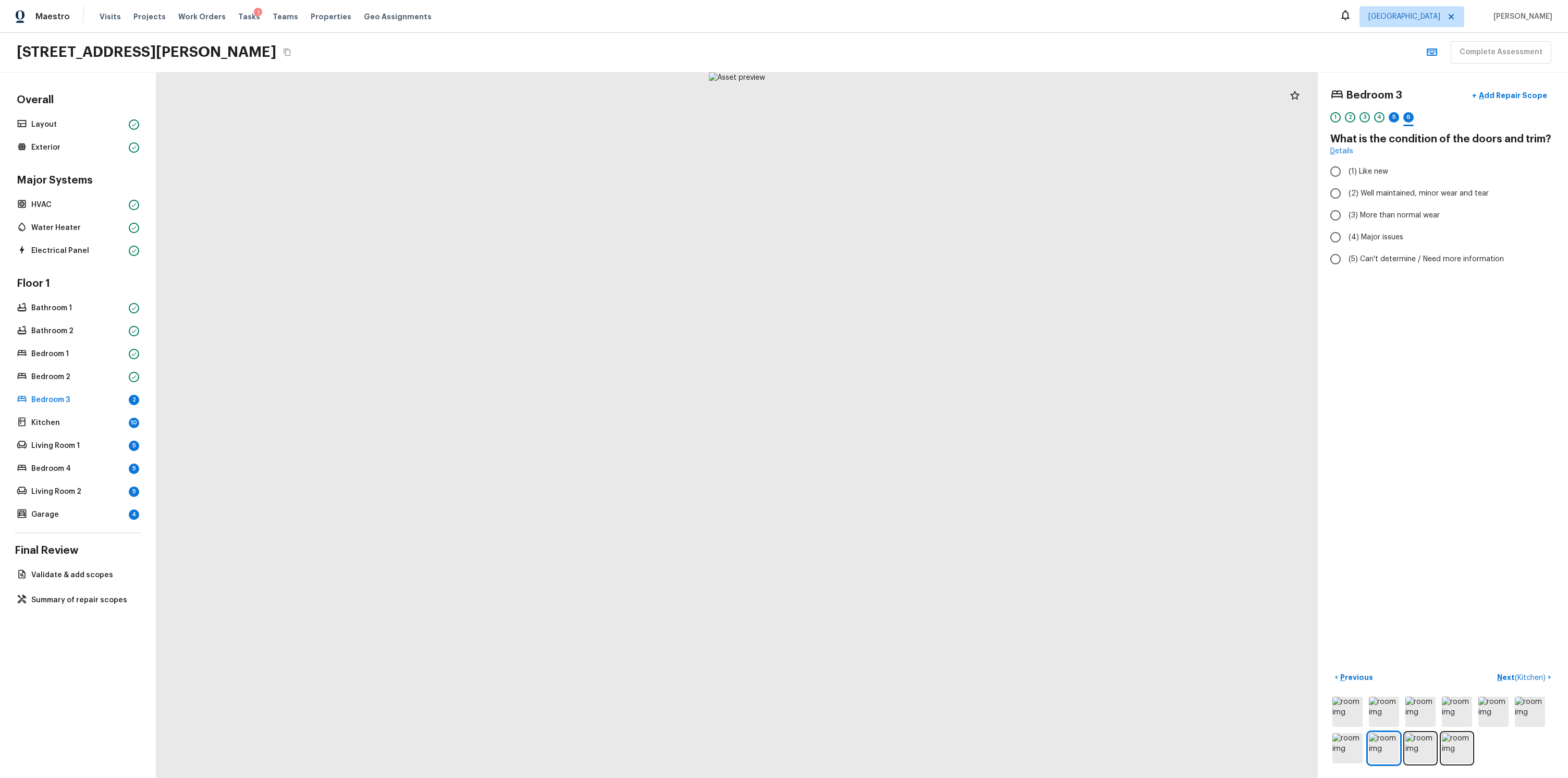
radio input "true"
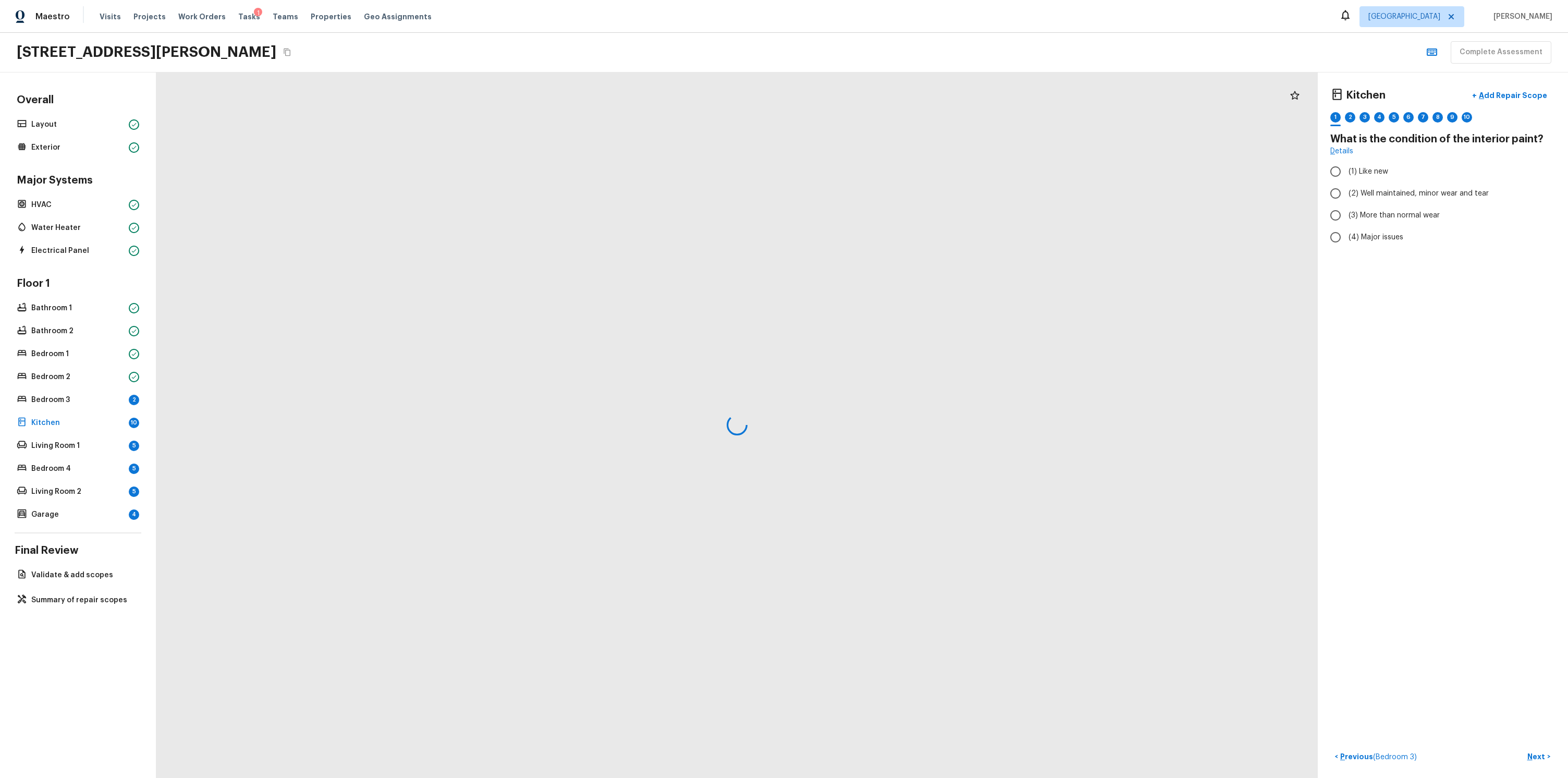
radio input "true"
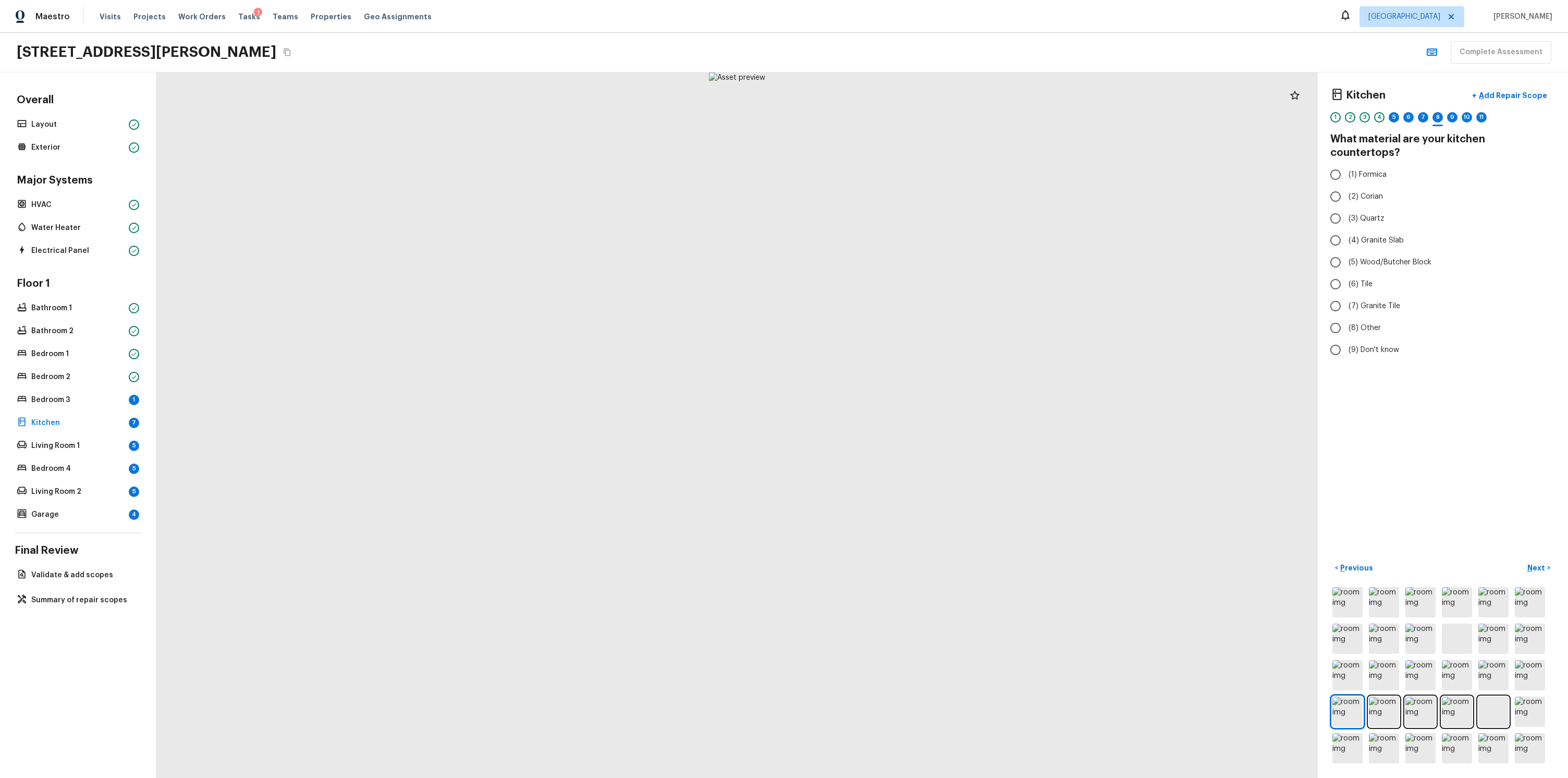
radio input "true"
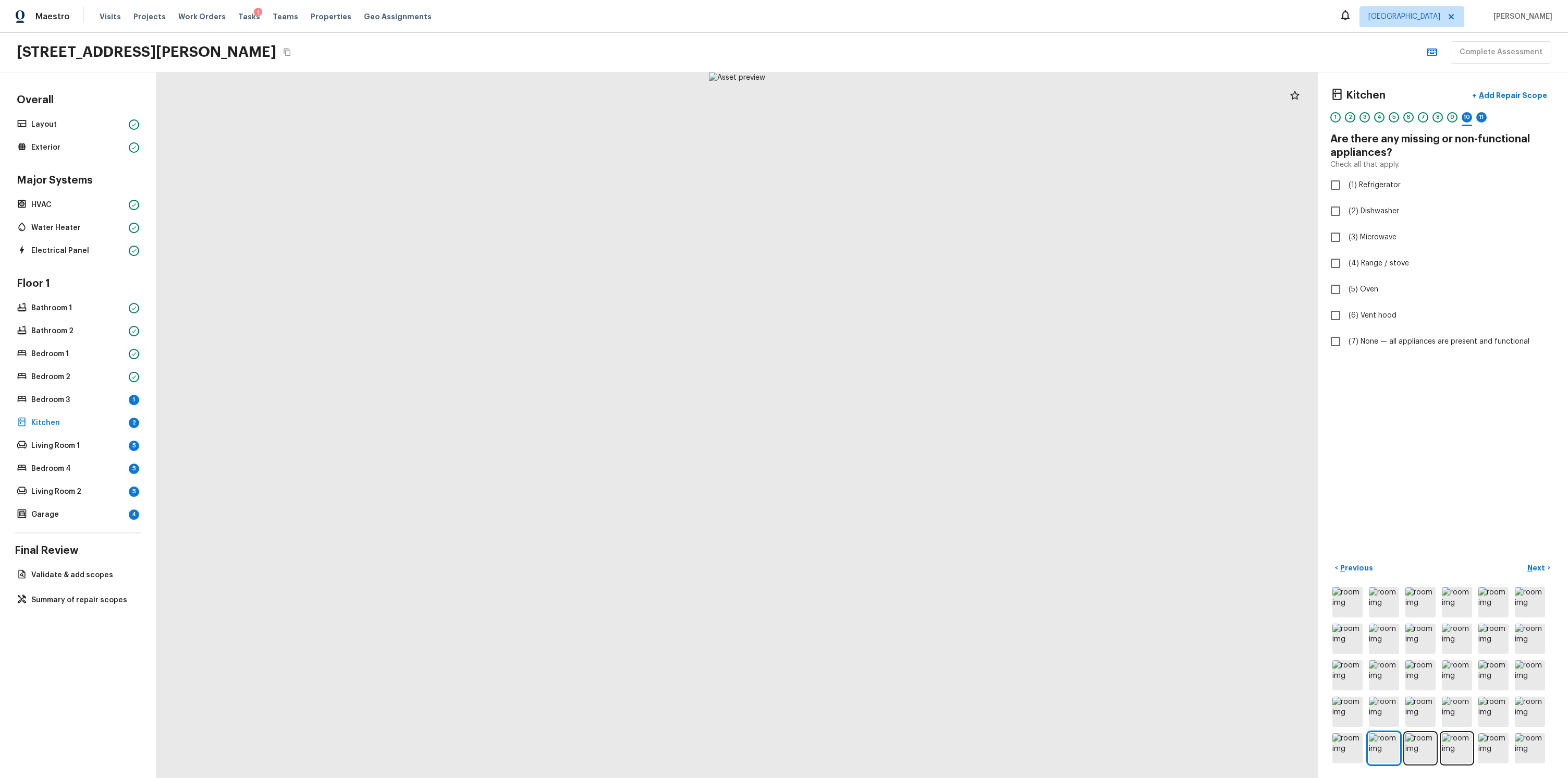
checkbox input "true"
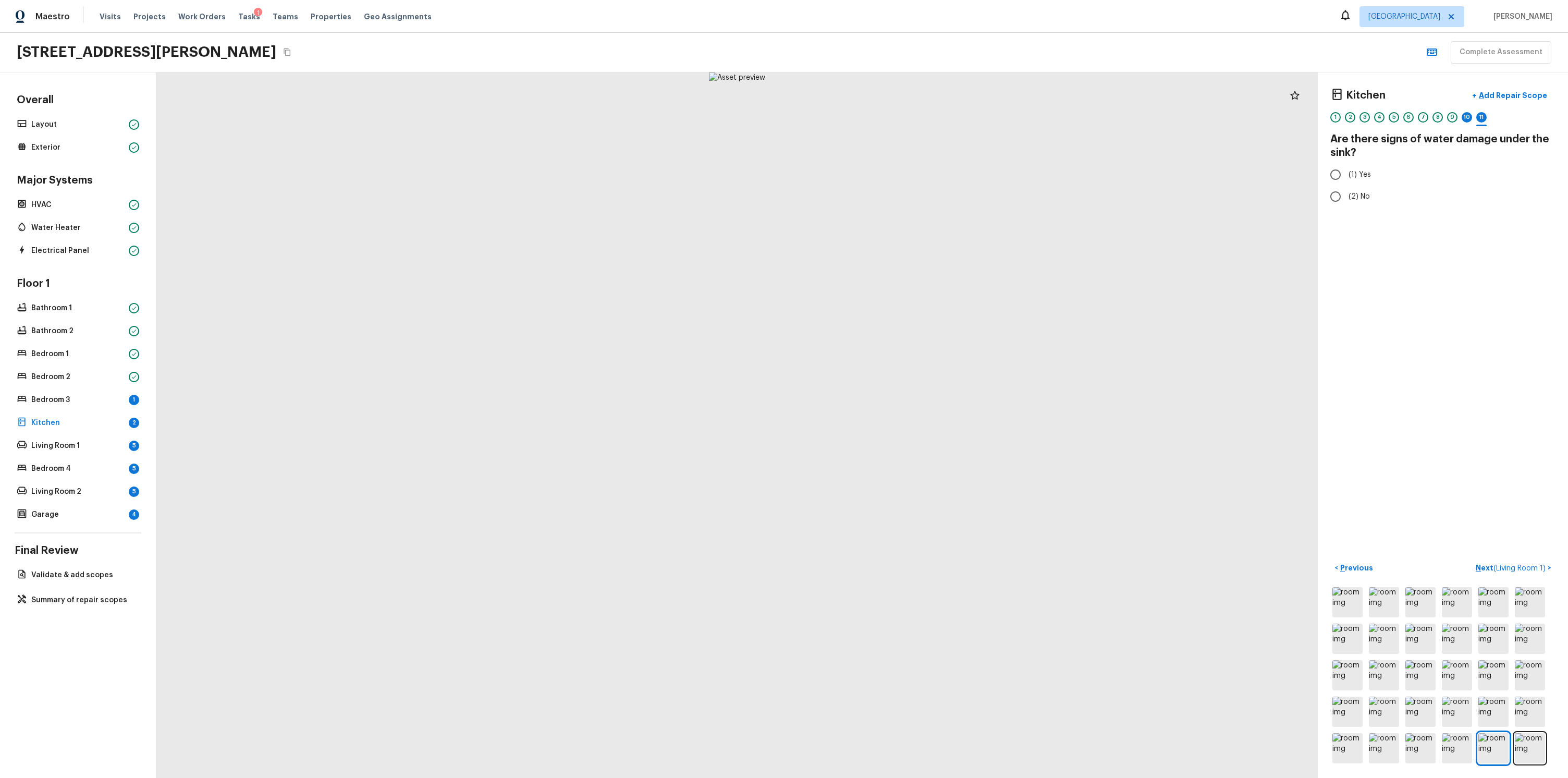
radio input "true"
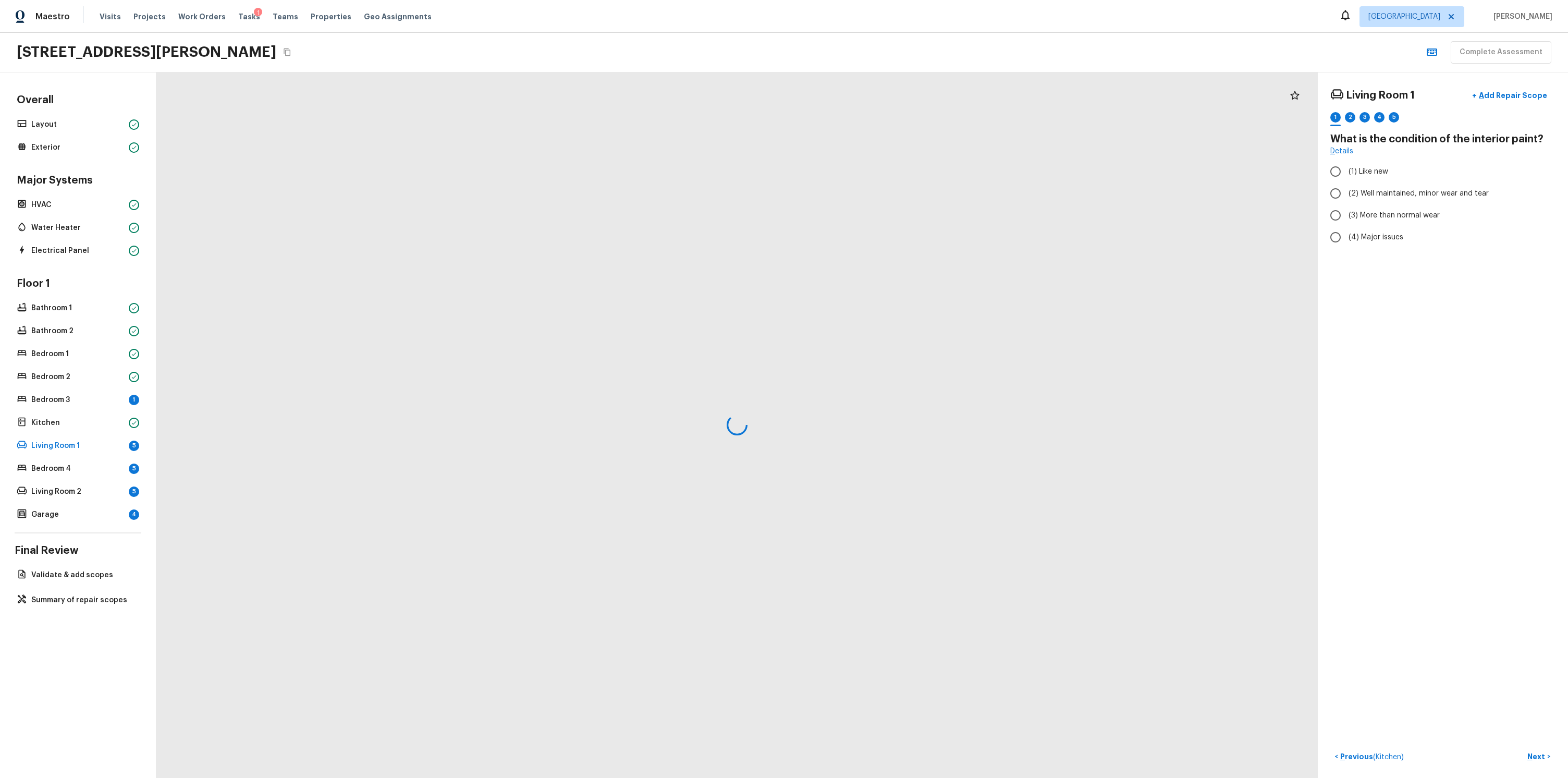
radio input "true"
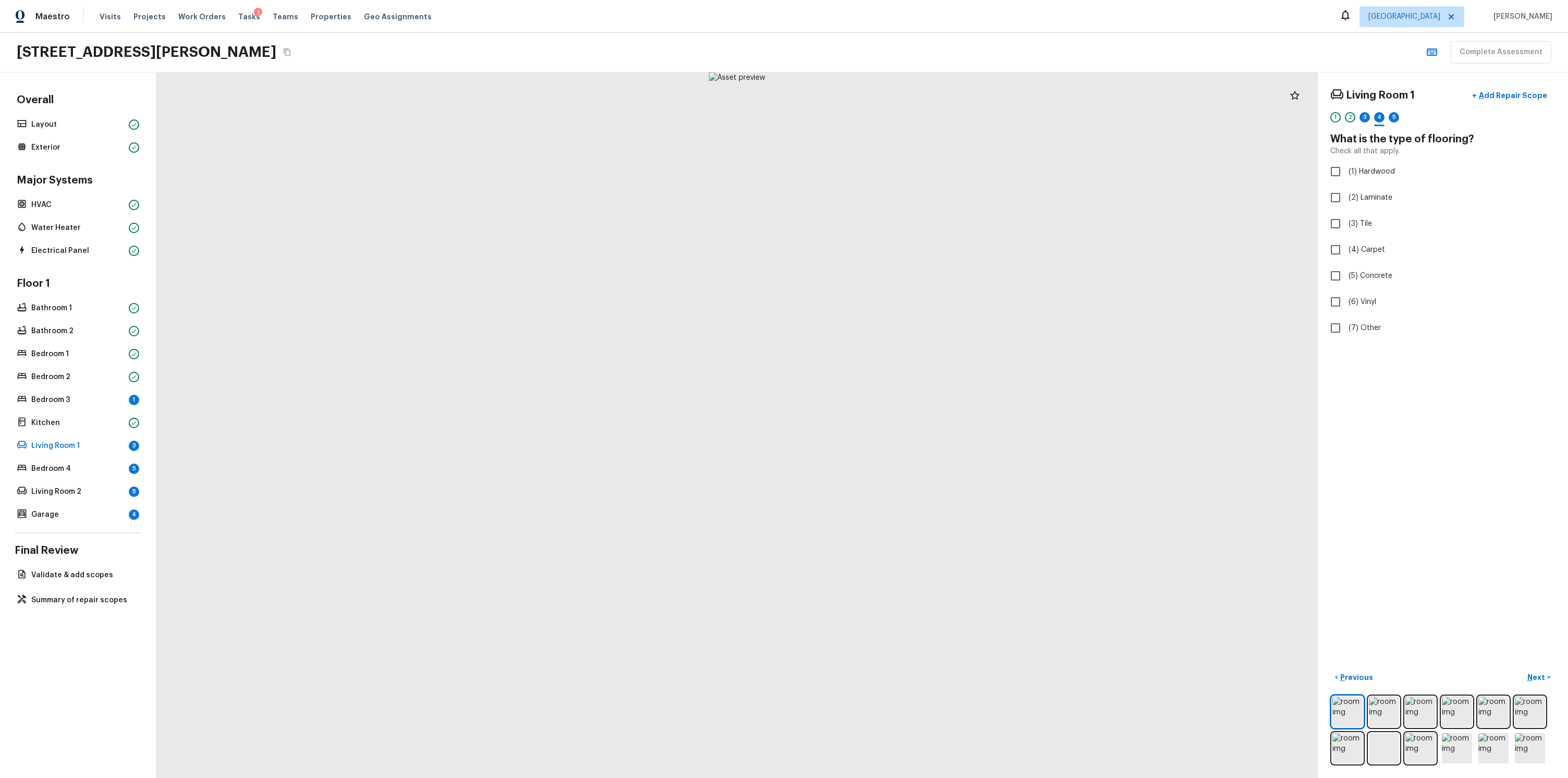
checkbox input "true"
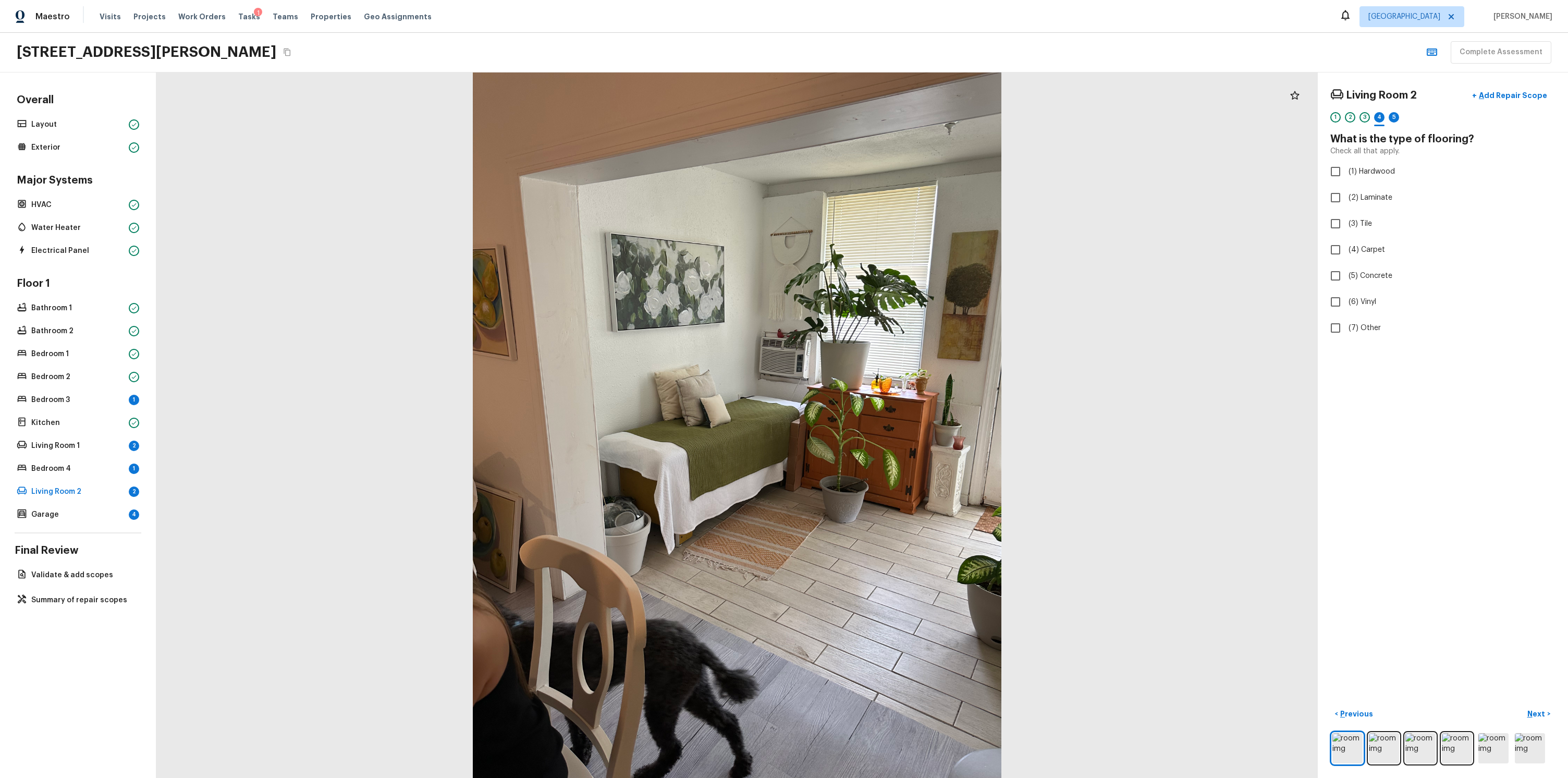
checkbox input "true"
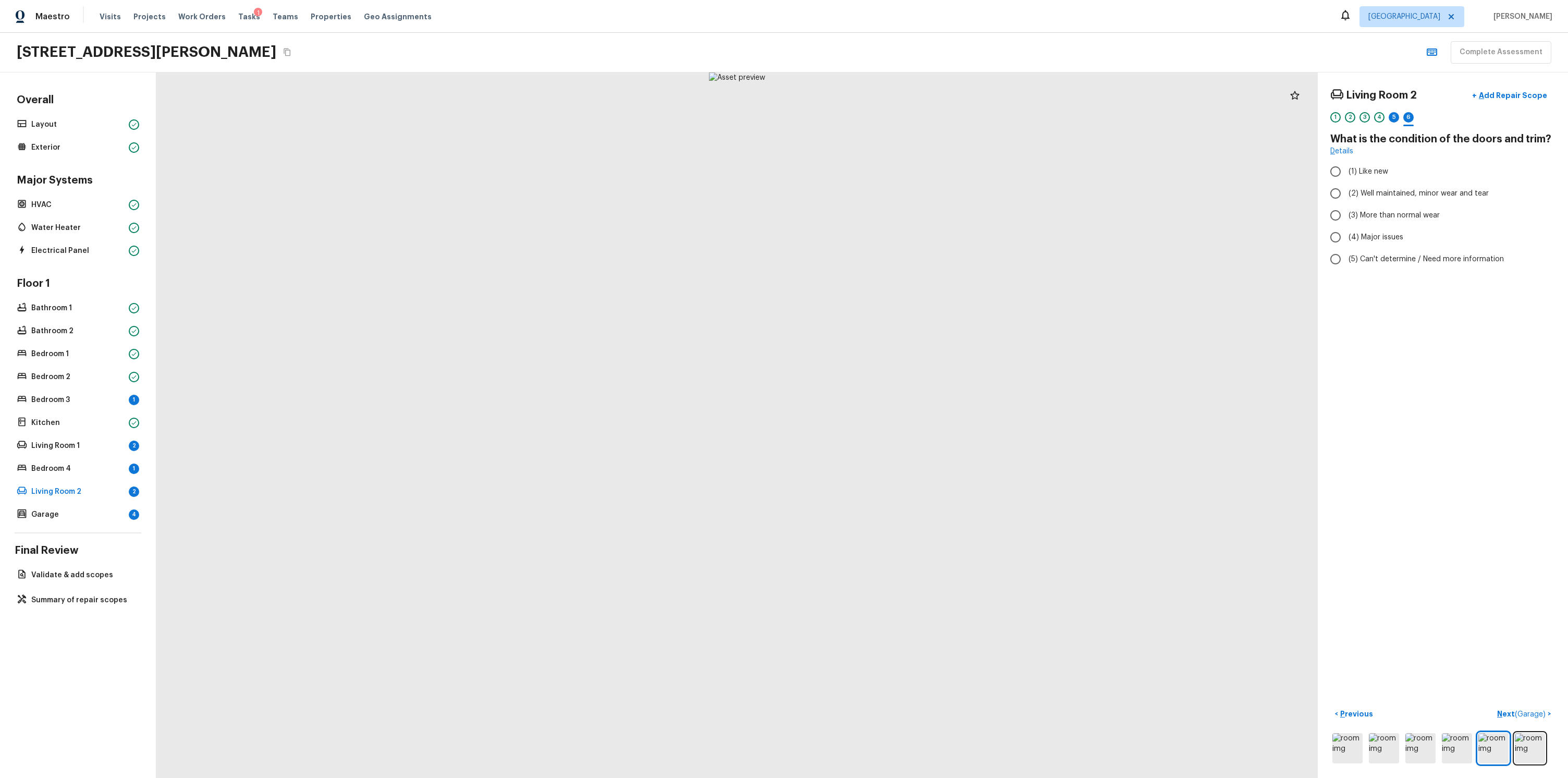
radio input "true"
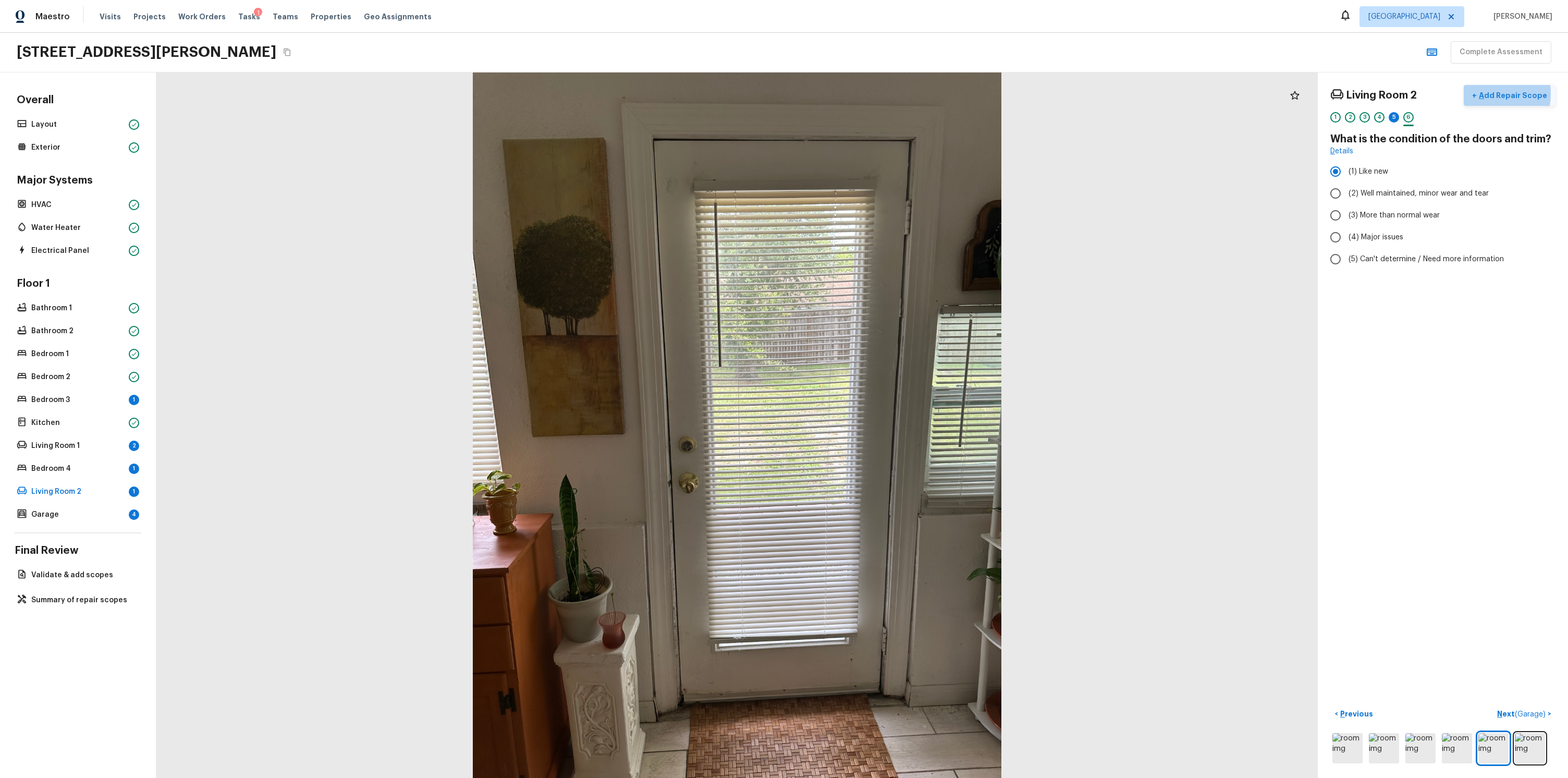
click at [1482, 93] on p "Add Repair Scope" at bounding box center [1512, 95] width 71 height 10
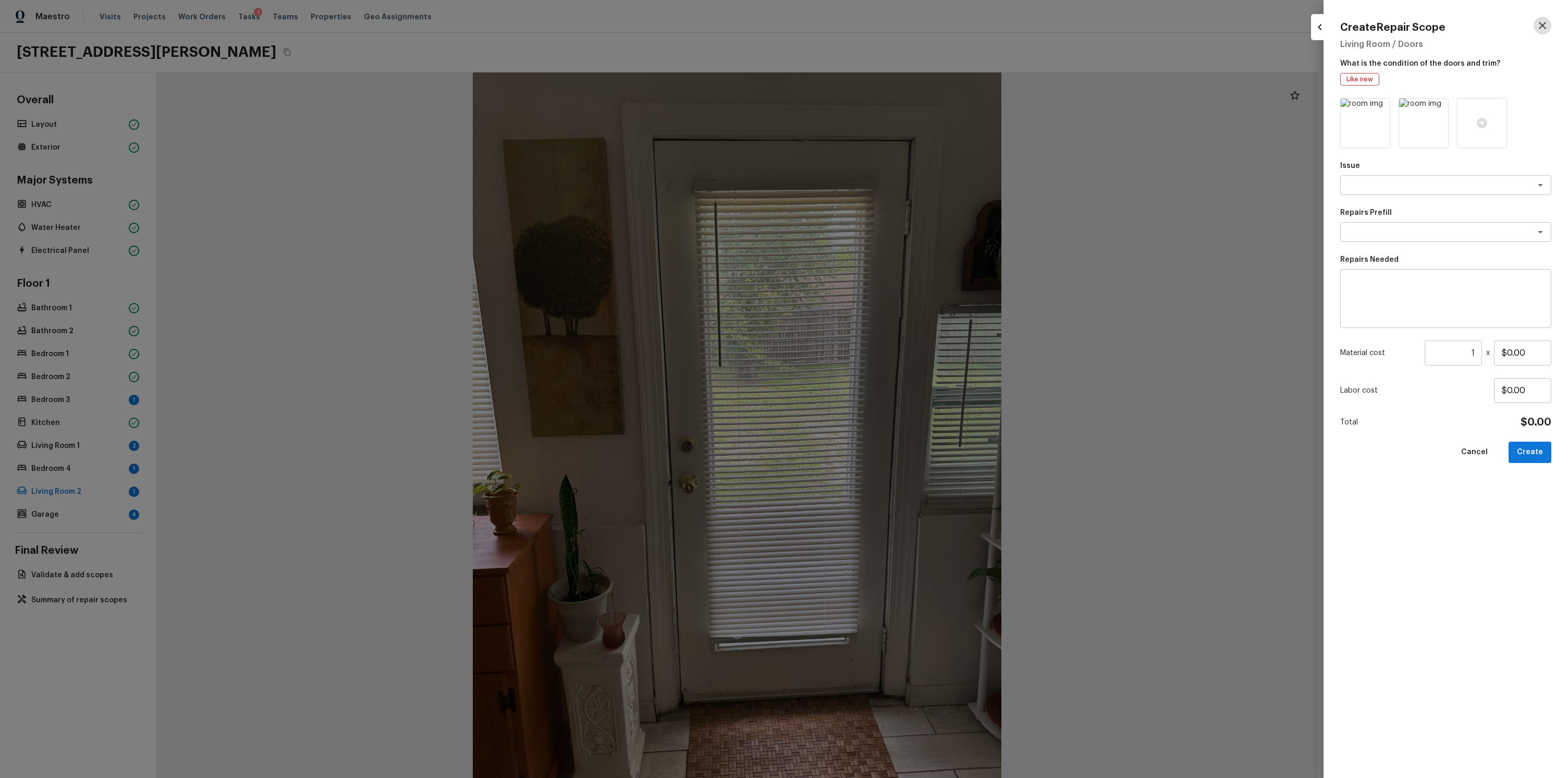
click at [1548, 27] on icon "button" at bounding box center [1542, 26] width 13 height 13
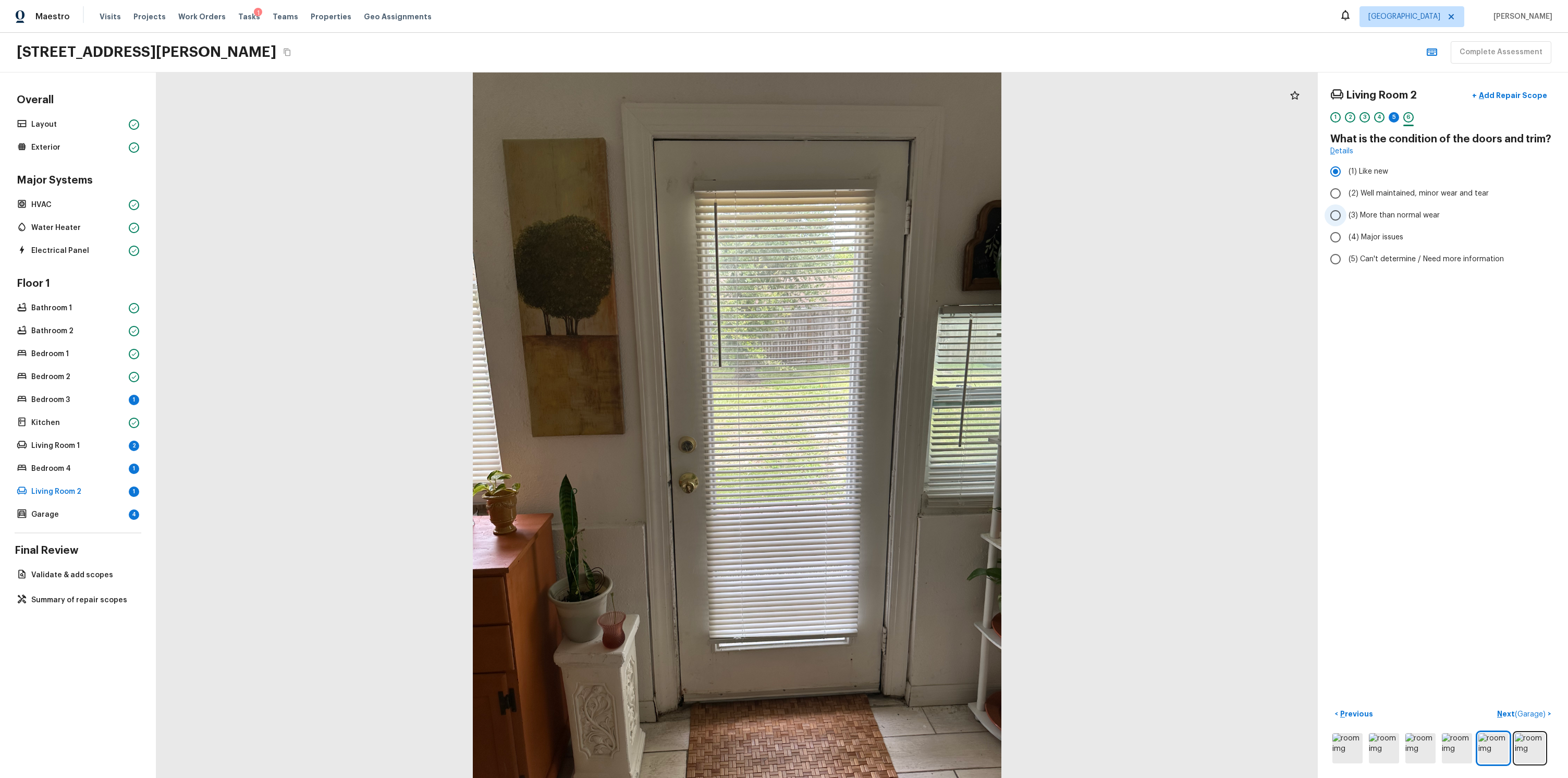
click at [1333, 223] on input "(3) More than normal wear" at bounding box center [1335, 216] width 22 height 22
radio input "true"
click at [1508, 88] on button "+ Add Repair Scope" at bounding box center [1510, 96] width 92 height 21
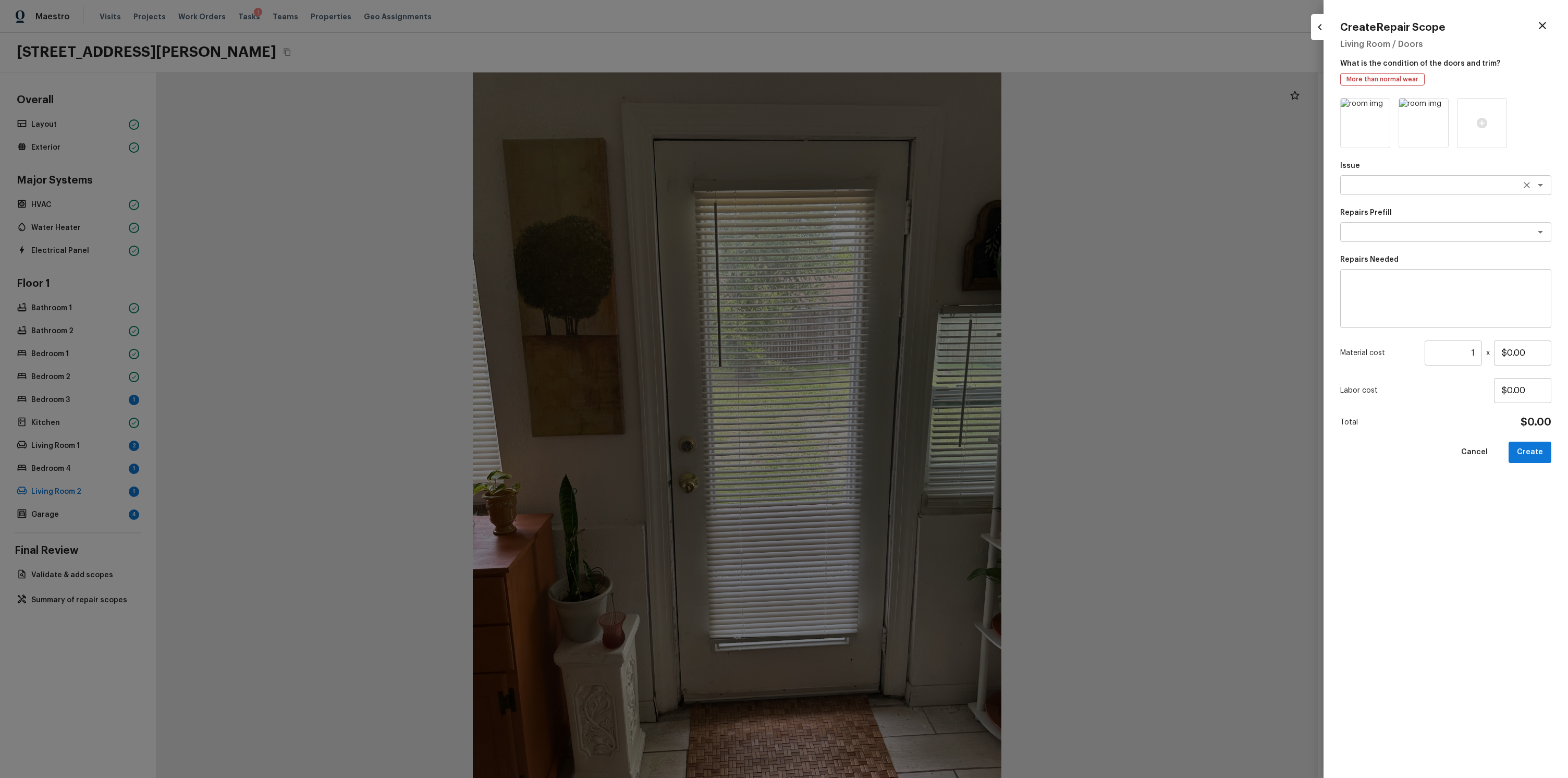
click at [1409, 184] on textarea at bounding box center [1430, 184] width 172 height 10
click at [1399, 375] on li "Interior Door" at bounding box center [1446, 374] width 211 height 16
type textarea "Interior Door"
click at [1401, 230] on textarea at bounding box center [1430, 232] width 172 height 10
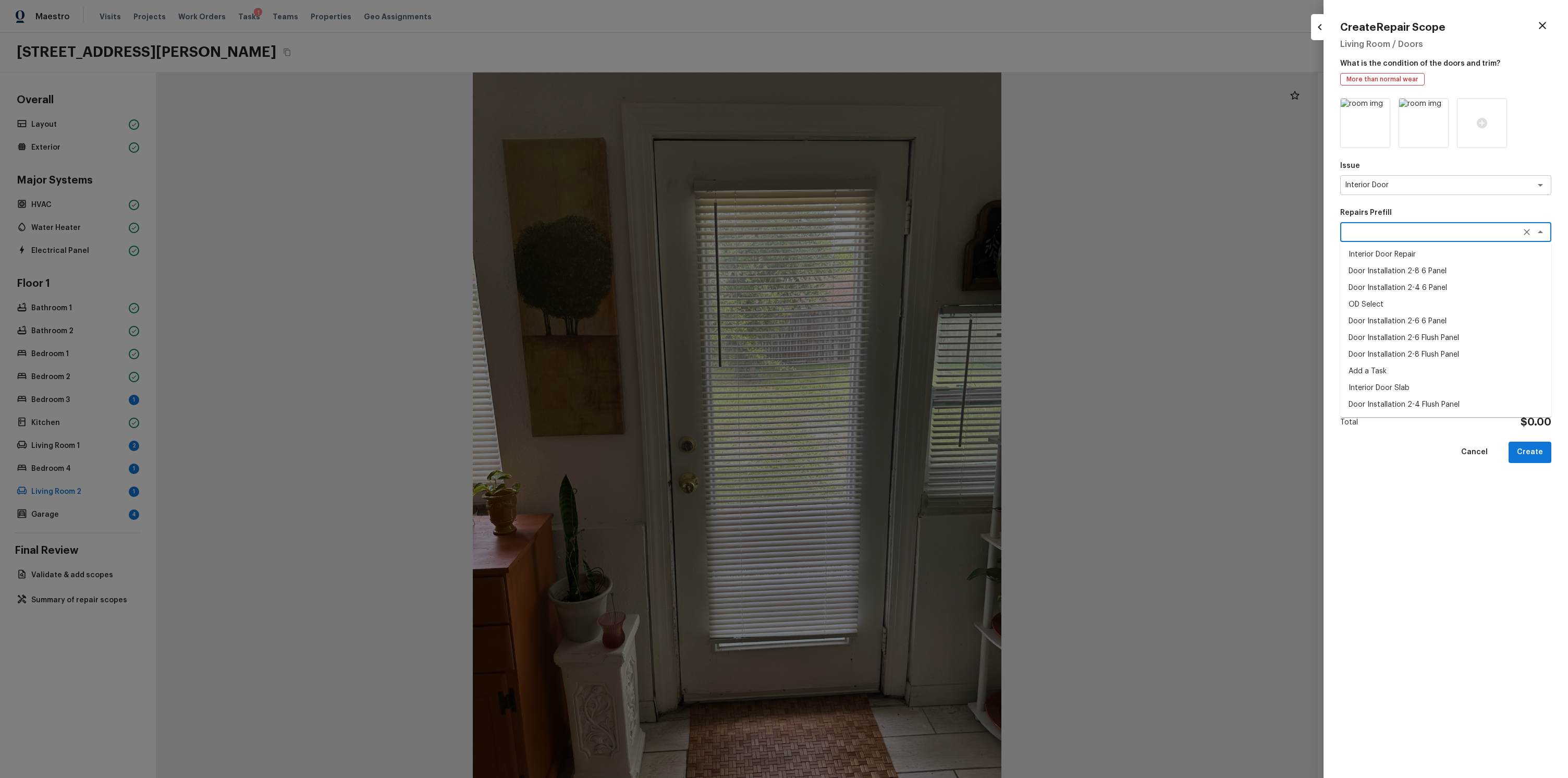
click at [1399, 393] on li "Interior Door Slab" at bounding box center [1446, 387] width 211 height 16
type textarea "Interior Door Slab"
type textarea "Remove the existing door slab and replace it with new. Ensure that the new door…"
type input "$60.00"
click at [1396, 471] on div "Issue Interior Door x ​ Repairs Prefill Interior Door Slab x ​ Repairs Needed R…" at bounding box center [1446, 429] width 211 height 663
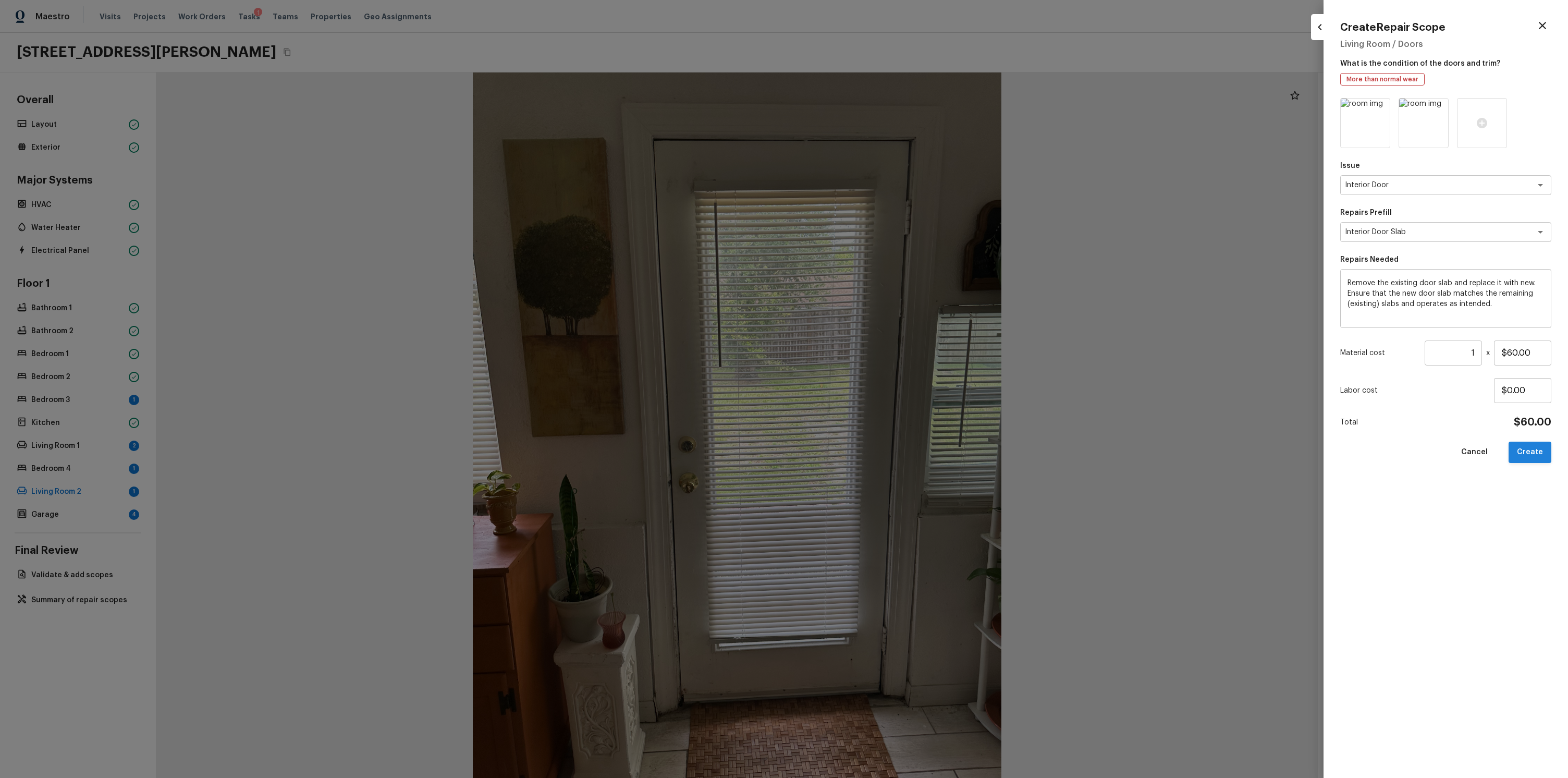
click at [1525, 453] on button "Create" at bounding box center [1530, 452] width 43 height 21
type input "$0.00"
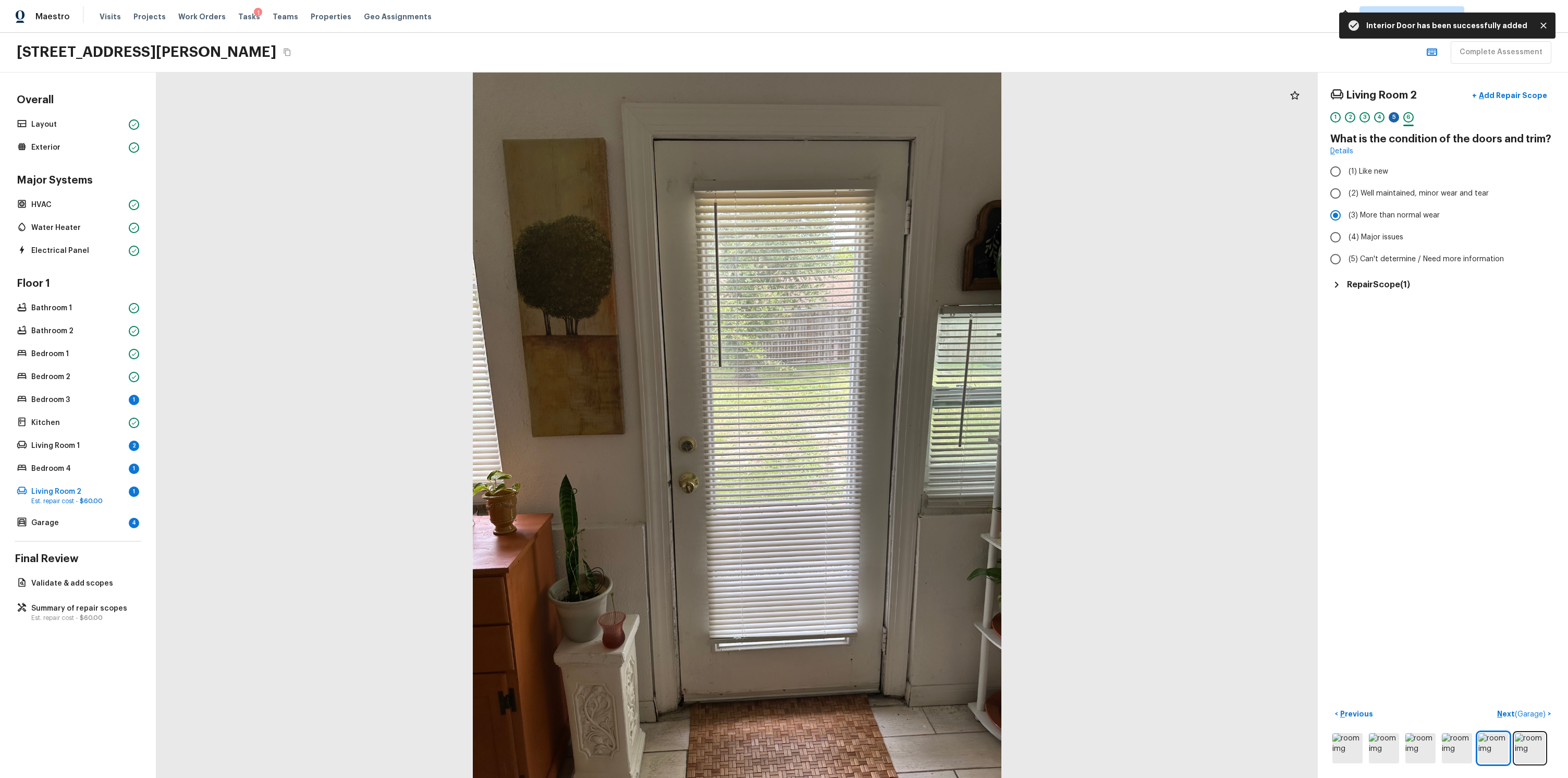
click at [1388, 113] on div "5" at bounding box center [1393, 117] width 10 height 10
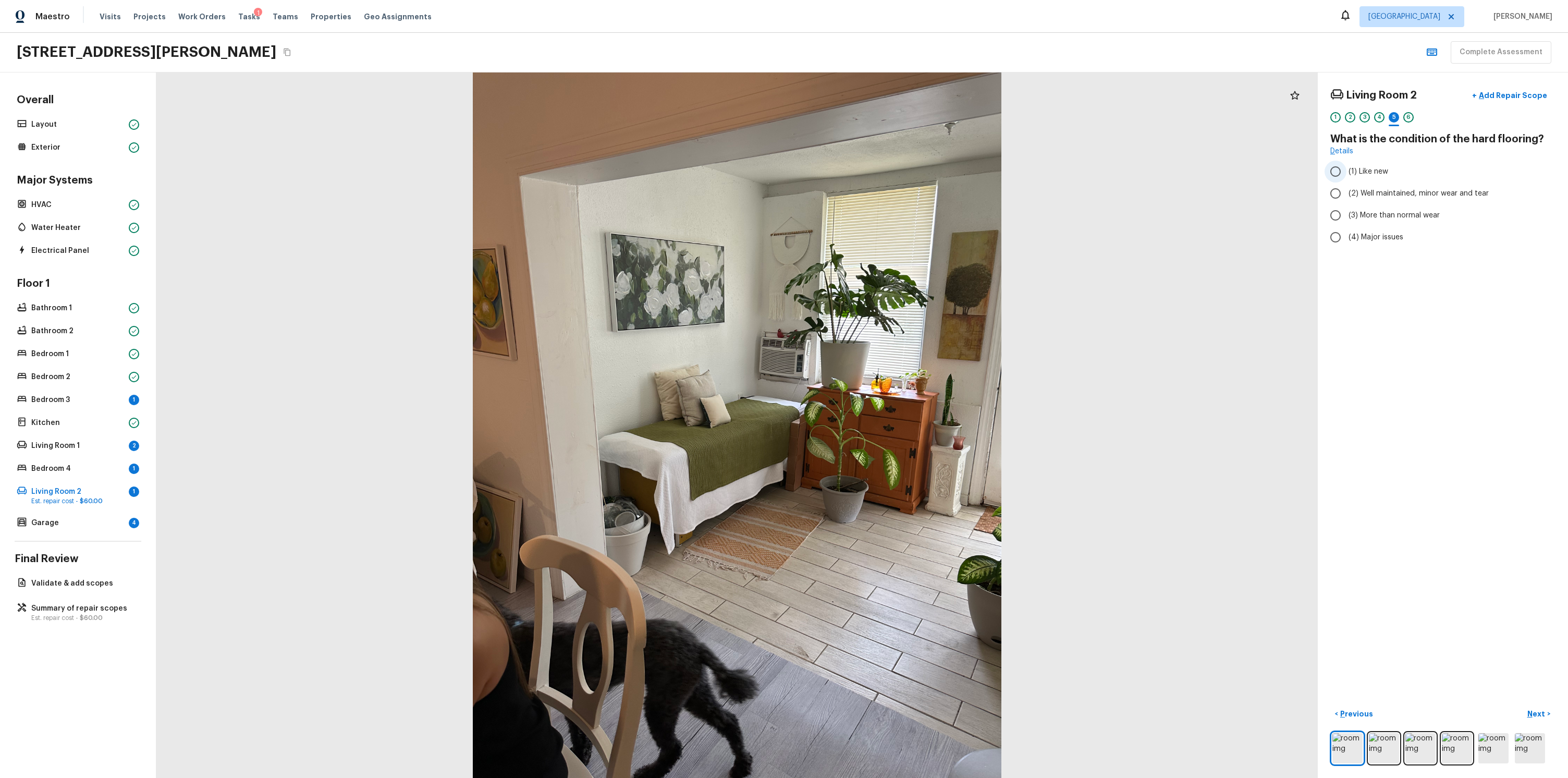
click at [1352, 163] on label "(1) Like new" at bounding box center [1436, 172] width 223 height 22
click at [1346, 163] on input "(1) Like new" at bounding box center [1335, 172] width 22 height 22
radio input "true"
click at [1537, 709] on p "Next" at bounding box center [1537, 713] width 20 height 10
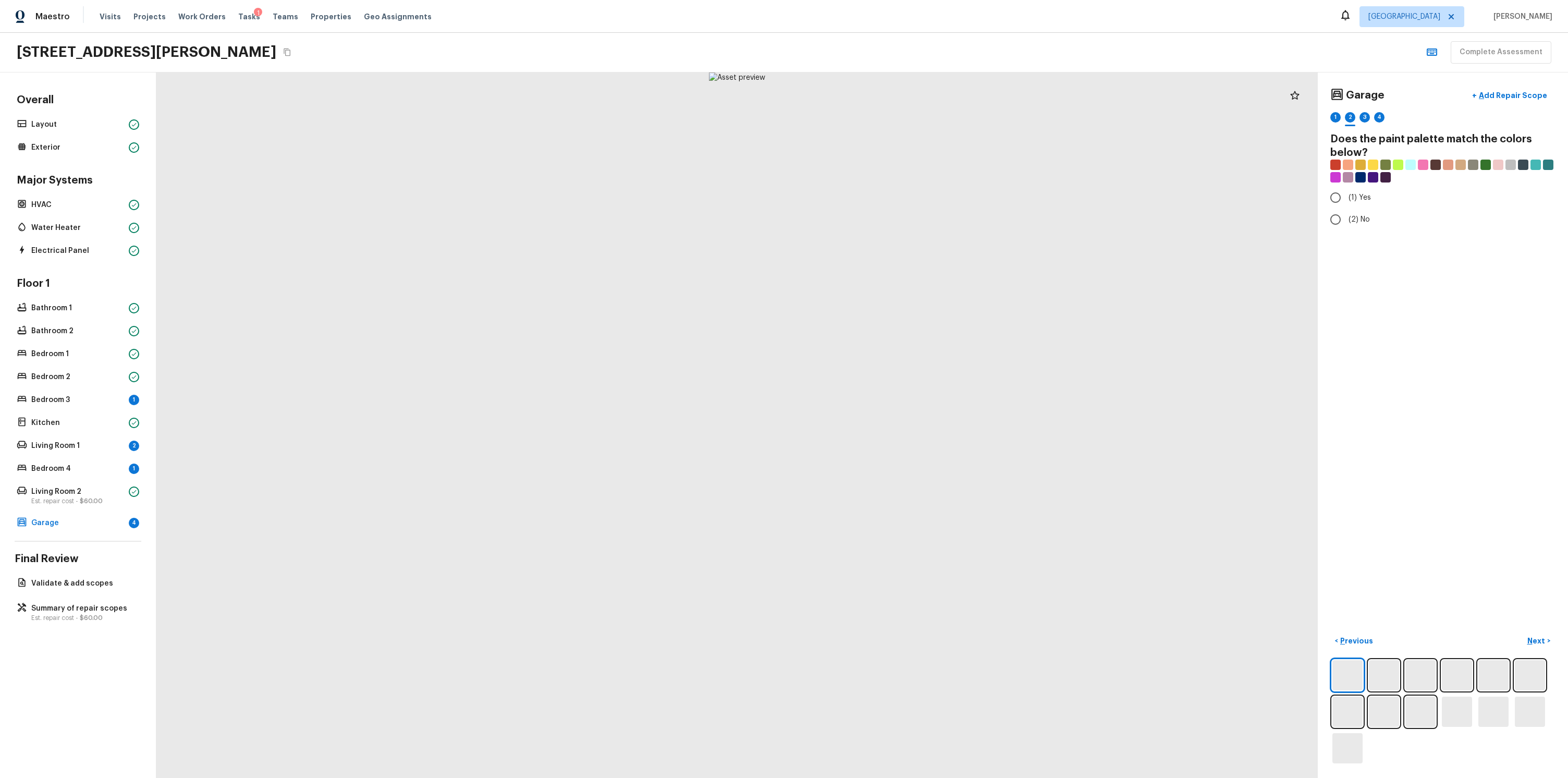
radio input "true"
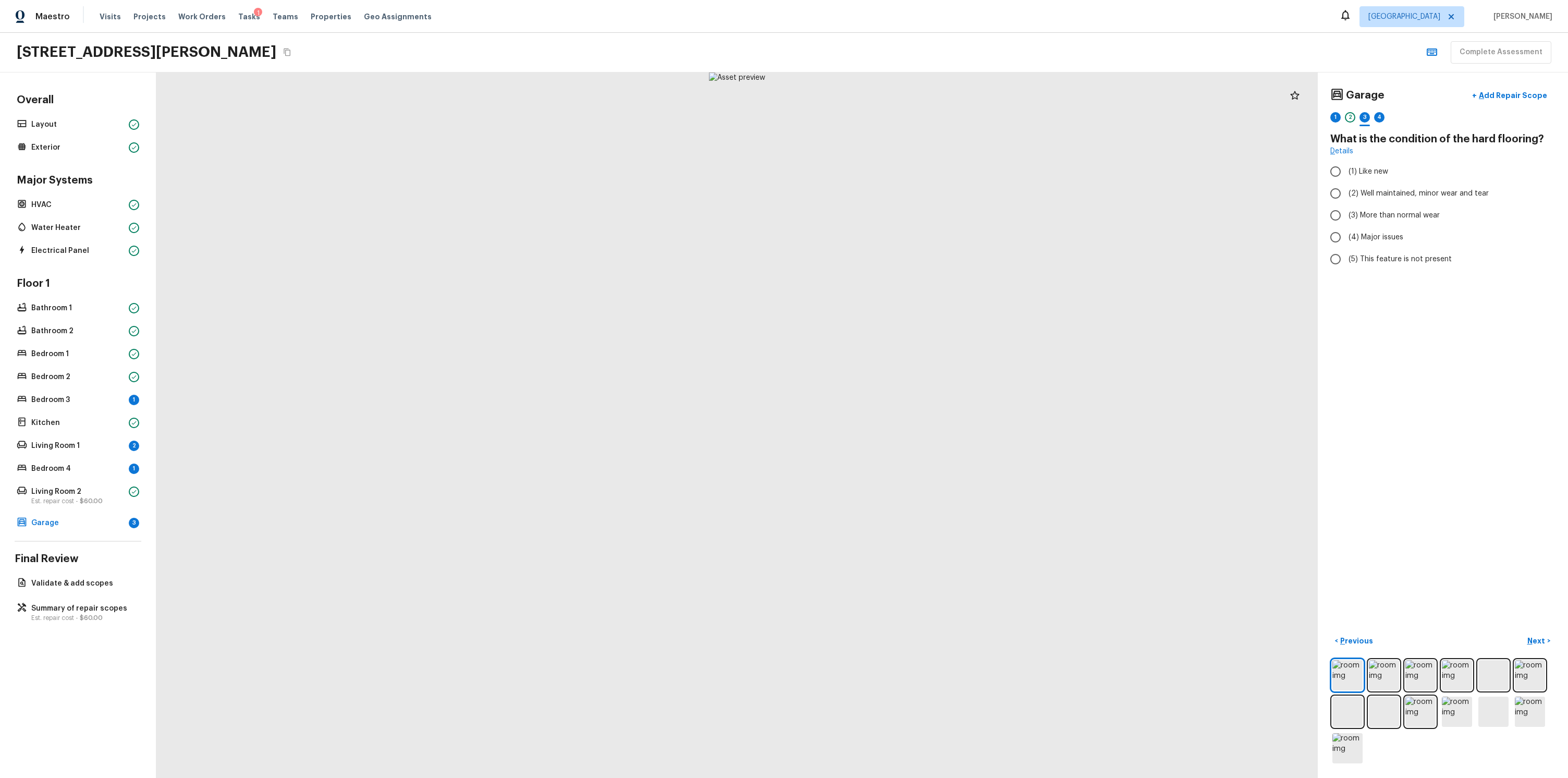
radio input "true"
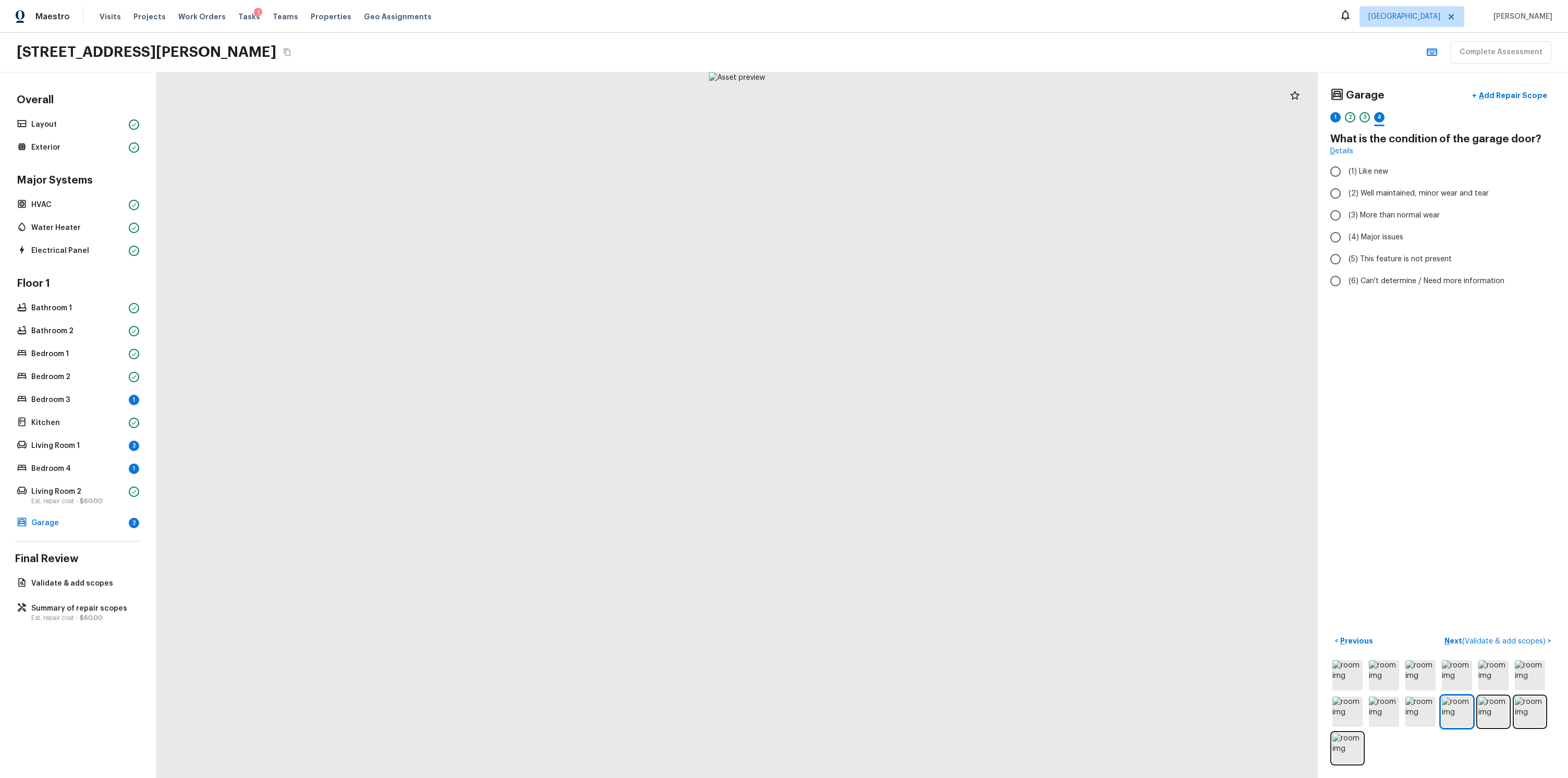
radio input "true"
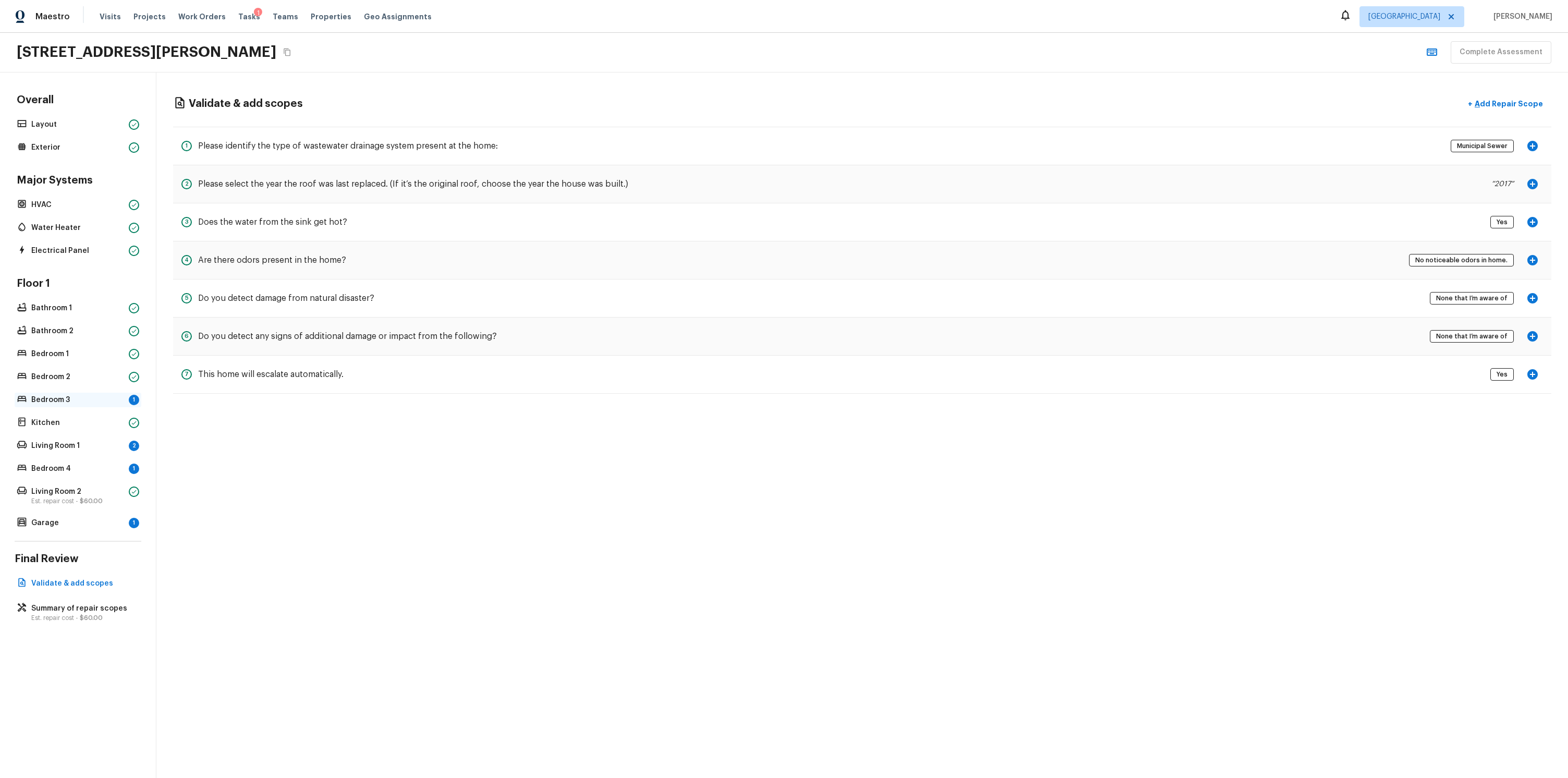
click at [57, 393] on div "Bedroom 3 1" at bounding box center [78, 400] width 127 height 15
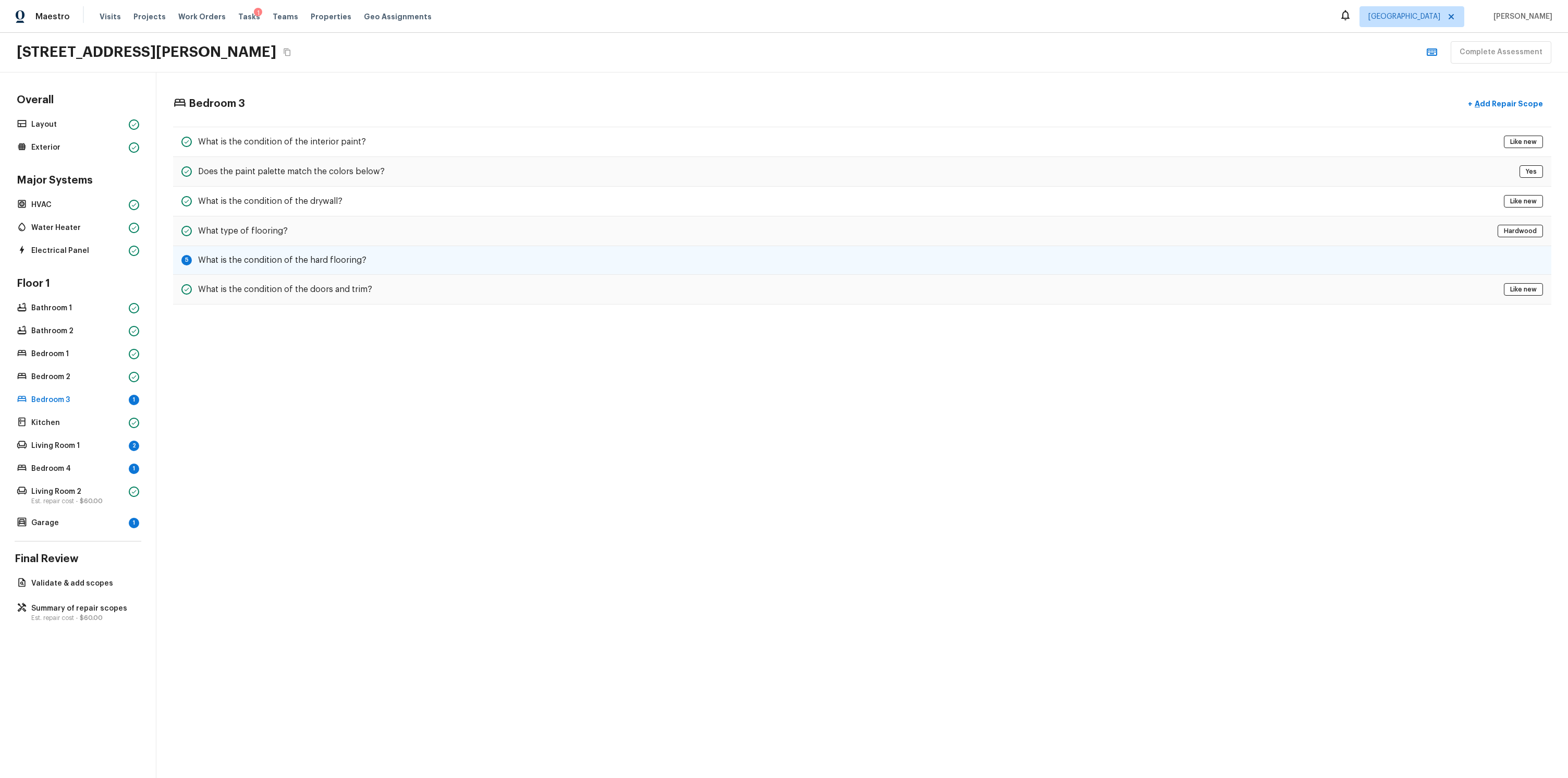
click at [343, 256] on h5 "What is the condition of the hard flooring?" at bounding box center [282, 260] width 169 height 12
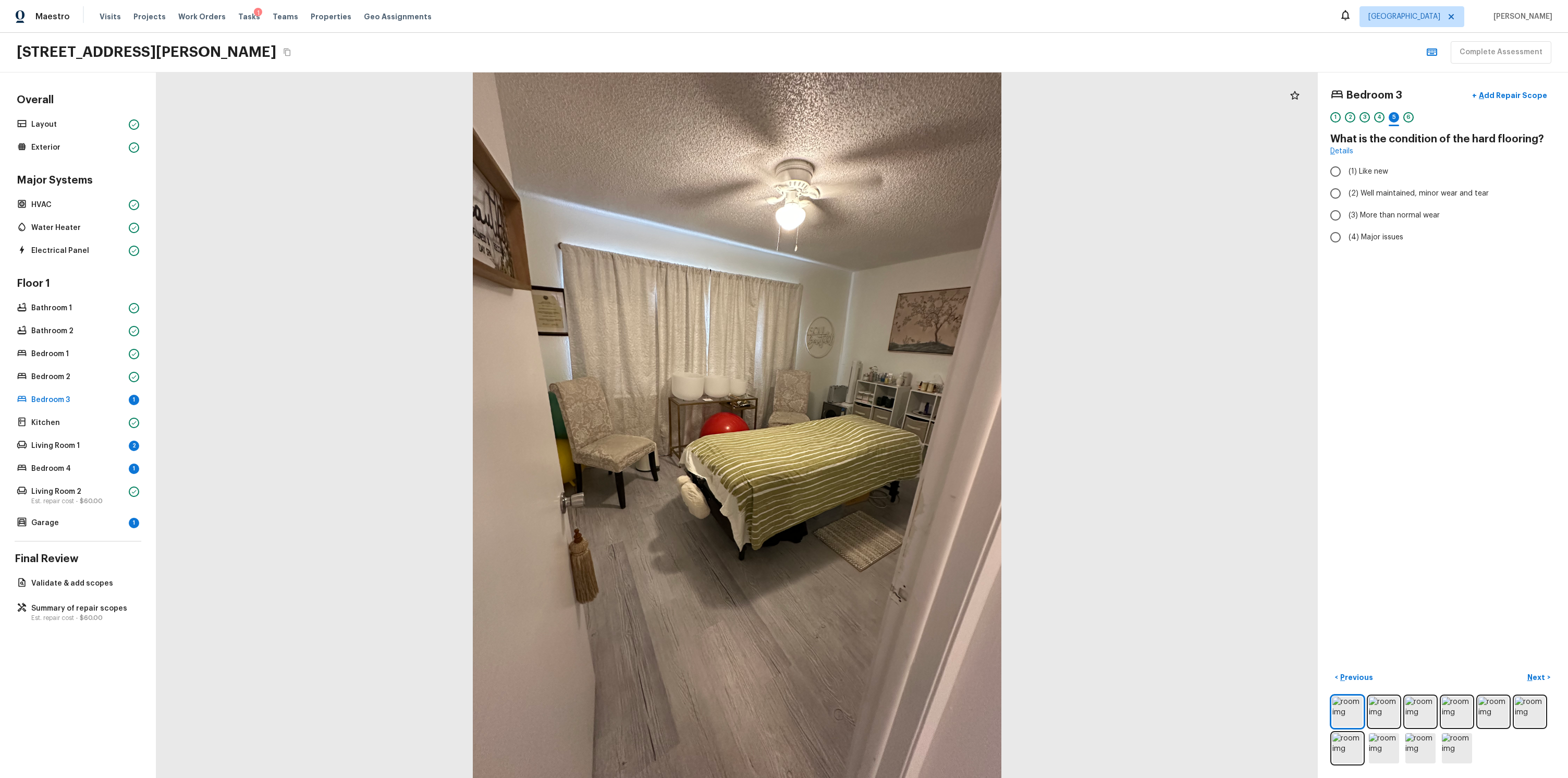
radio input "true"
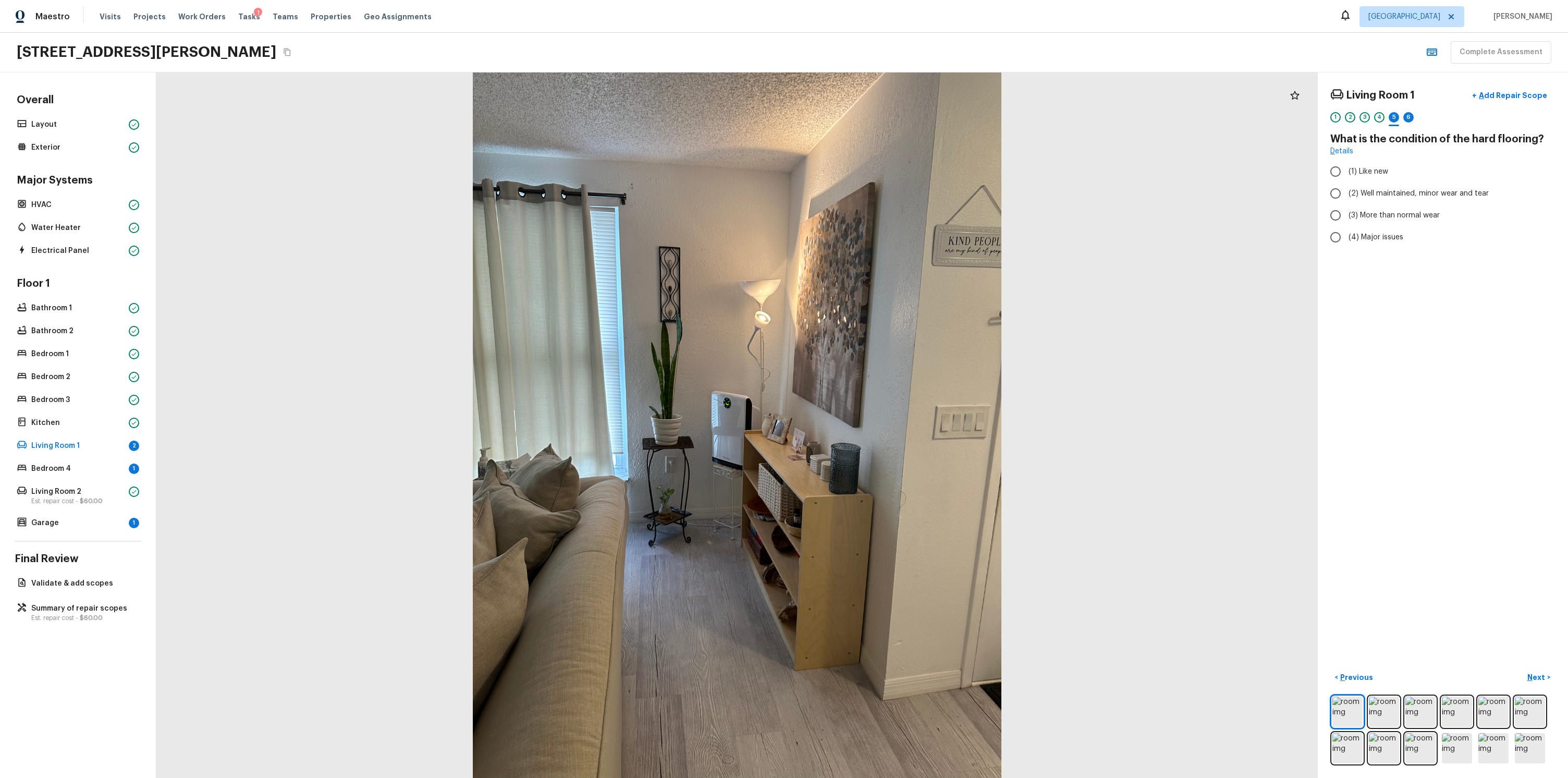
radio input "true"
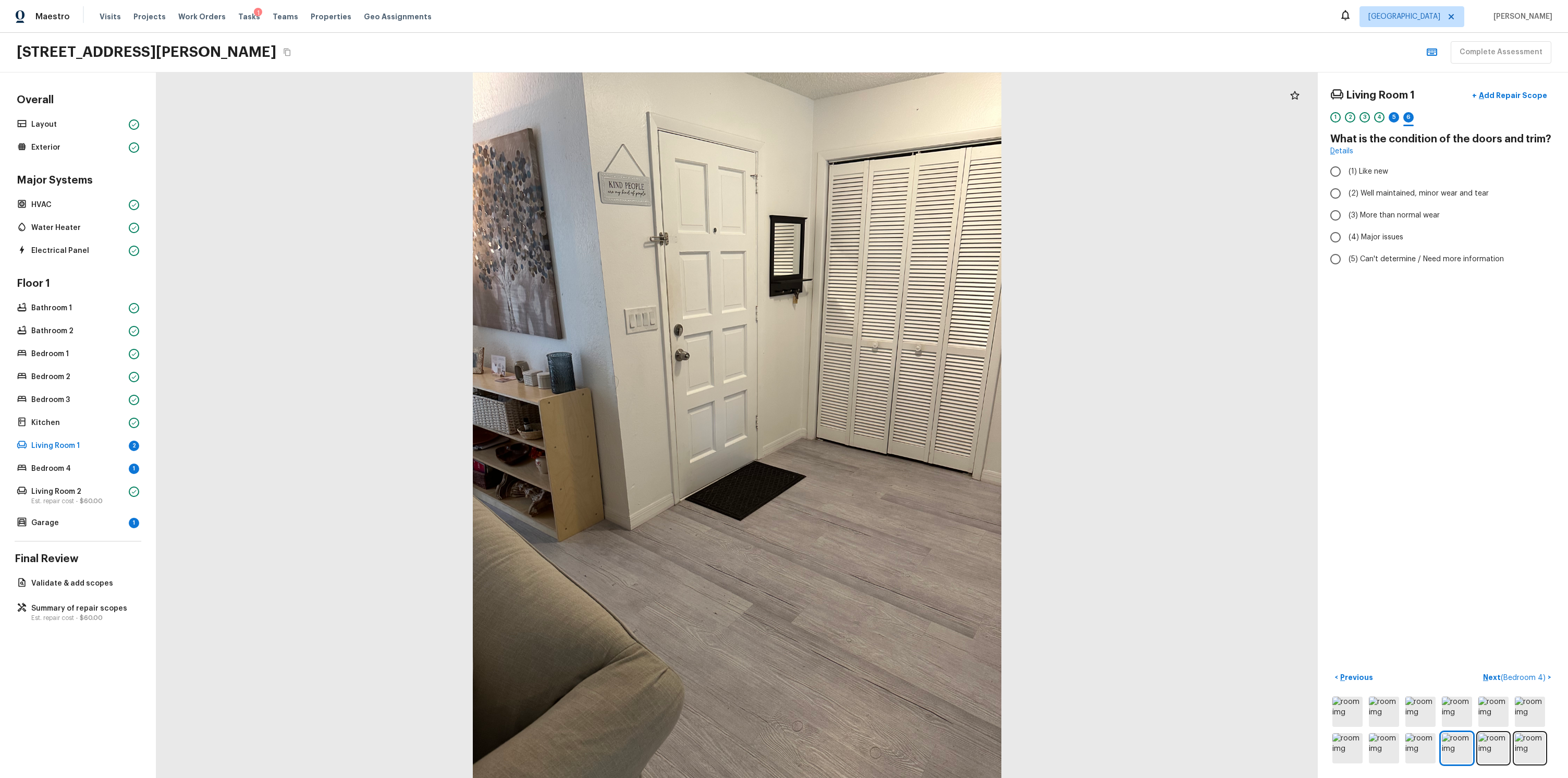
radio input "true"
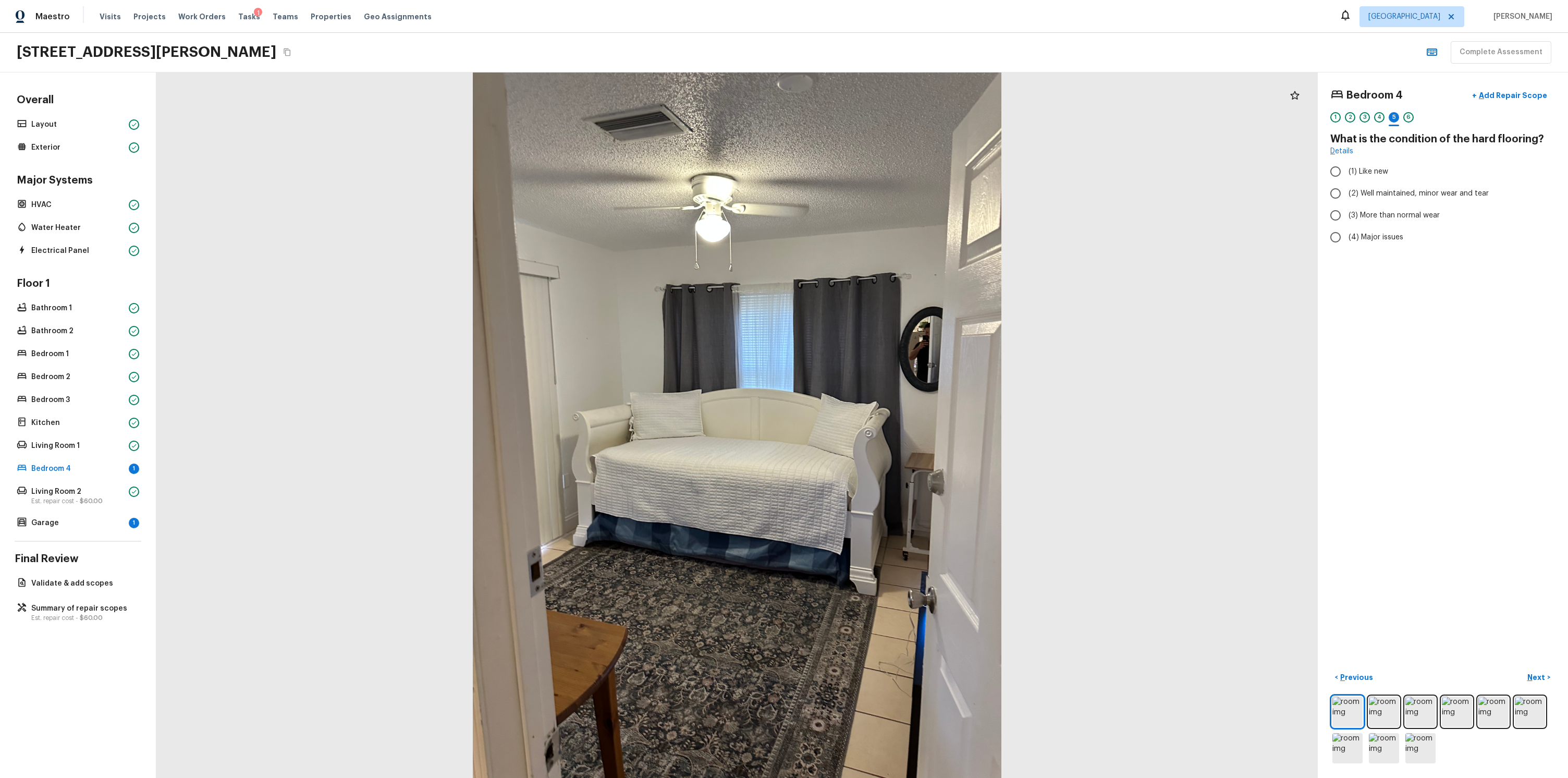
radio input "true"
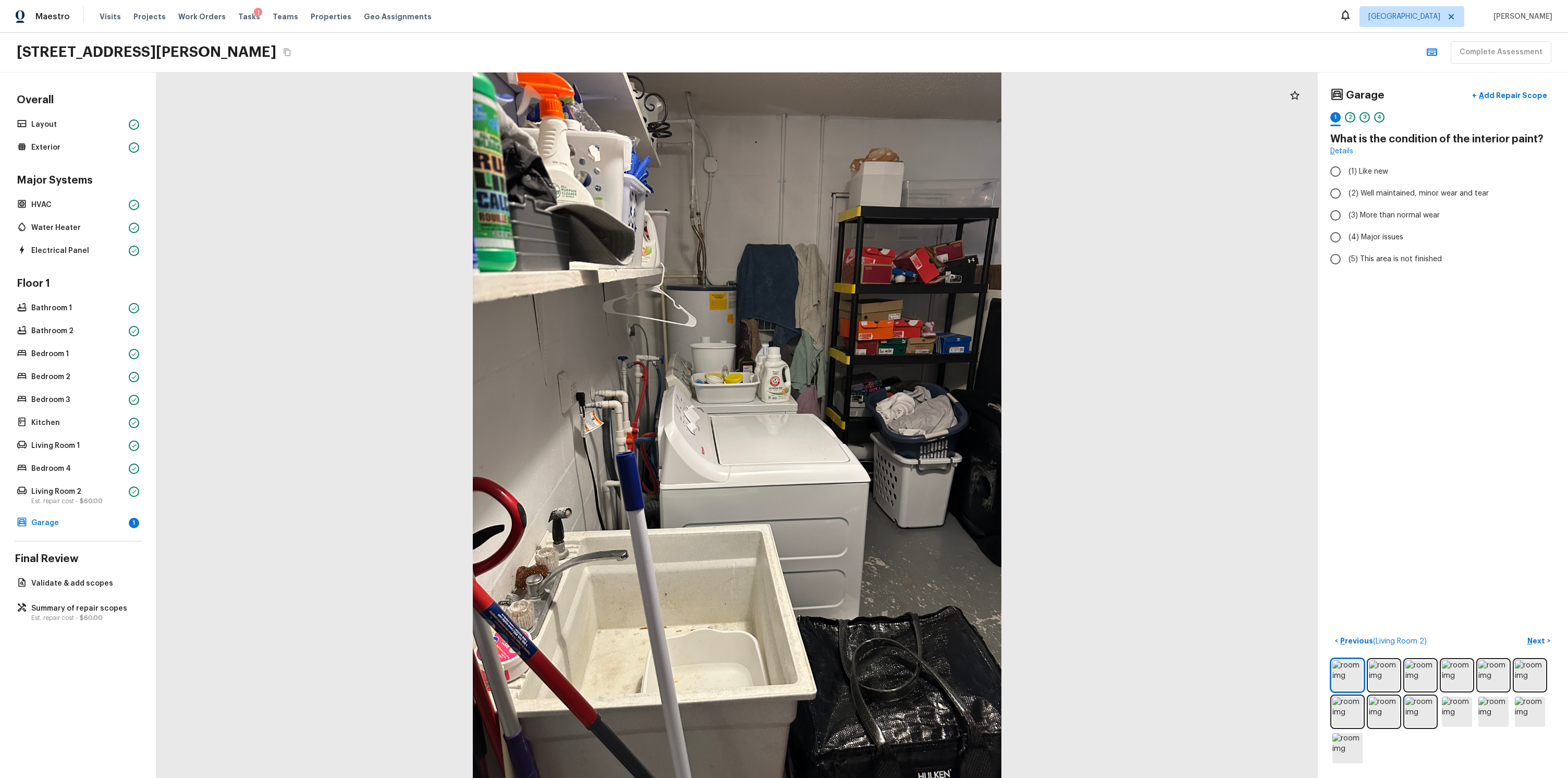
radio input "true"
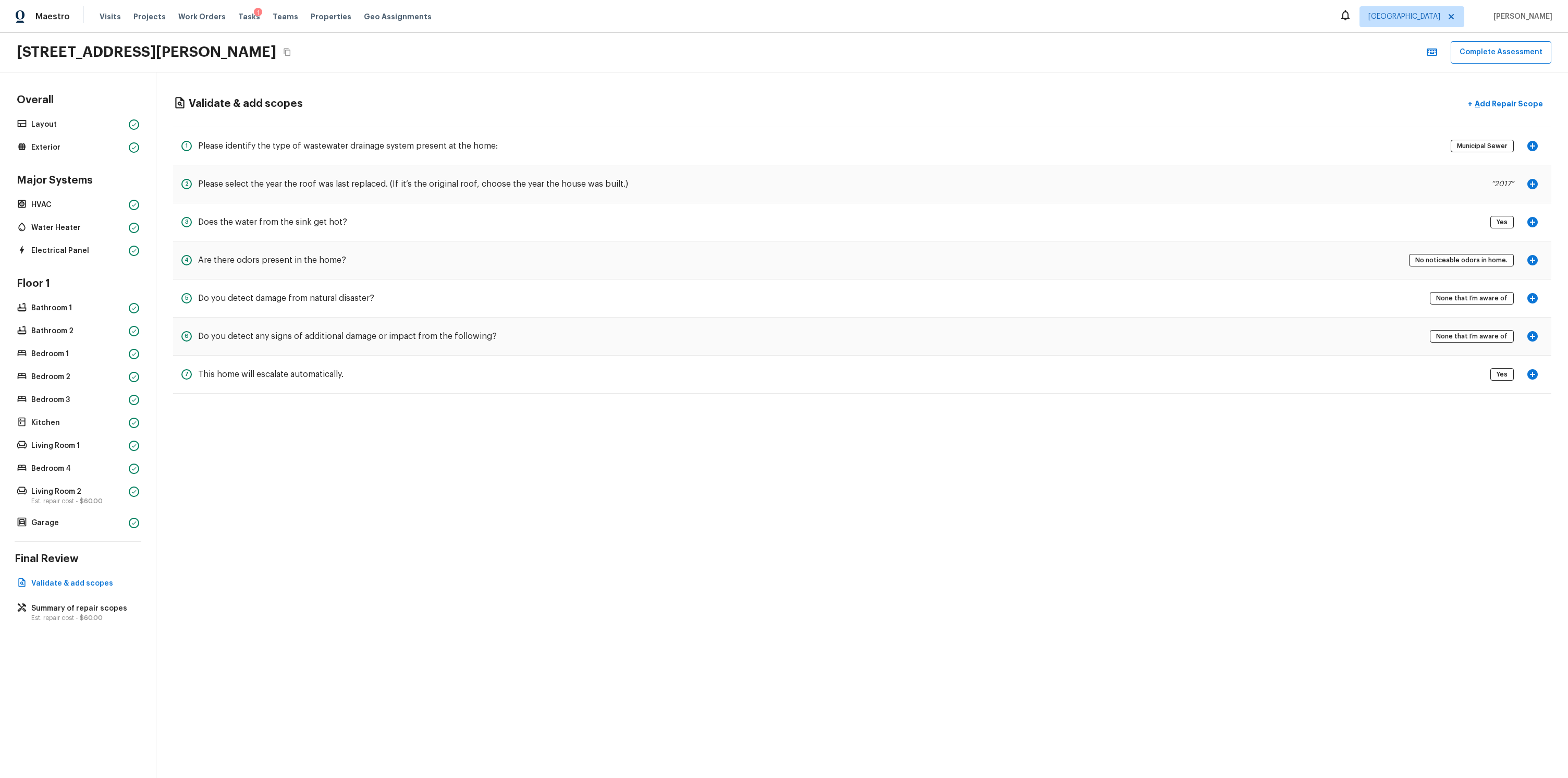
click at [291, 52] on icon "Copy Address" at bounding box center [287, 52] width 9 height 9
click at [286, 54] on button "Copy Address" at bounding box center [287, 52] width 13 height 13
click at [290, 53] on icon "Copy Address" at bounding box center [287, 52] width 7 height 8
click at [1524, 60] on button "Complete Assessment" at bounding box center [1500, 52] width 100 height 23
